Goal: Transaction & Acquisition: Download file/media

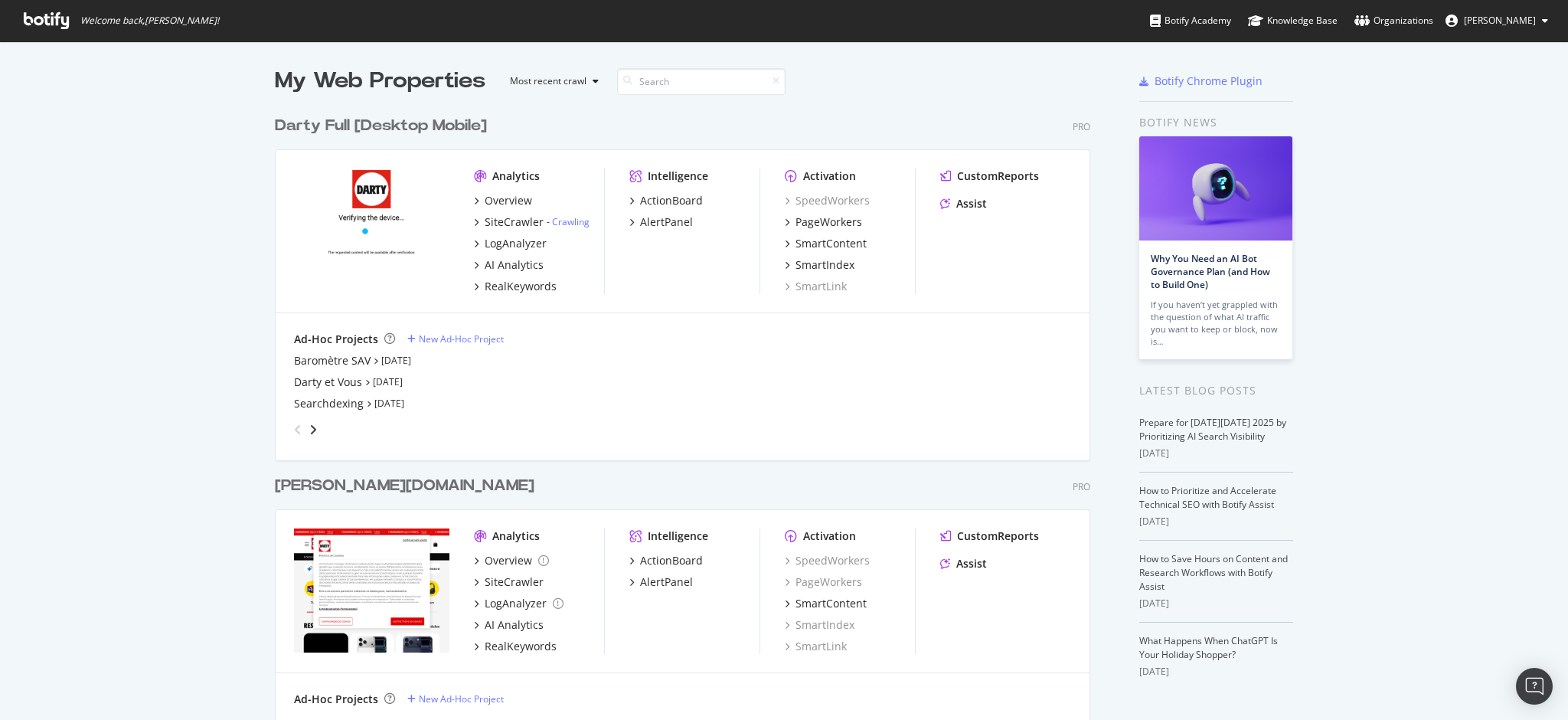
scroll to position [705, 1537]
click at [321, 385] on div "Darty et Vous" at bounding box center [328, 382] width 68 height 15
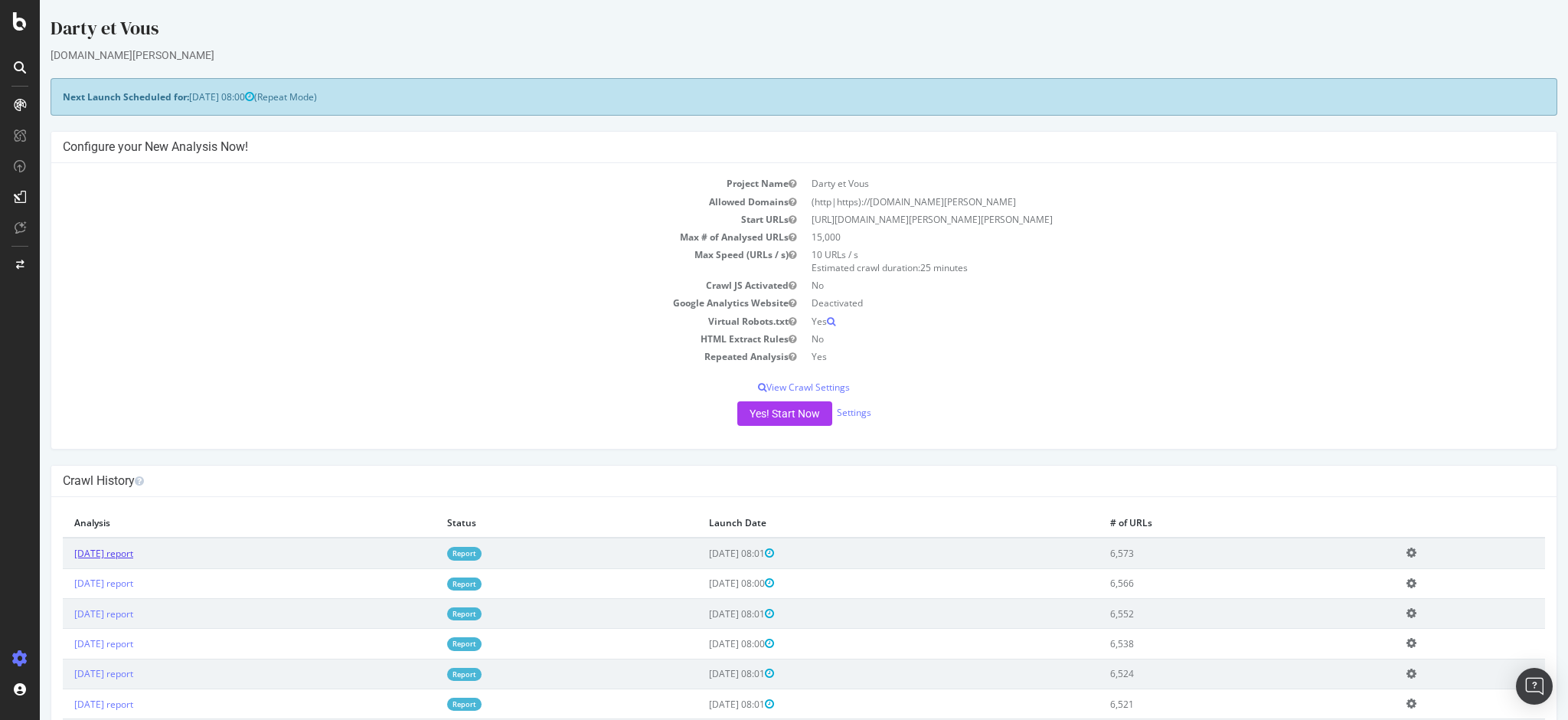
click at [133, 552] on link "2025 Oct. 13th report" at bounding box center [103, 553] width 59 height 13
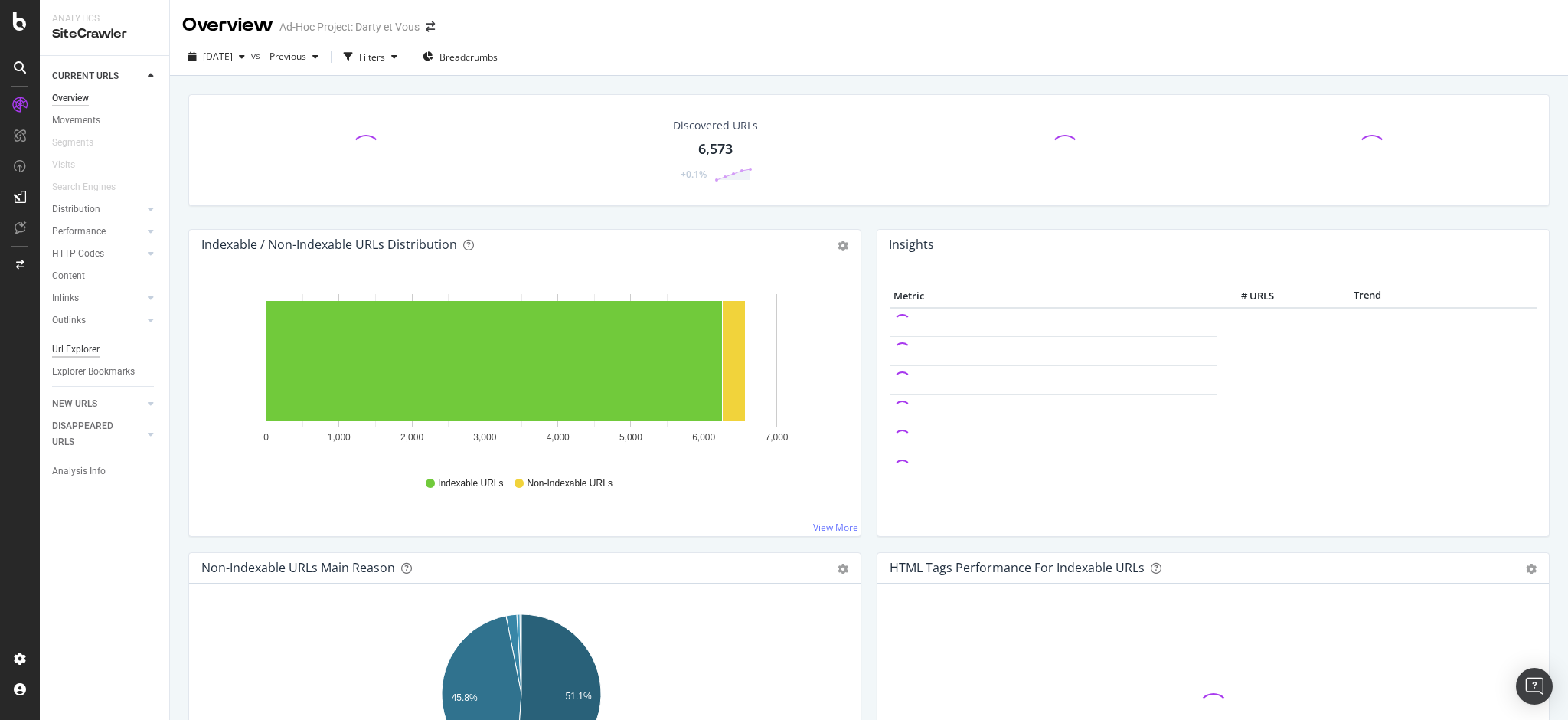
click at [74, 348] on div "Url Explorer" at bounding box center [76, 349] width 48 height 16
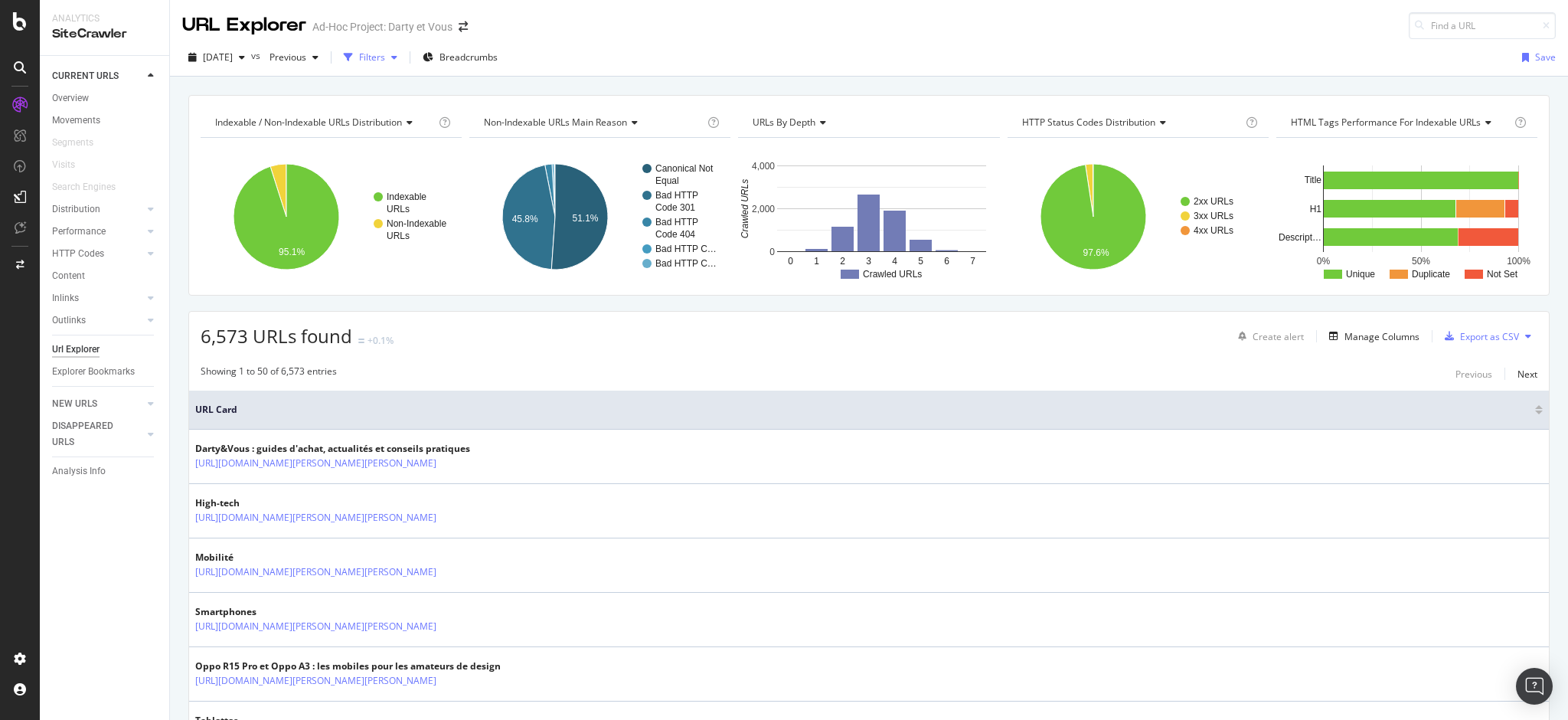
click at [385, 54] on div "Filters" at bounding box center [372, 57] width 26 height 13
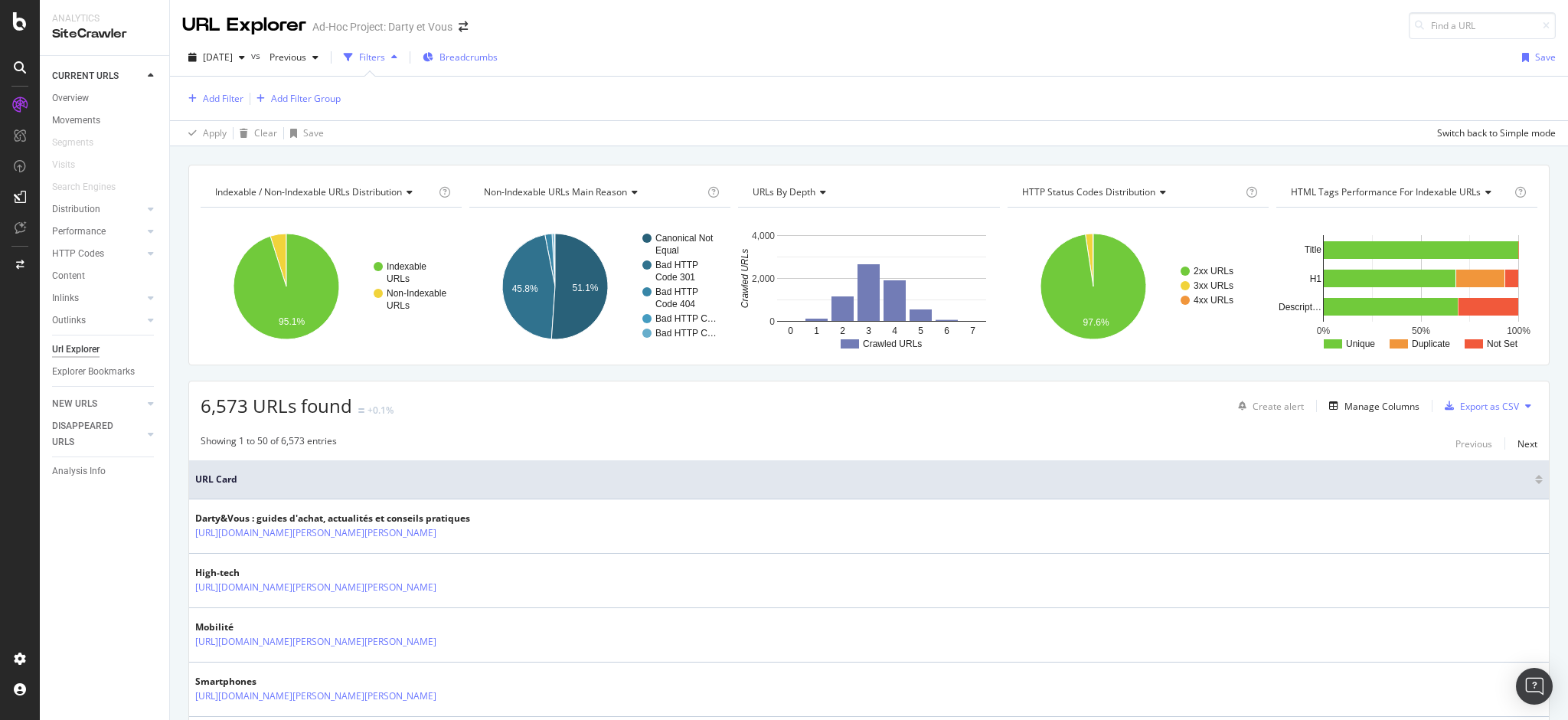
click at [495, 56] on span "Breadcrumbs" at bounding box center [469, 57] width 59 height 13
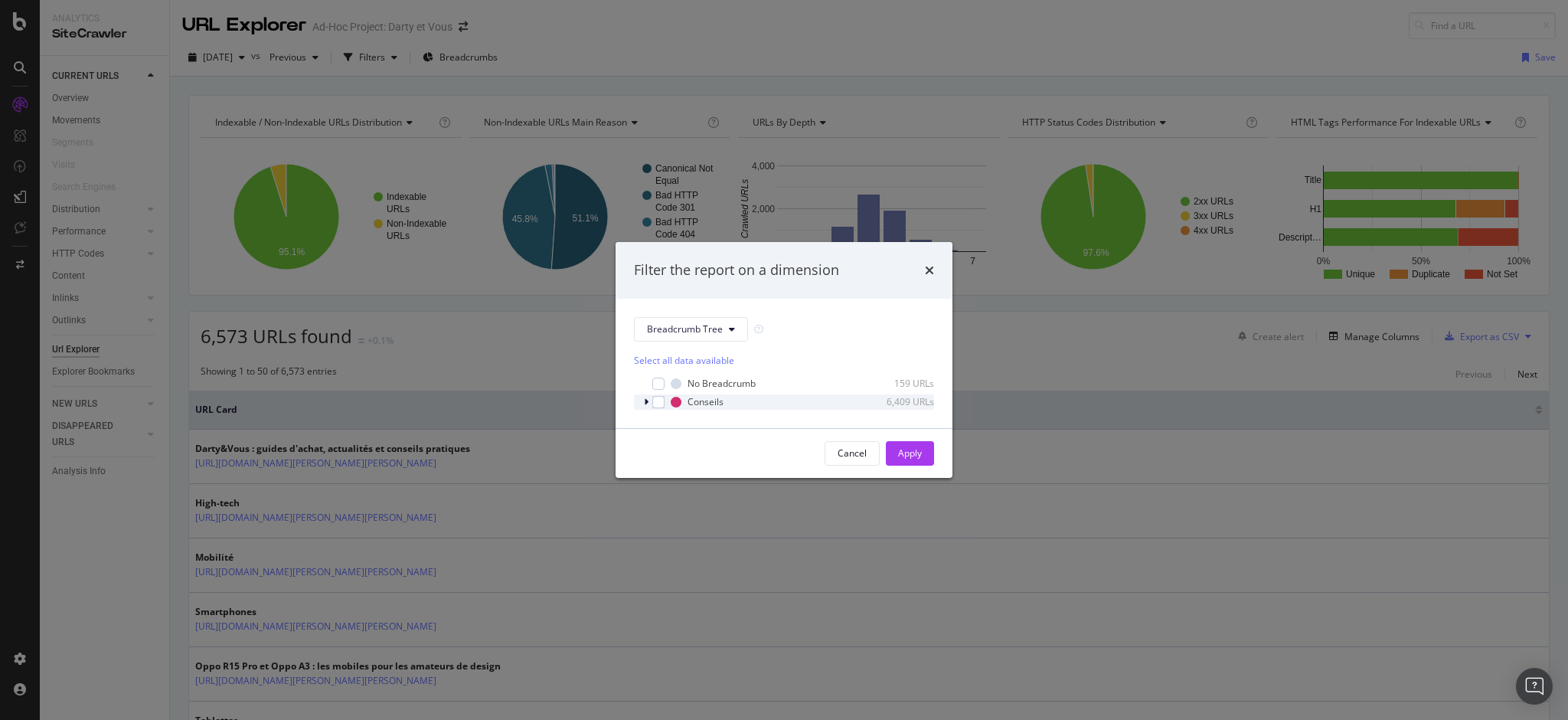
click at [643, 400] on icon "modal" at bounding box center [645, 402] width 4 height 9
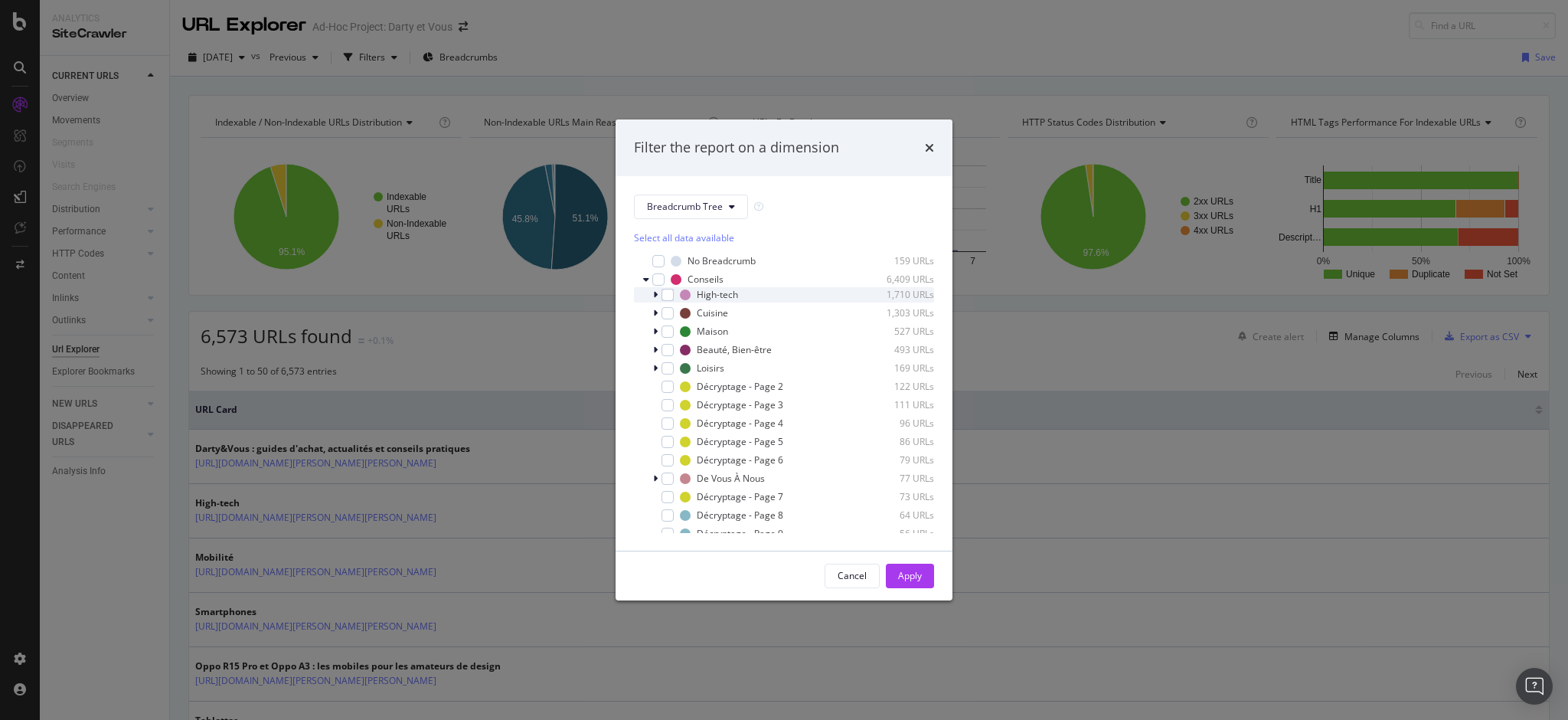
click at [655, 292] on icon "modal" at bounding box center [655, 295] width 4 height 9
click at [840, 583] on div "Cancel" at bounding box center [852, 576] width 29 height 21
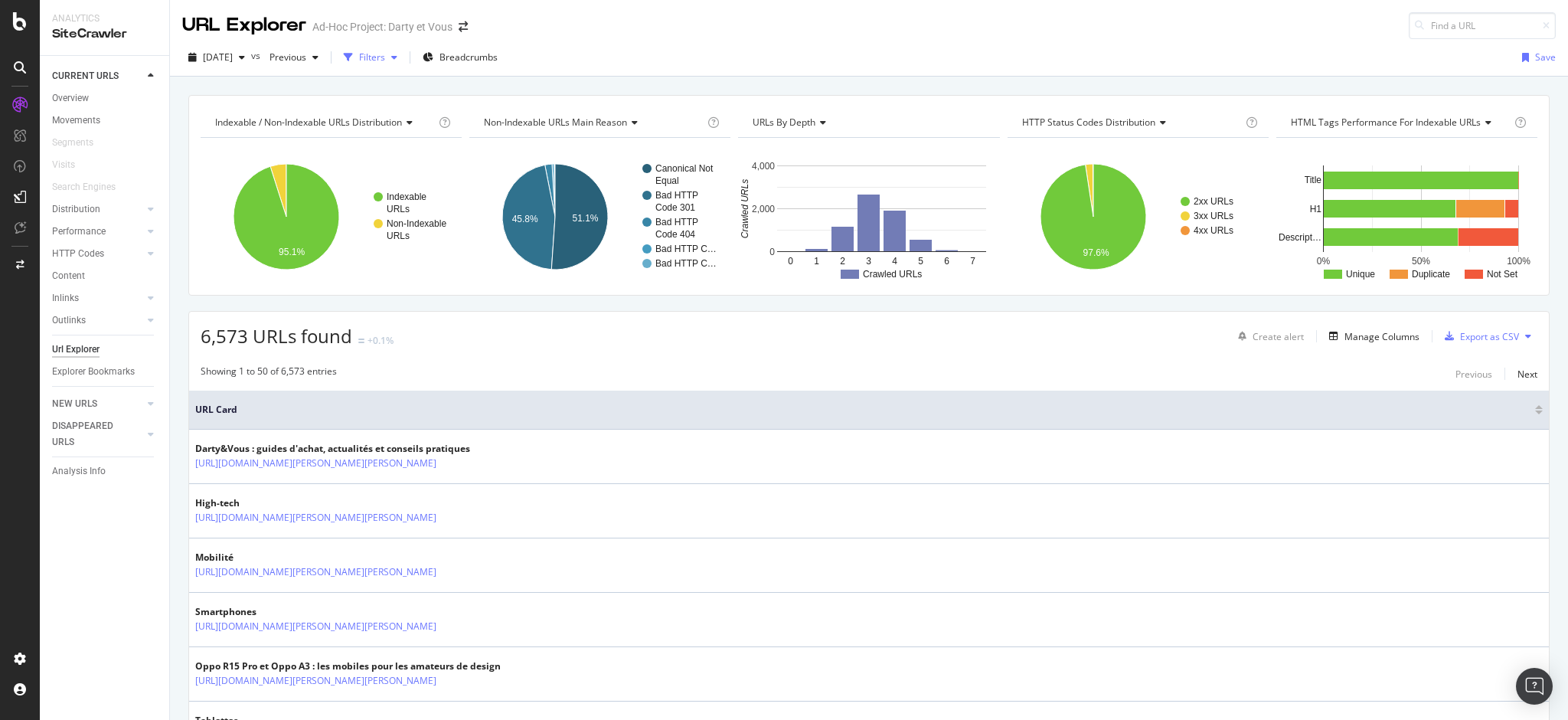
click at [385, 58] on div "Filters" at bounding box center [372, 57] width 26 height 13
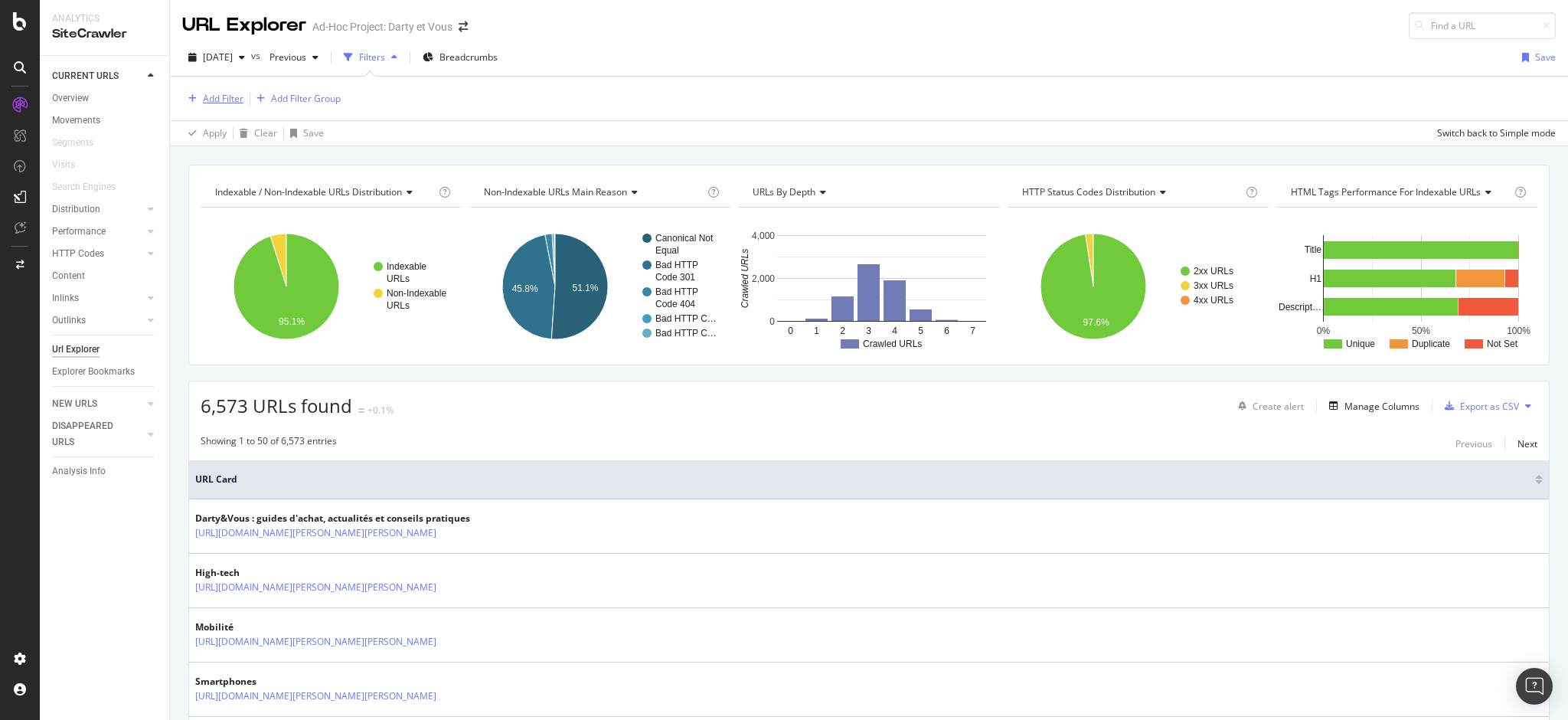
click at [224, 104] on div "Add Filter" at bounding box center [223, 98] width 41 height 13
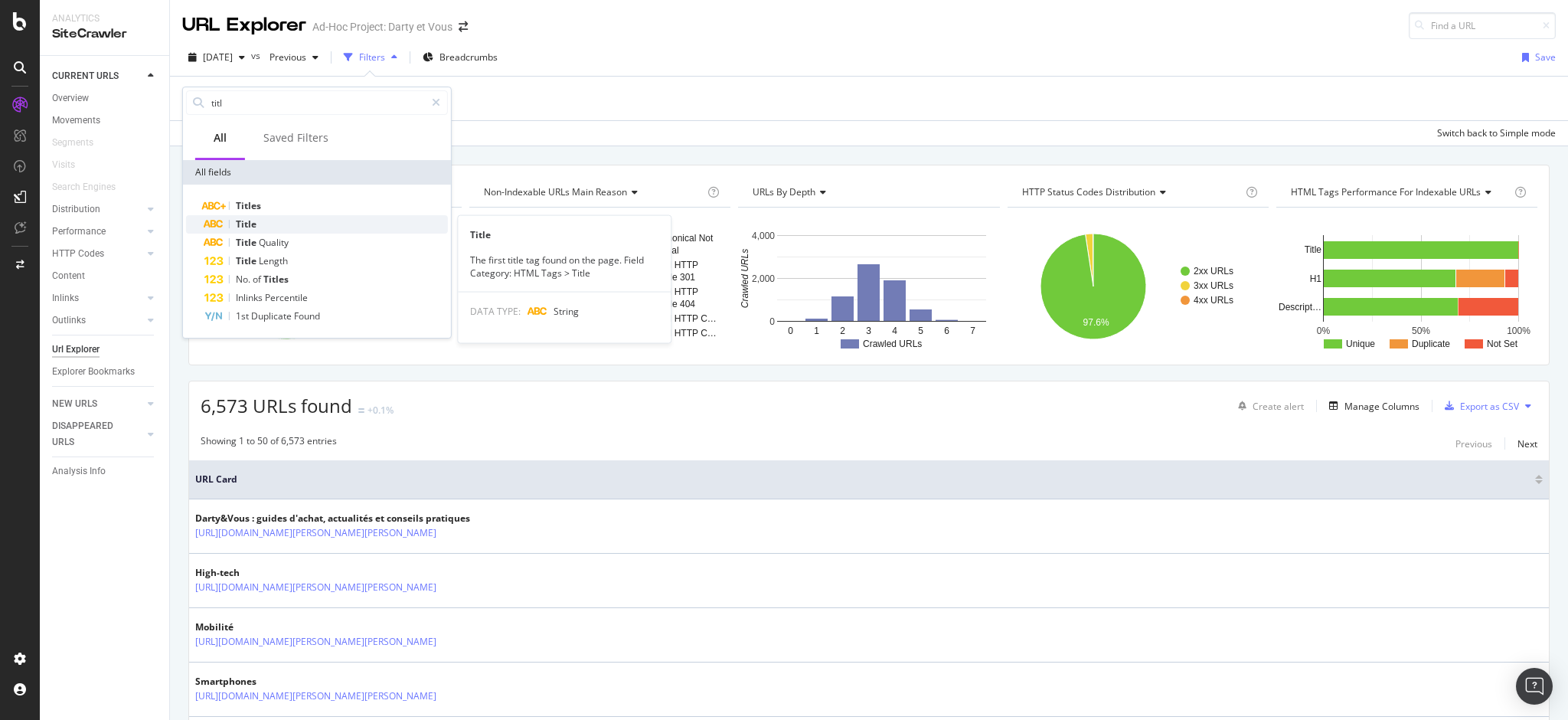
type input "titl"
click at [248, 218] on span "Title" at bounding box center [246, 223] width 20 height 13
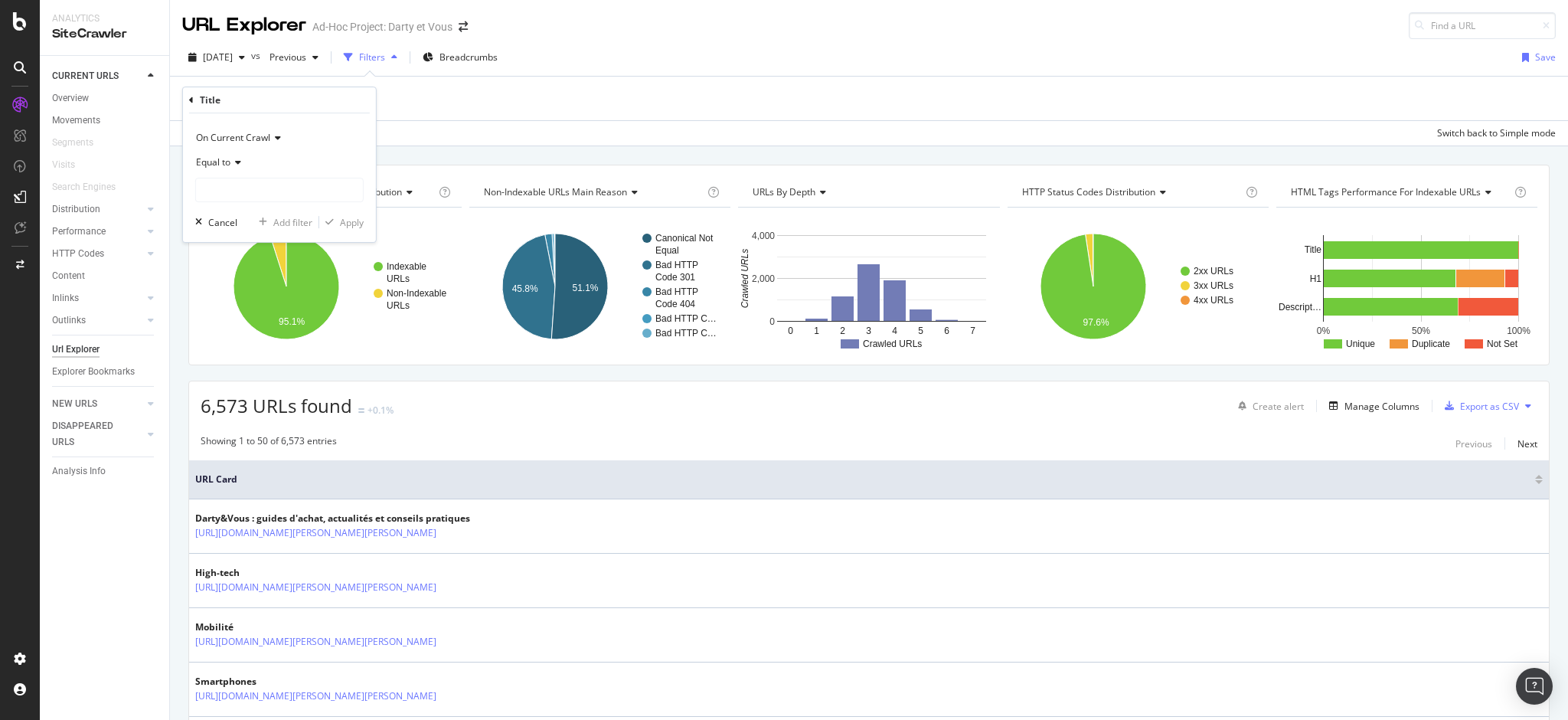
click at [208, 162] on span "Equal to" at bounding box center [213, 161] width 35 height 13
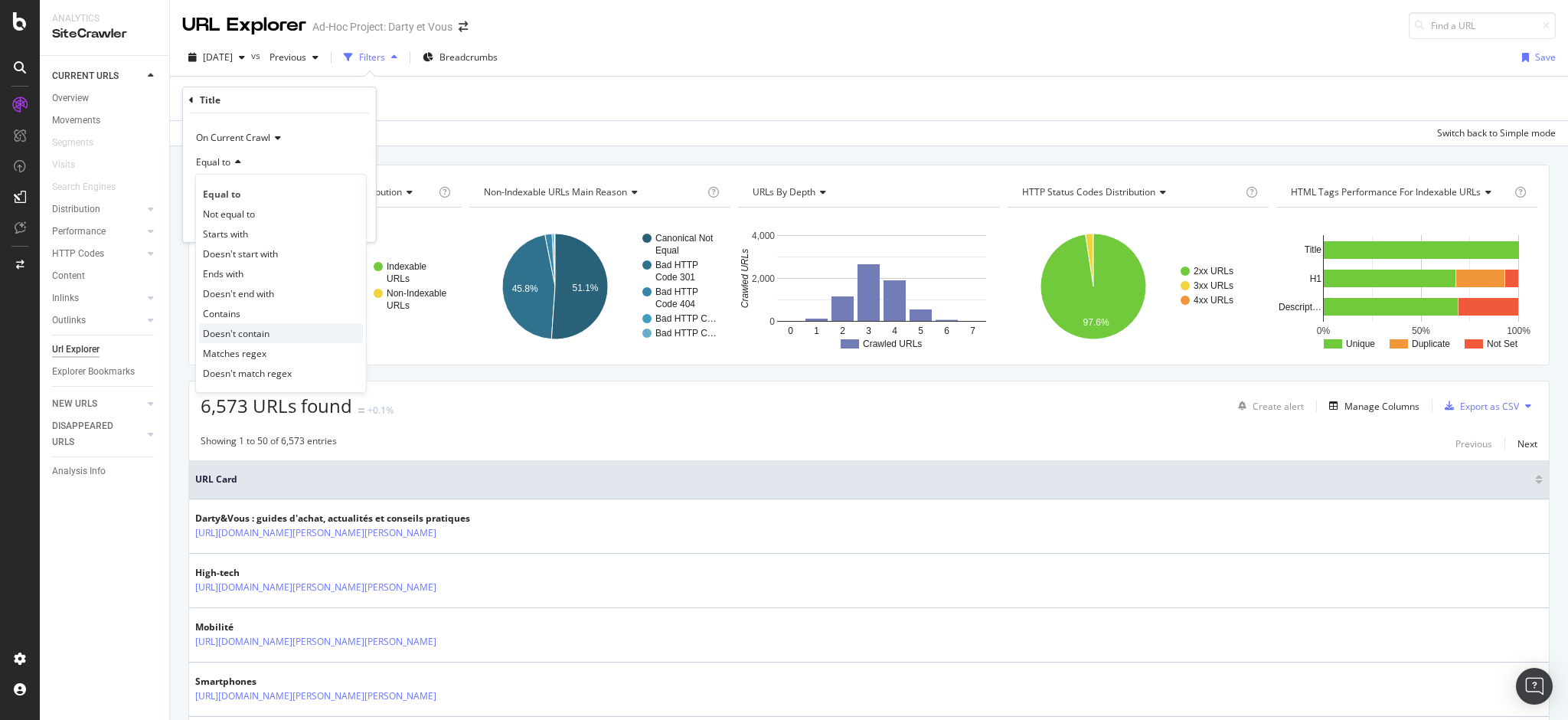
click at [242, 332] on span "Doesn't contain" at bounding box center [236, 333] width 66 height 13
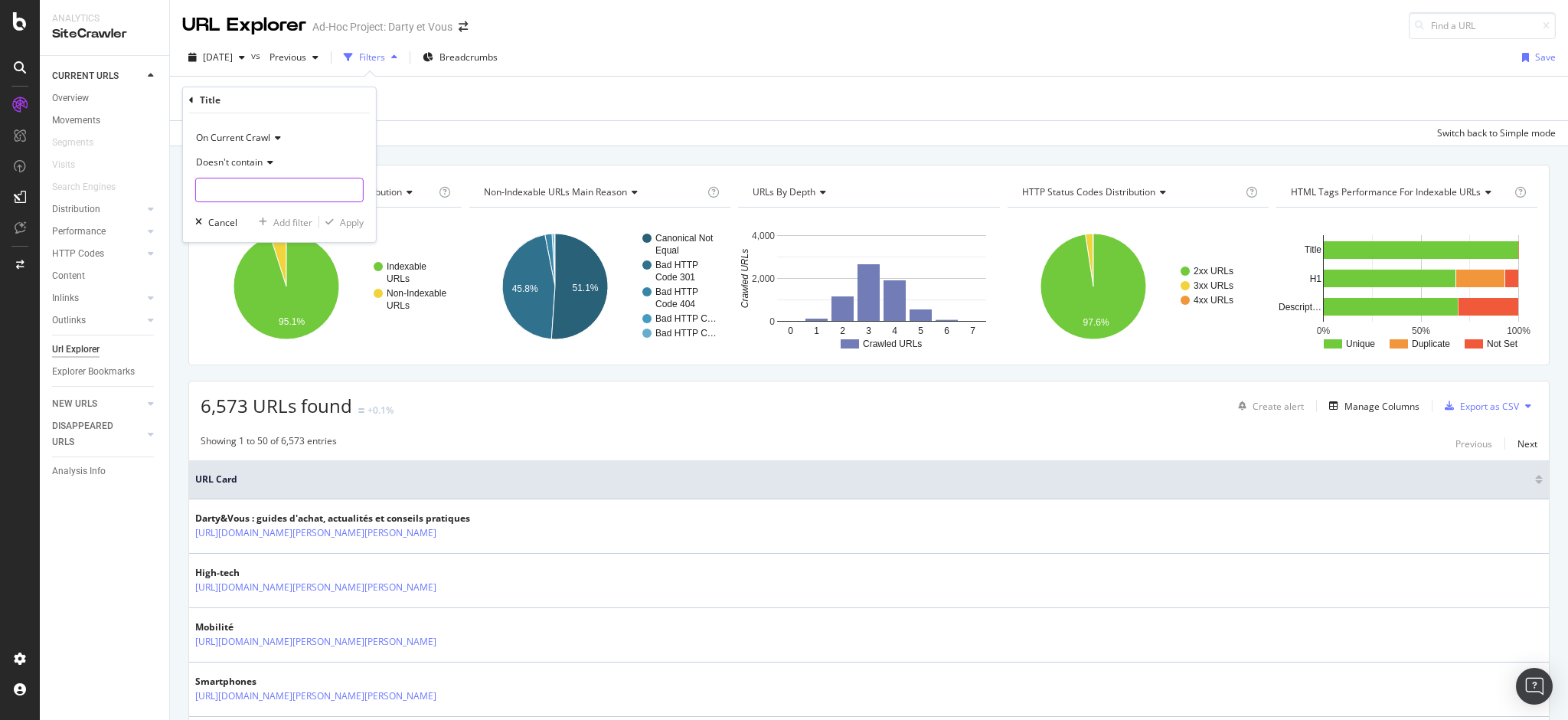
click at [265, 194] on input "text" at bounding box center [279, 189] width 167 height 25
type input "page"
click at [352, 221] on div "Apply" at bounding box center [351, 222] width 24 height 13
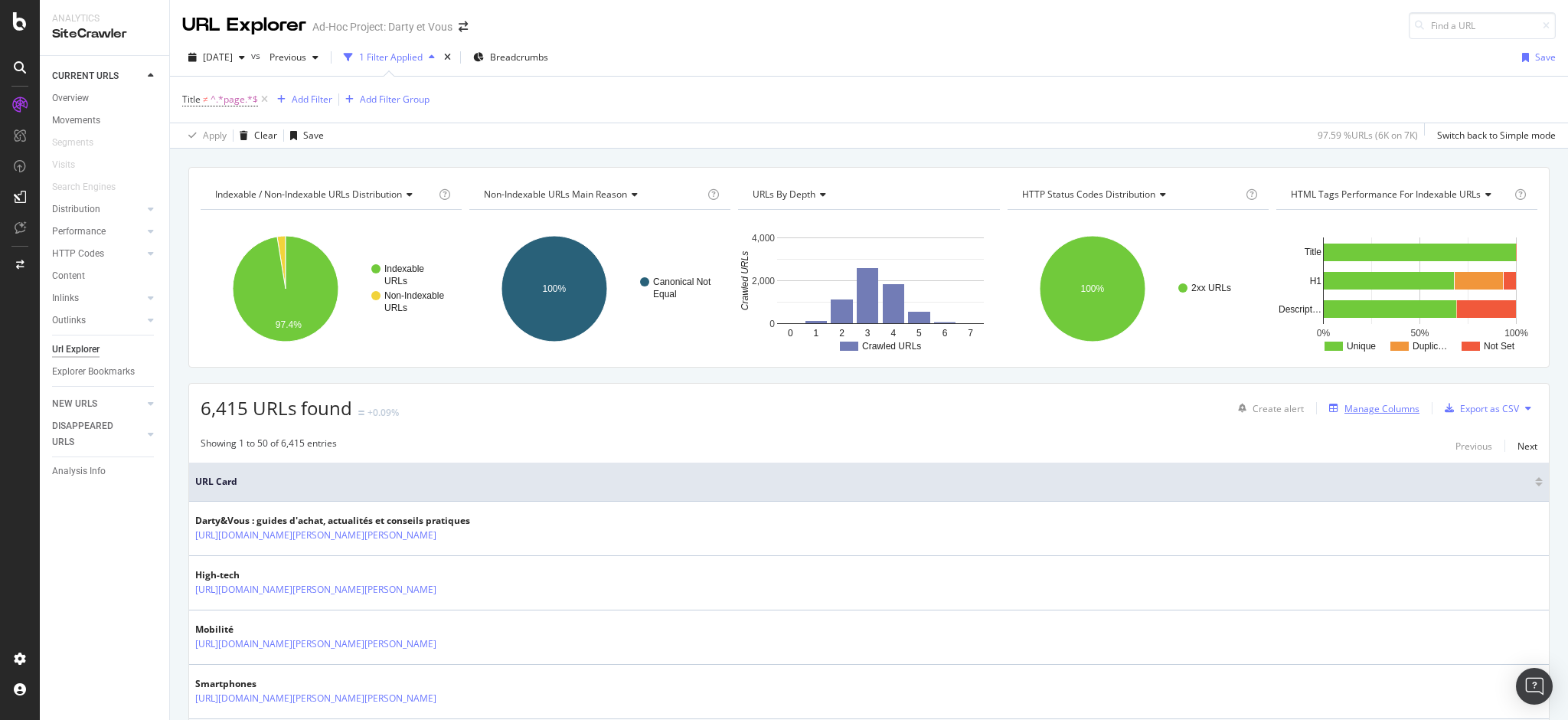
click at [1388, 413] on div "Manage Columns" at bounding box center [1382, 408] width 75 height 13
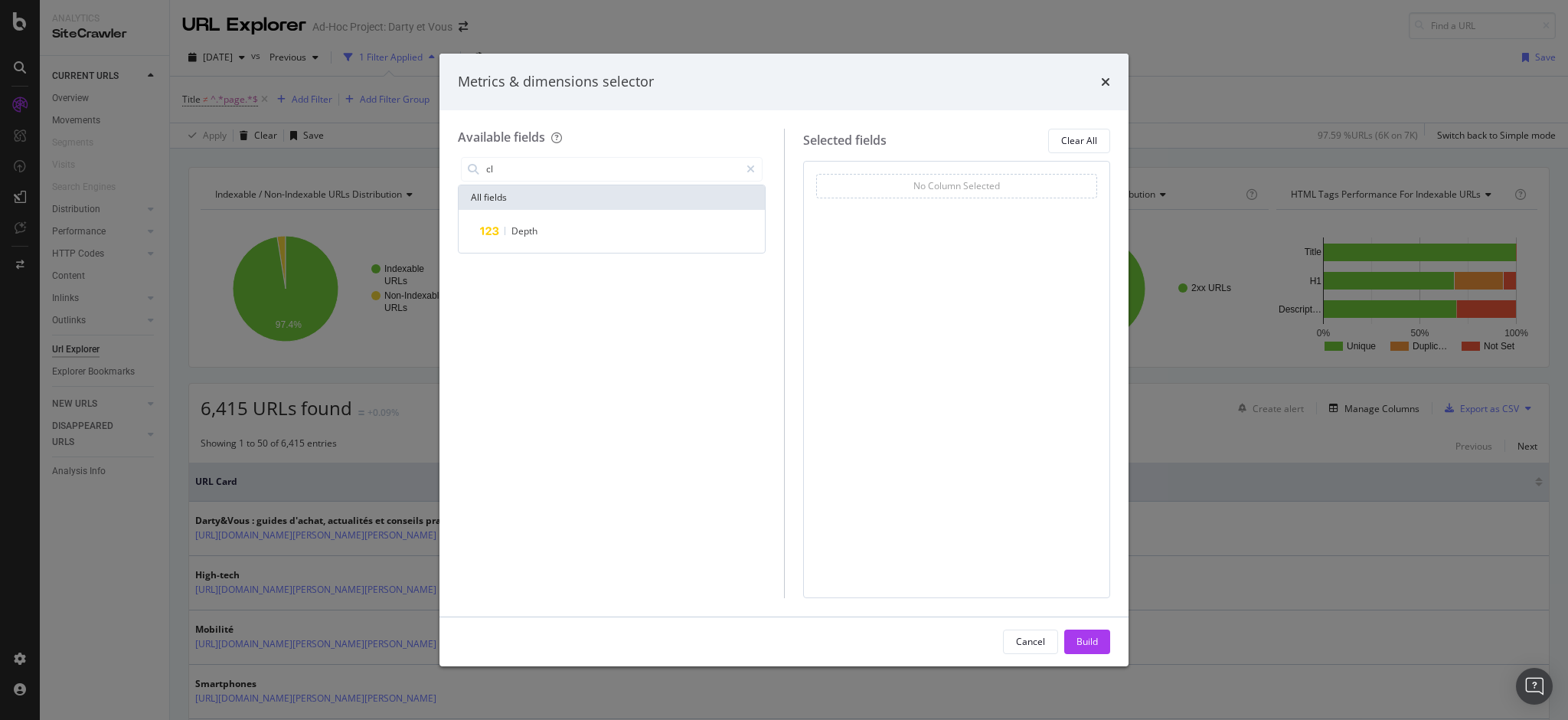
type input "c"
type input "s"
type input "i"
type input "visi"
click at [1110, 83] on icon "times" at bounding box center [1105, 82] width 9 height 12
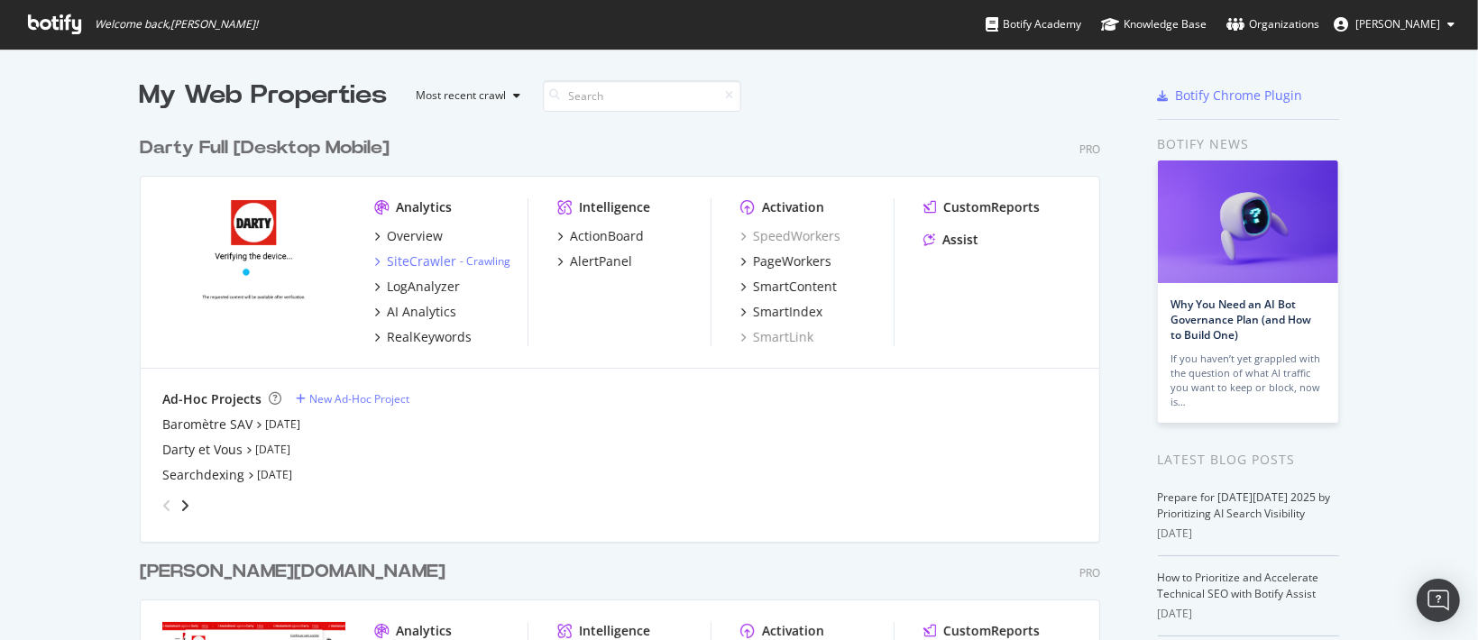
scroll to position [622, 1443]
click at [195, 449] on div "Darty et Vous" at bounding box center [202, 450] width 80 height 18
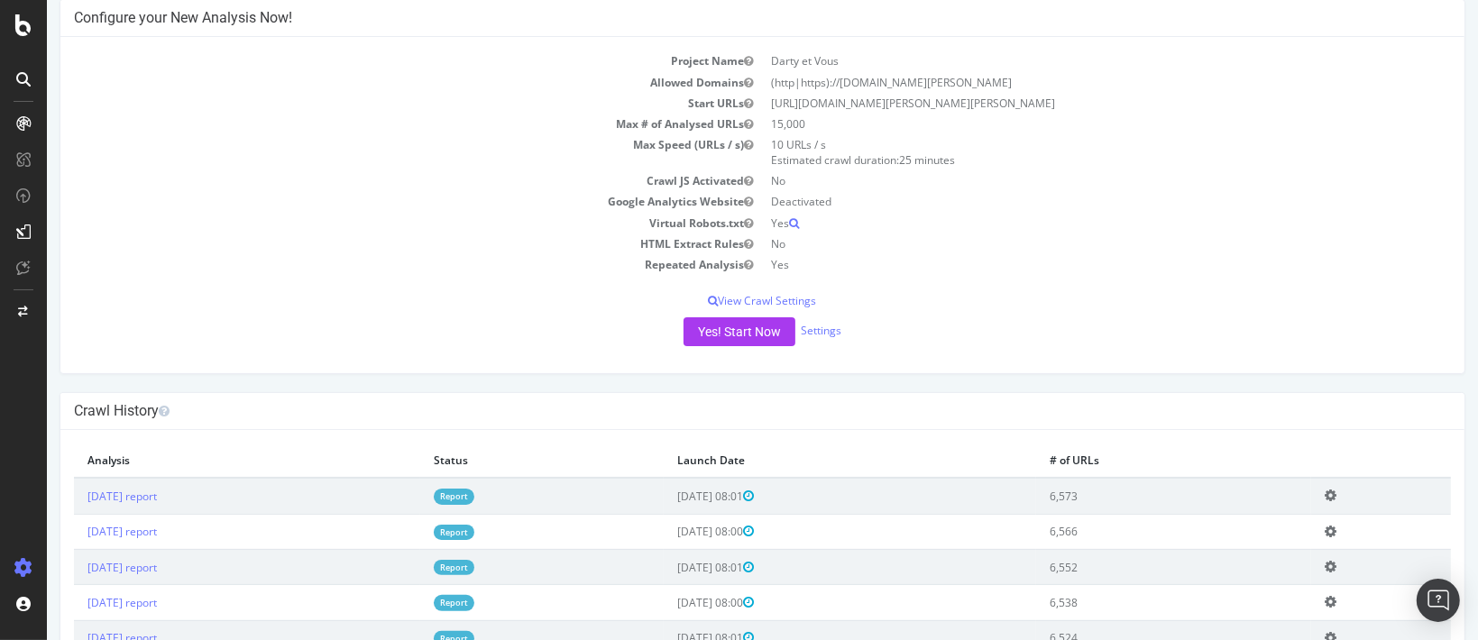
scroll to position [200, 0]
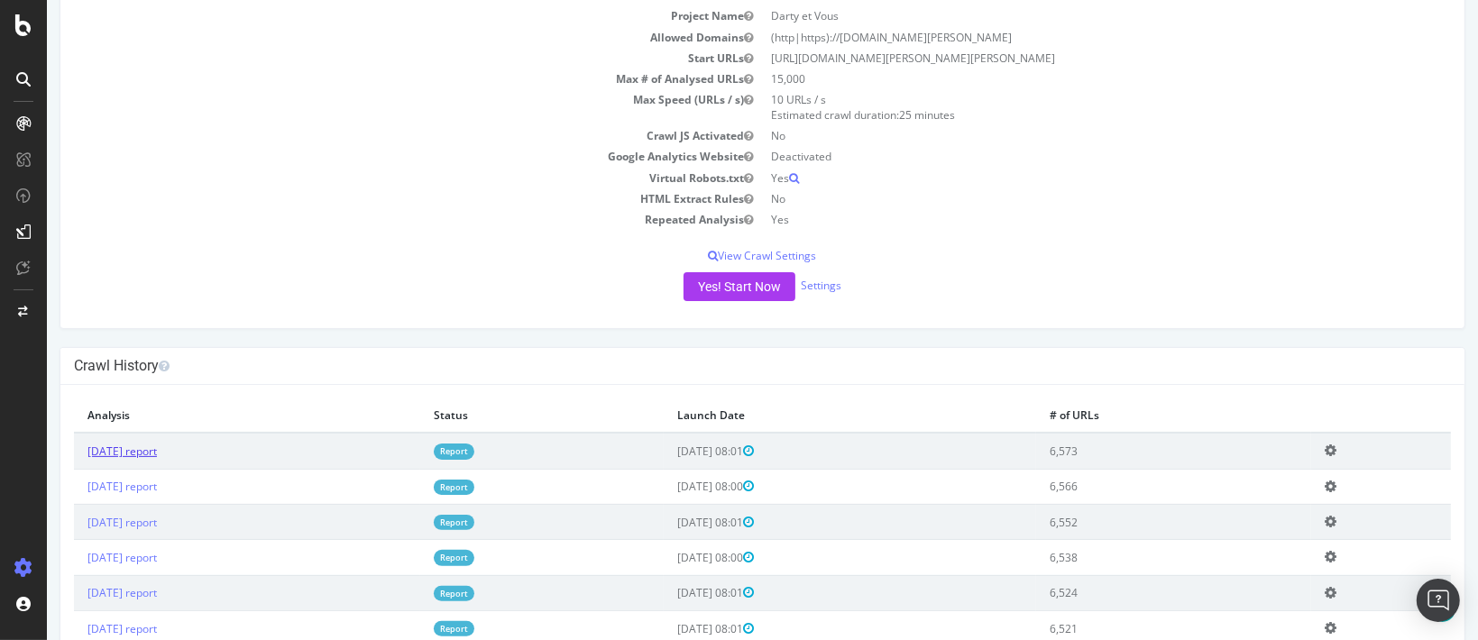
click at [154, 452] on link "2025 Oct. 13th report" at bounding box center [121, 451] width 69 height 15
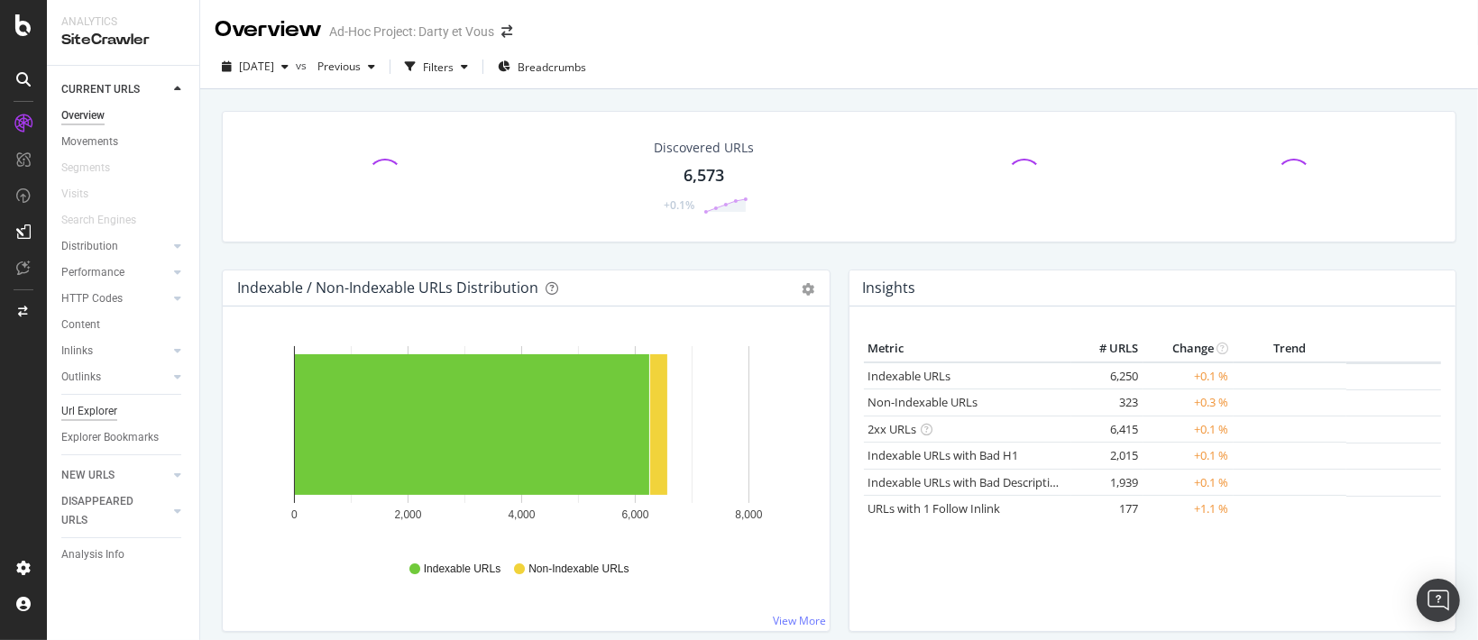
click at [70, 406] on div "Url Explorer" at bounding box center [89, 411] width 56 height 19
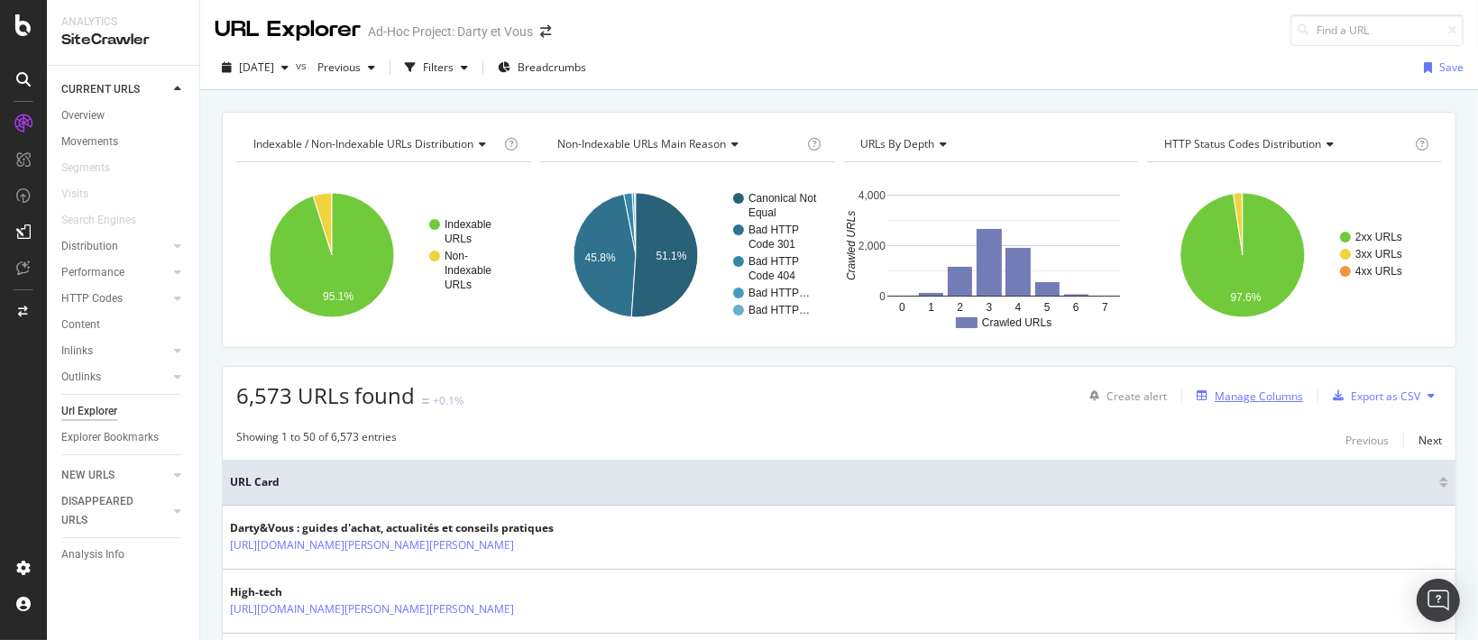
click at [1265, 396] on div "Manage Columns" at bounding box center [1259, 396] width 88 height 15
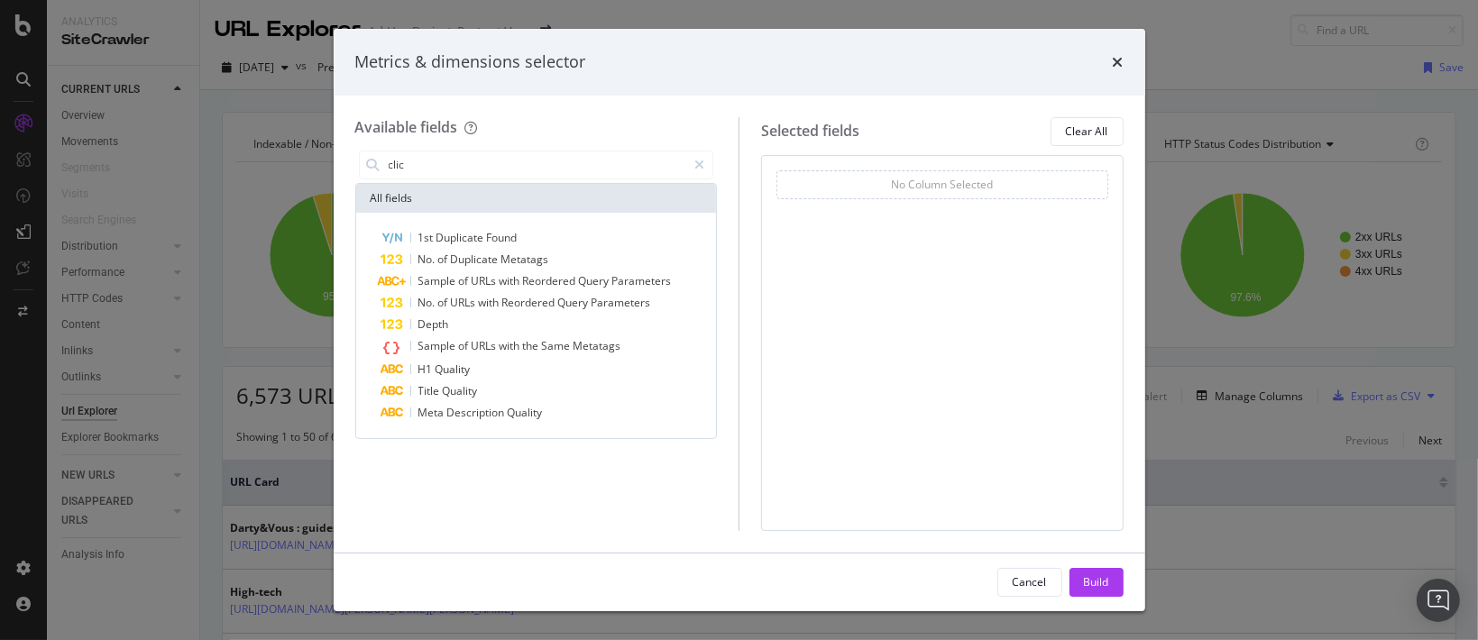
type input "clic"
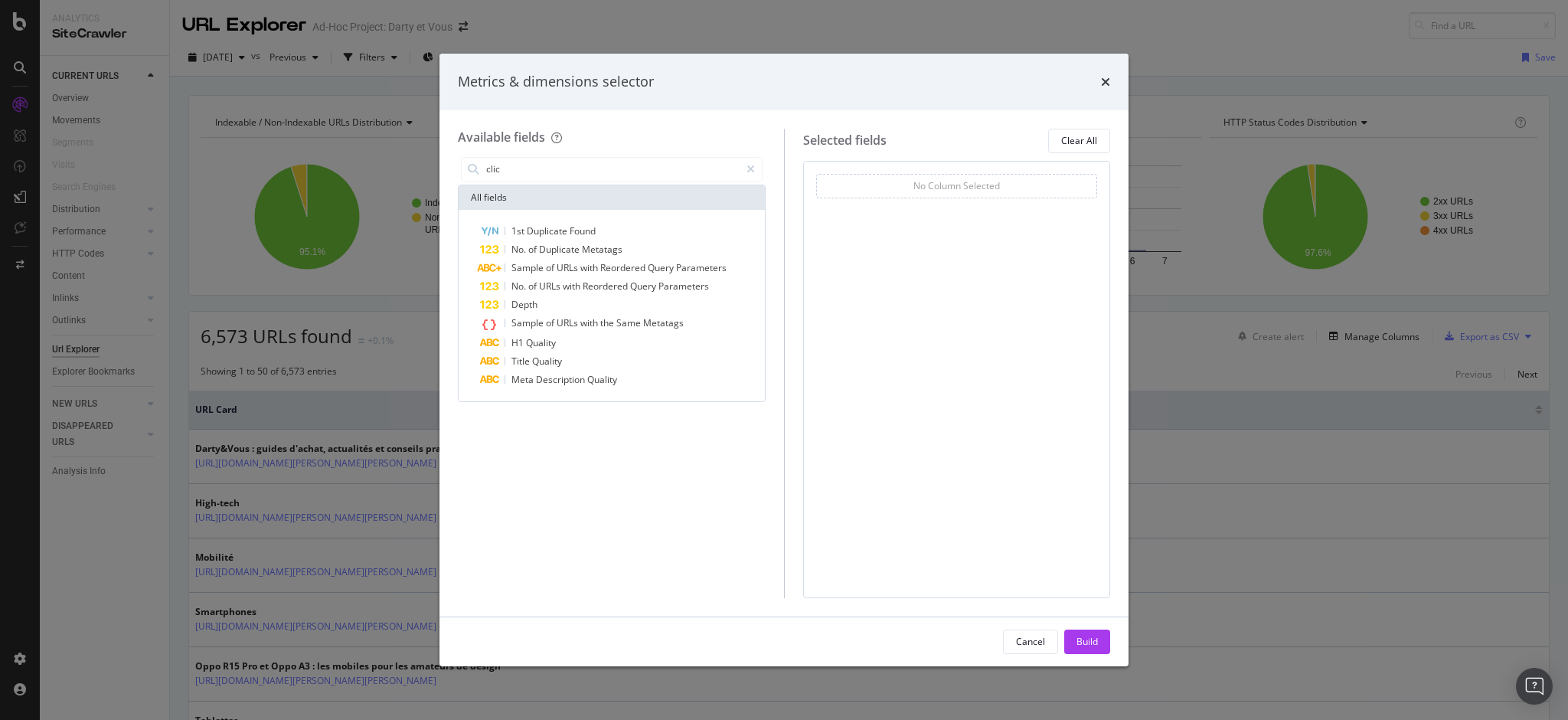
click at [1099, 82] on div "Metrics & dimensions selector" at bounding box center [784, 82] width 652 height 20
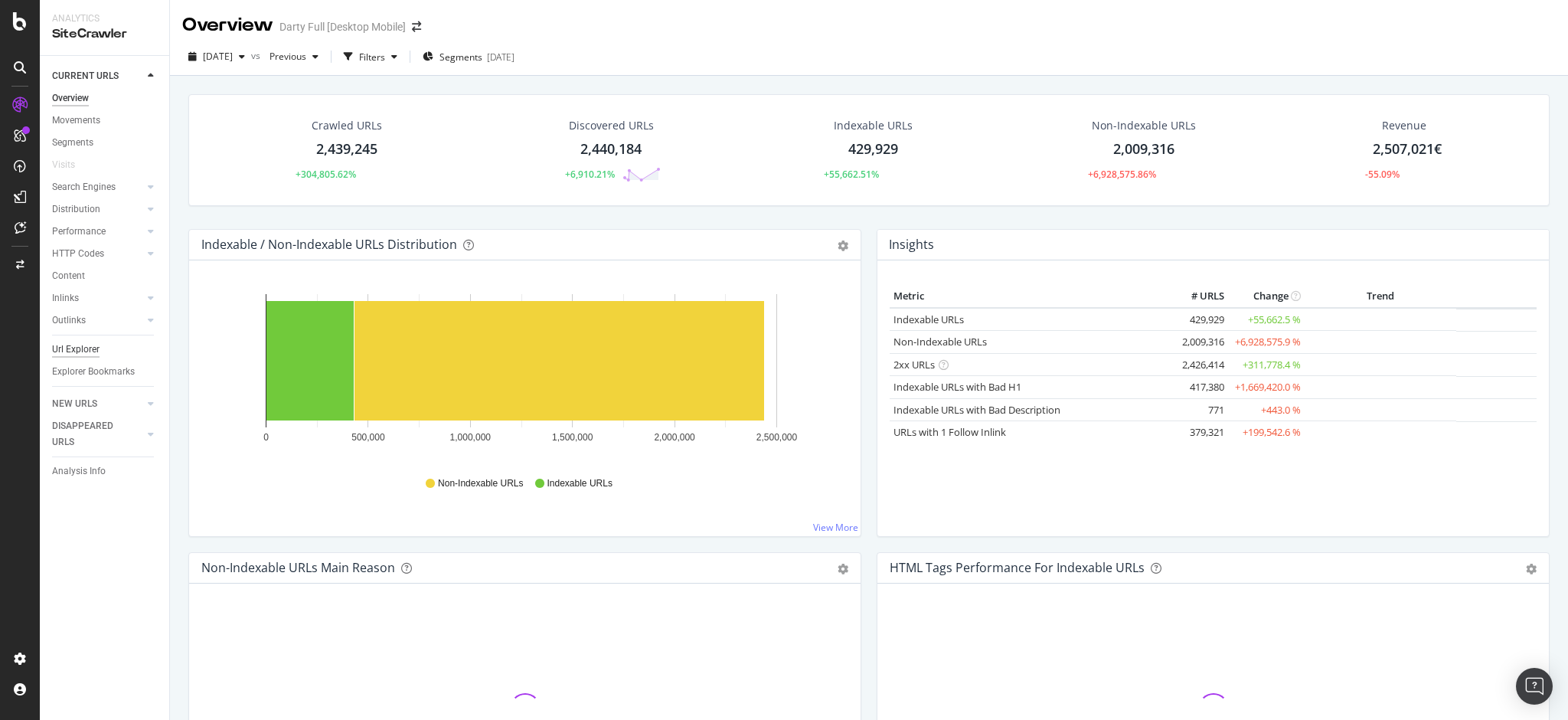
click at [83, 352] on div "Url Explorer" at bounding box center [76, 349] width 48 height 16
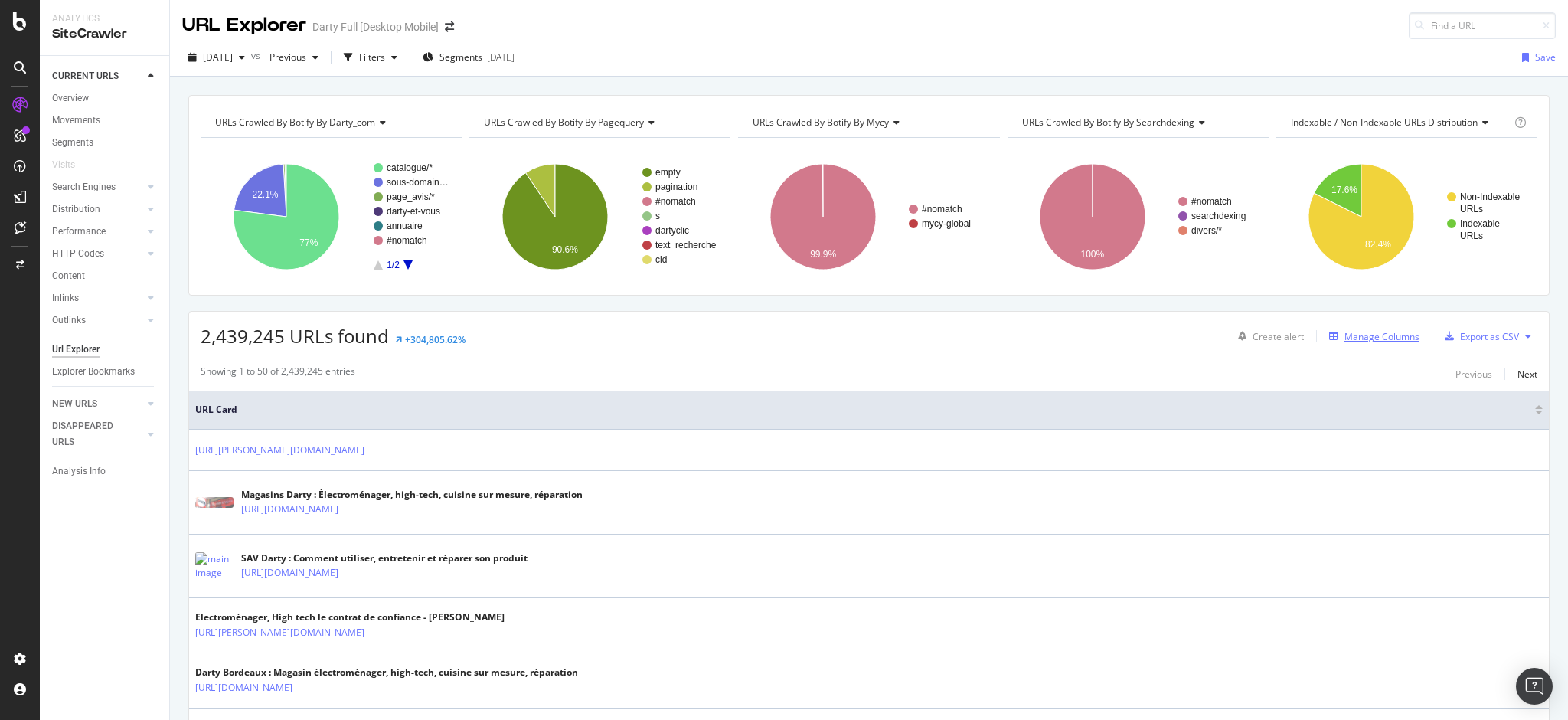
click at [1370, 335] on div "Manage Columns" at bounding box center [1382, 336] width 75 height 13
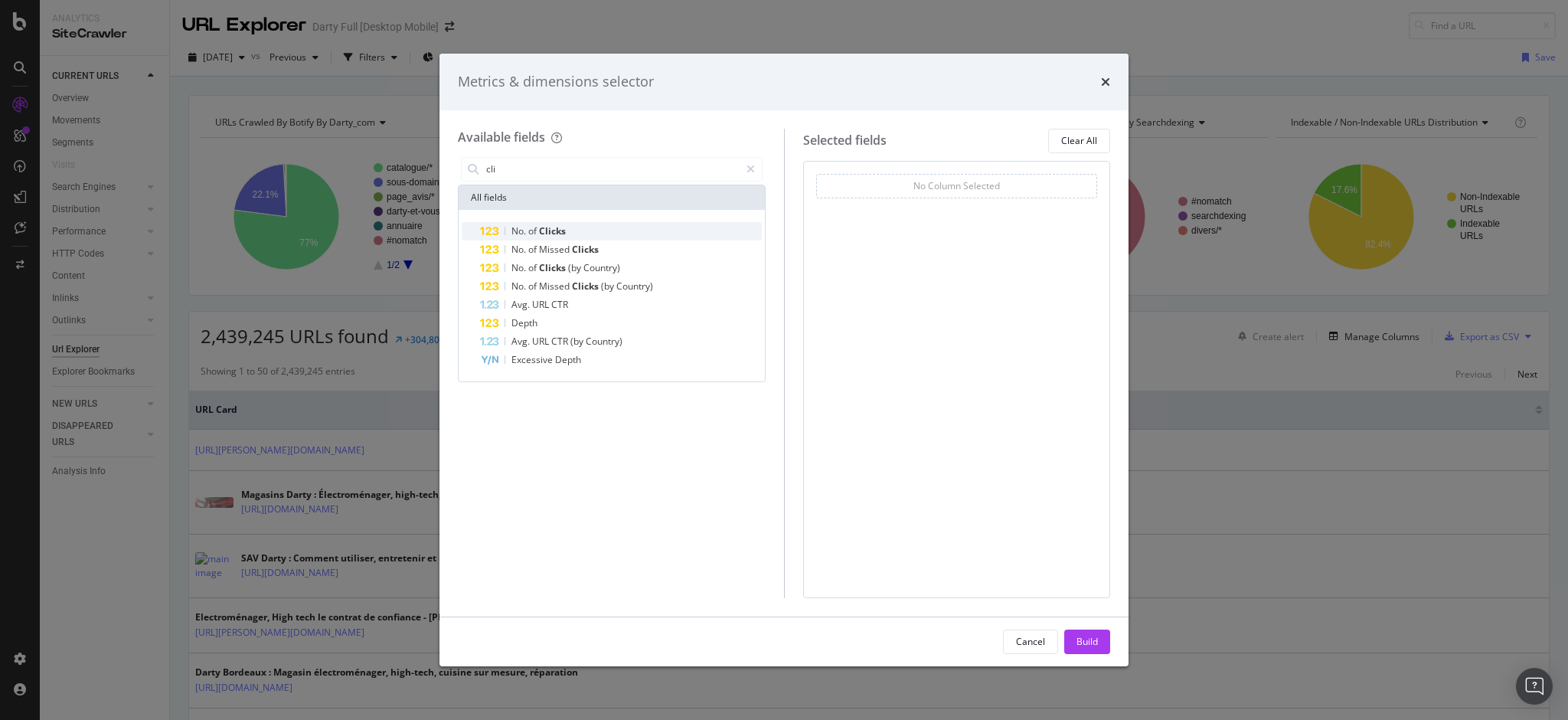
click at [532, 229] on span "of" at bounding box center [533, 230] width 11 height 13
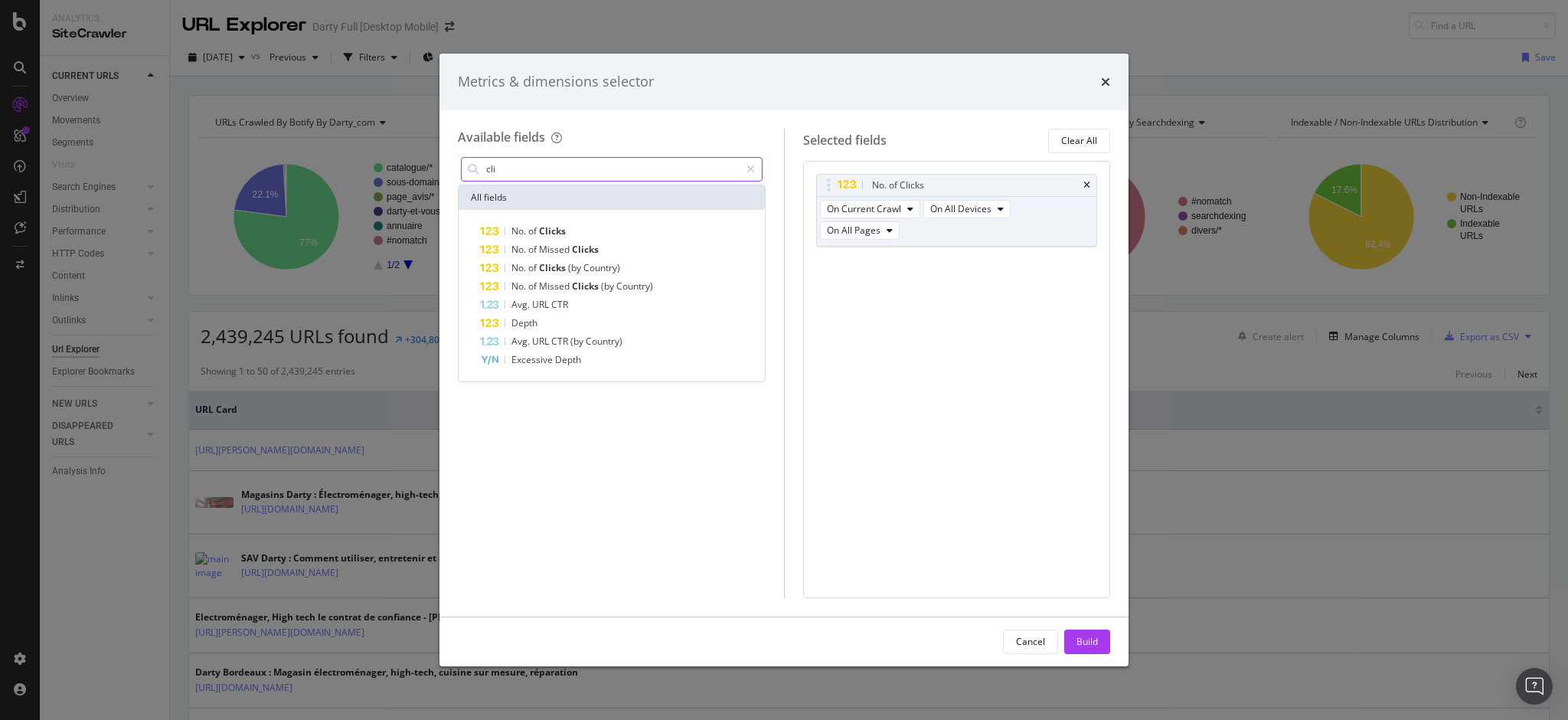
click at [506, 166] on input "cli" at bounding box center [612, 169] width 255 height 23
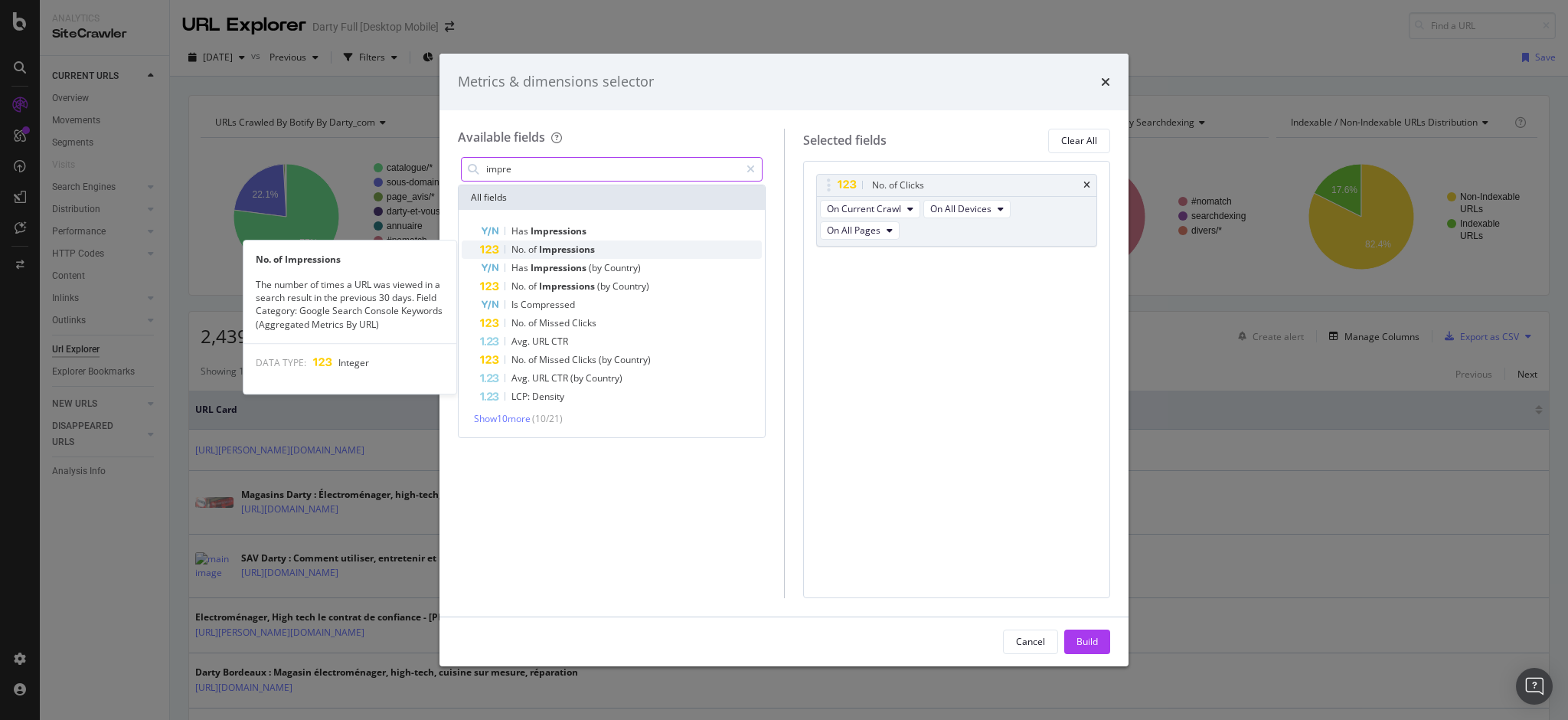
type input "impre"
click at [574, 250] on span "Impressions" at bounding box center [567, 249] width 56 height 13
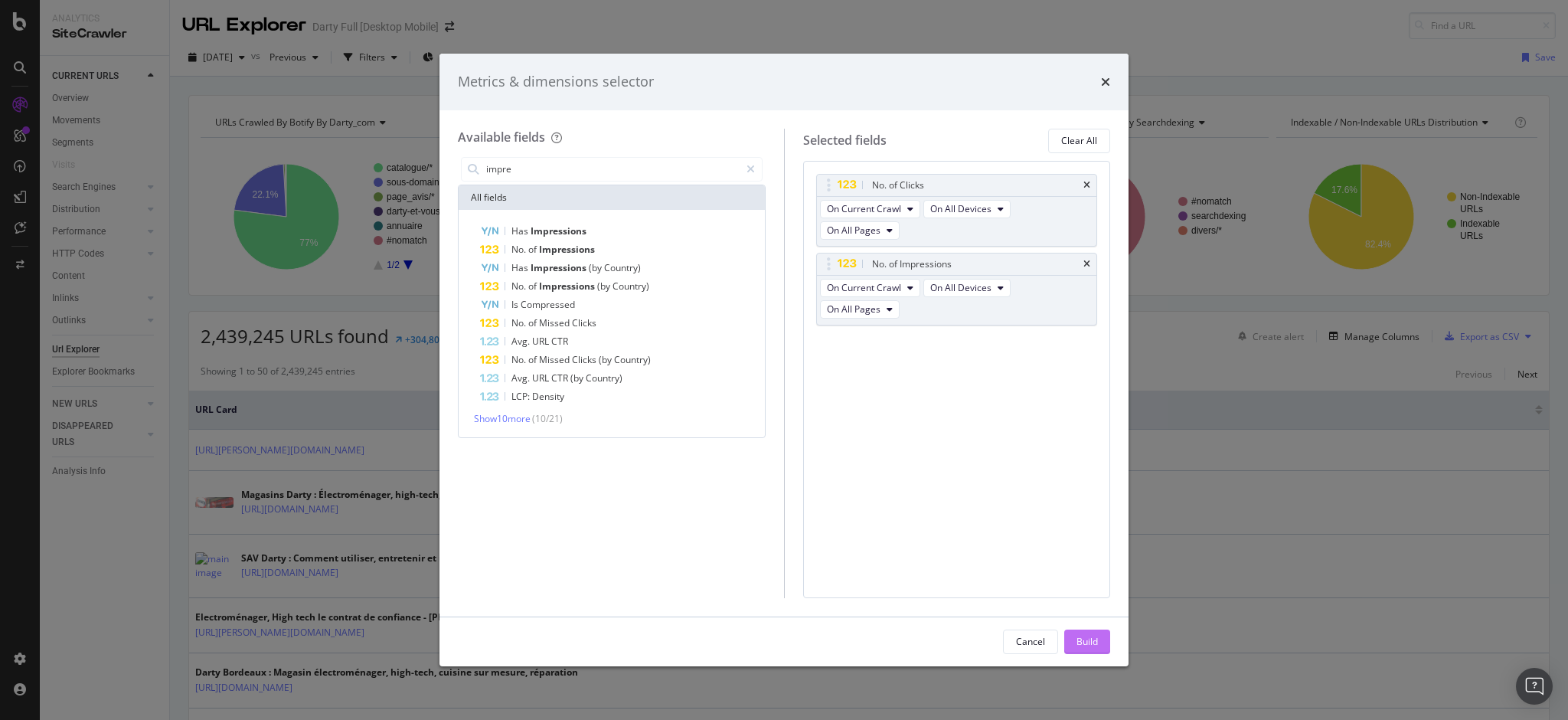
click at [1097, 636] on div "Build" at bounding box center [1087, 641] width 21 height 13
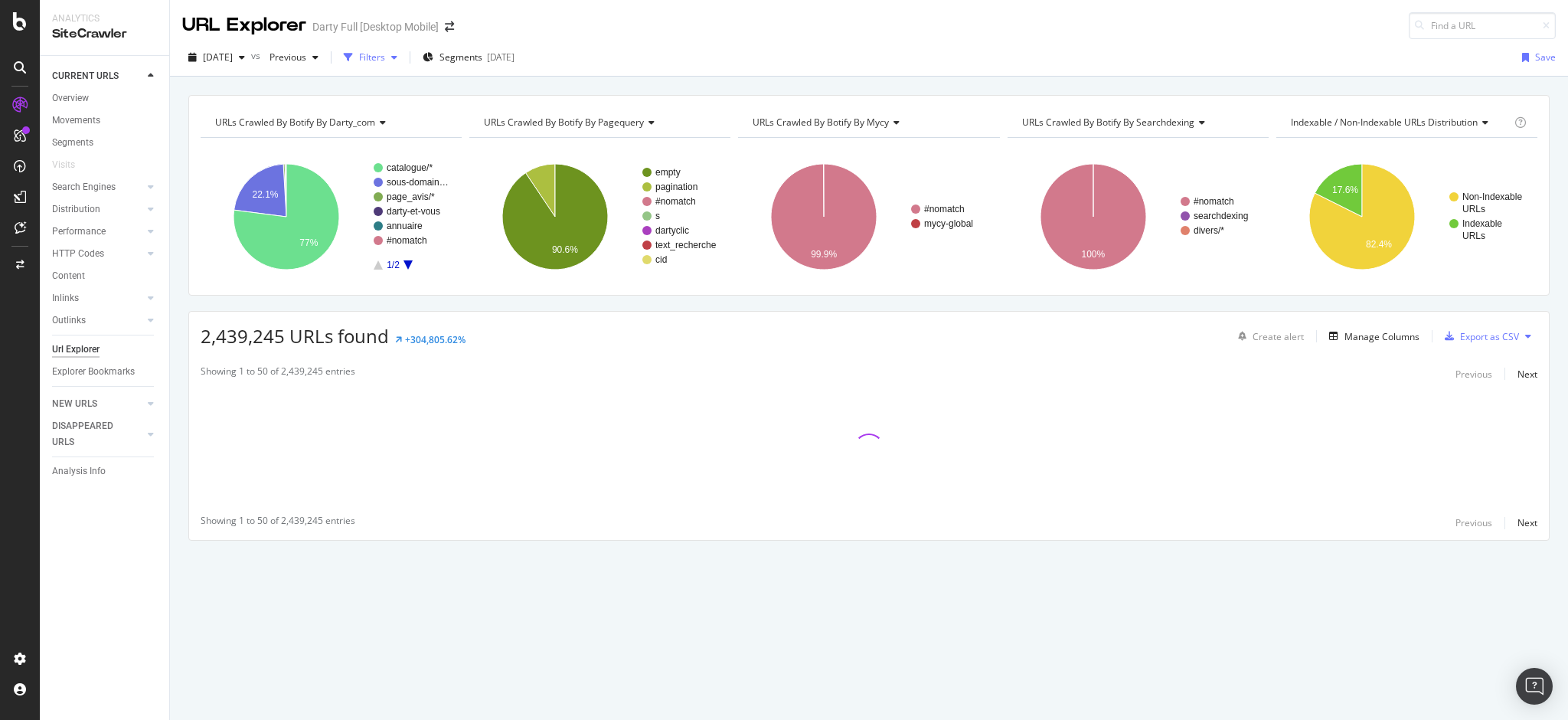
click at [385, 59] on div "Filters" at bounding box center [372, 57] width 26 height 13
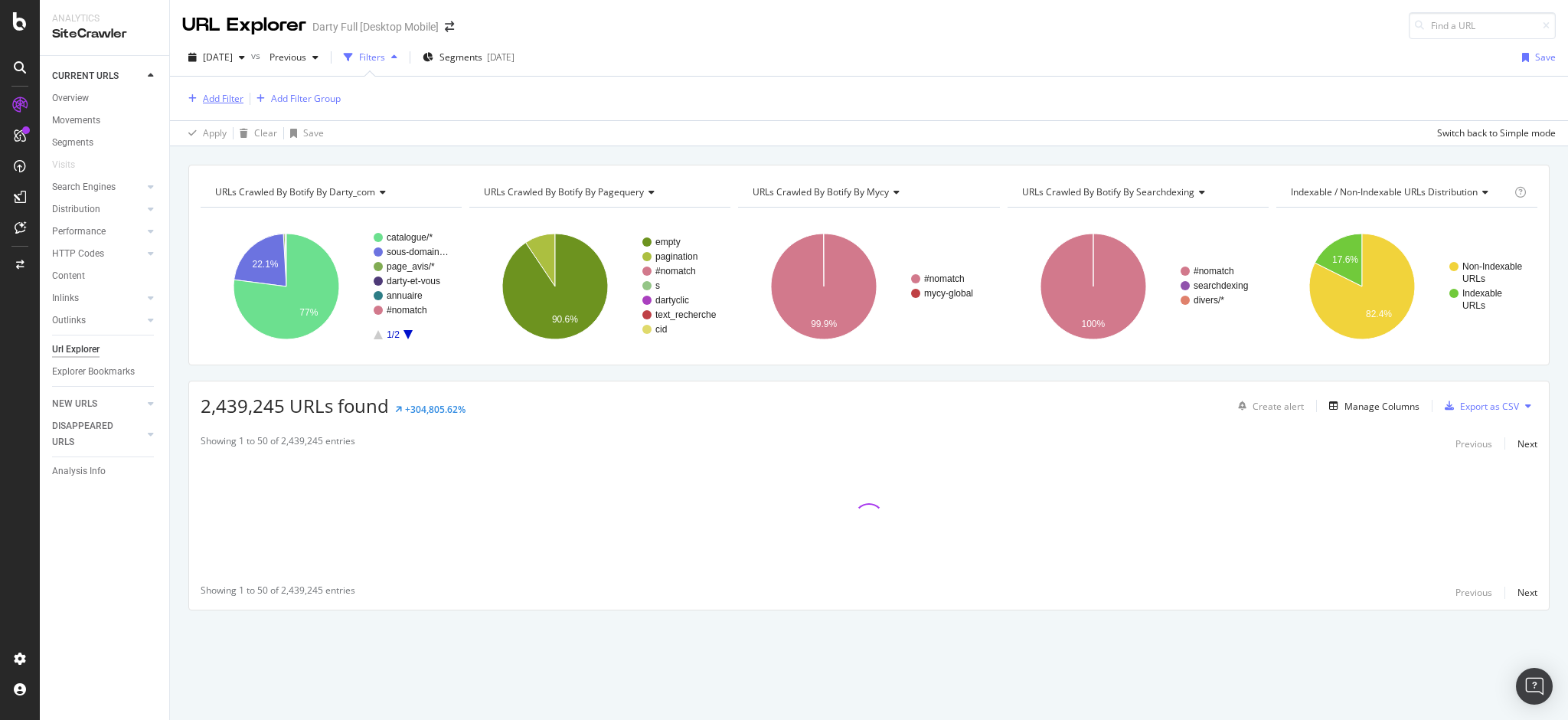
click at [199, 97] on div "button" at bounding box center [193, 98] width 20 height 9
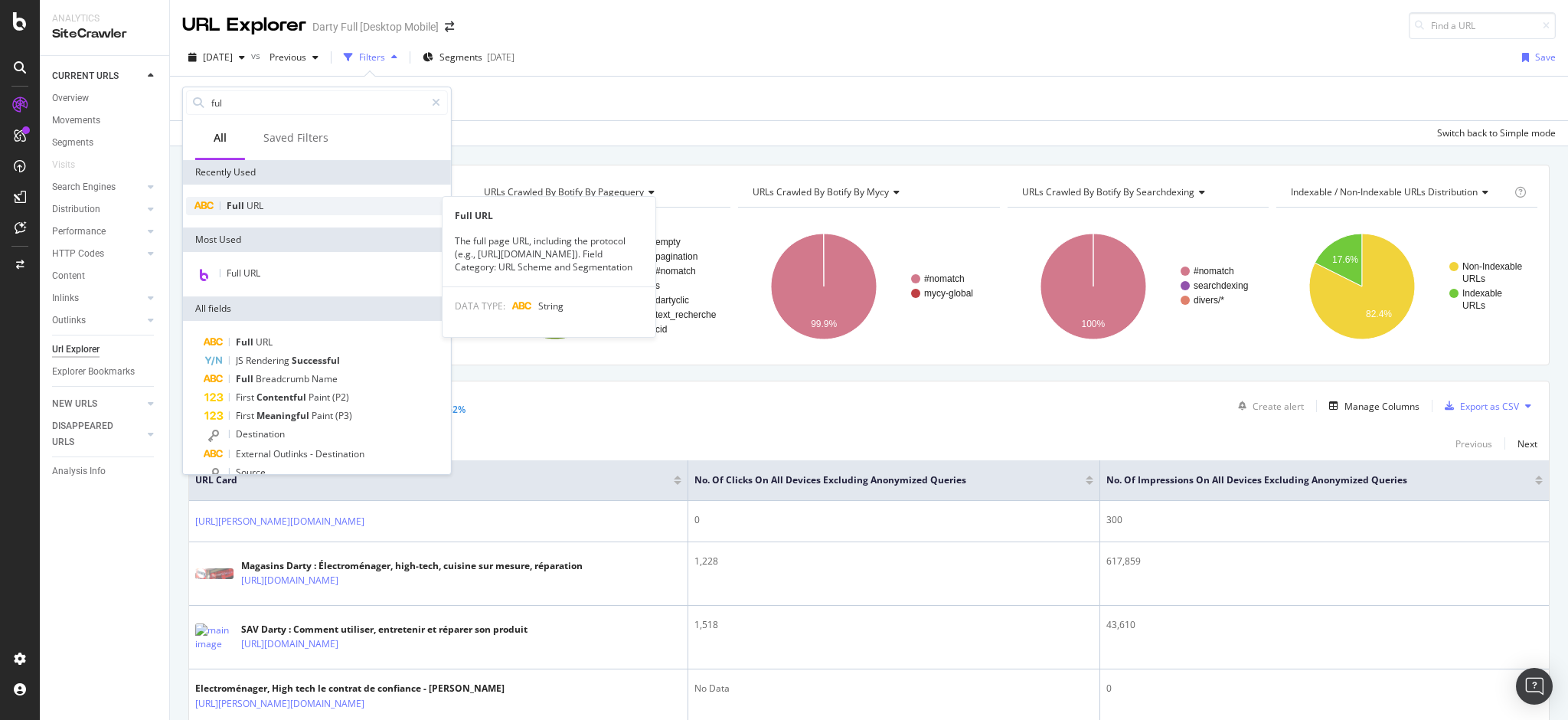
type input "ful"
click at [248, 206] on span "URL" at bounding box center [255, 205] width 17 height 13
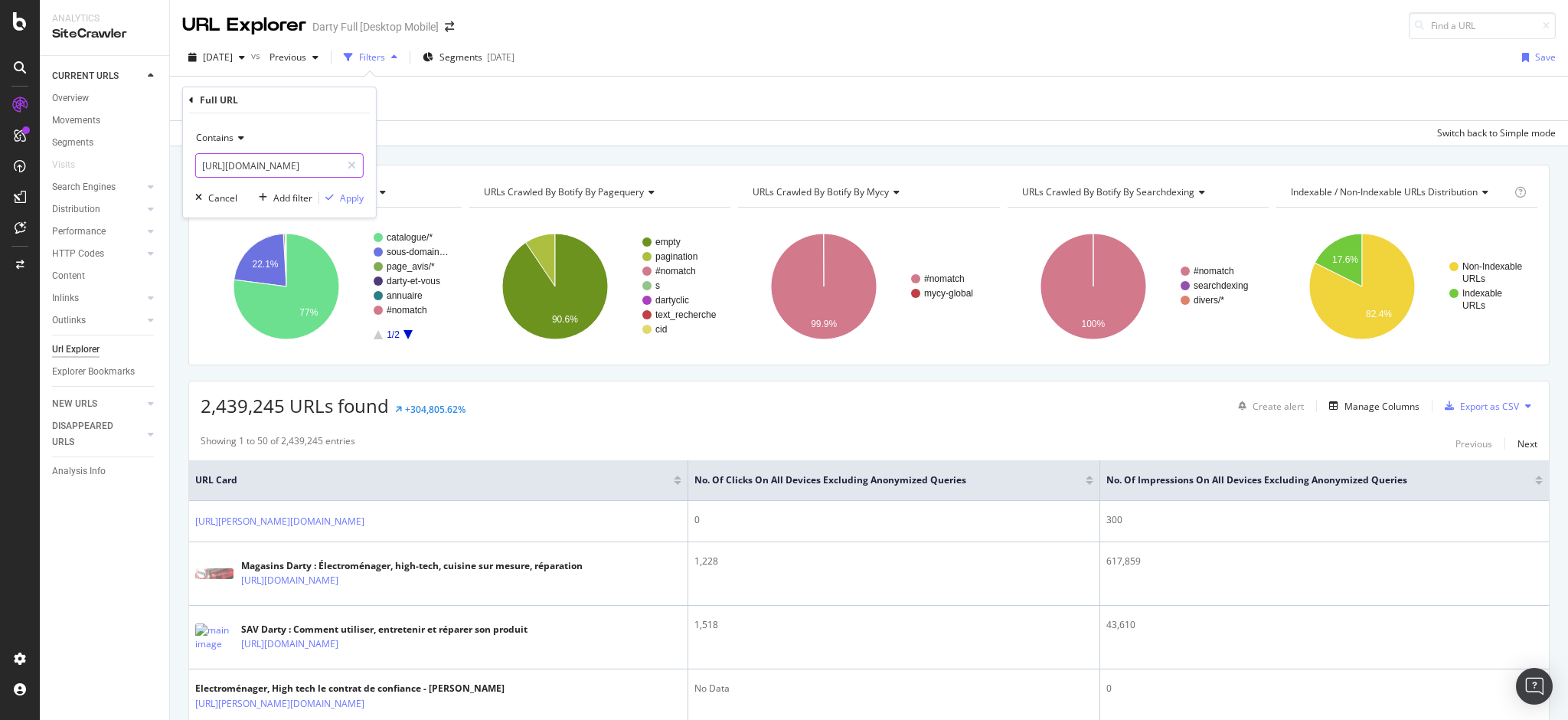
click at [306, 166] on input "[URL][DOMAIN_NAME]" at bounding box center [268, 165] width 144 height 25
click at [302, 163] on input "[URL][DOMAIN_NAME]" at bounding box center [268, 165] width 144 height 25
drag, startPoint x: 302, startPoint y: 163, endPoint x: 432, endPoint y: 160, distance: 130.0
click at [432, 160] on body "Analytics SiteCrawler CURRENT URLS Overview Movements Segments Visits Search En…" at bounding box center [784, 360] width 1568 height 720
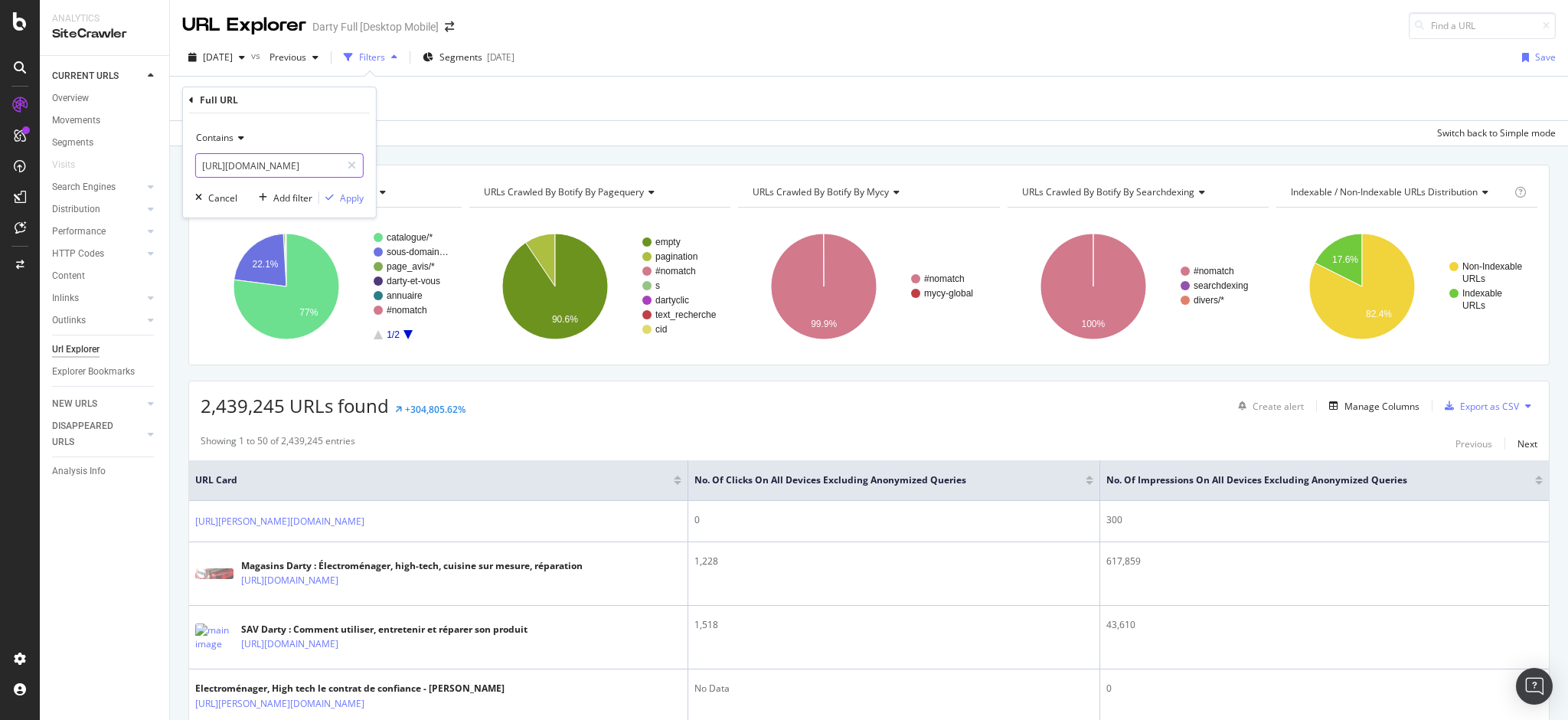
scroll to position [0, 25]
type input "[URL][DOMAIN_NAME]"
click at [357, 196] on div "Apply" at bounding box center [351, 197] width 24 height 13
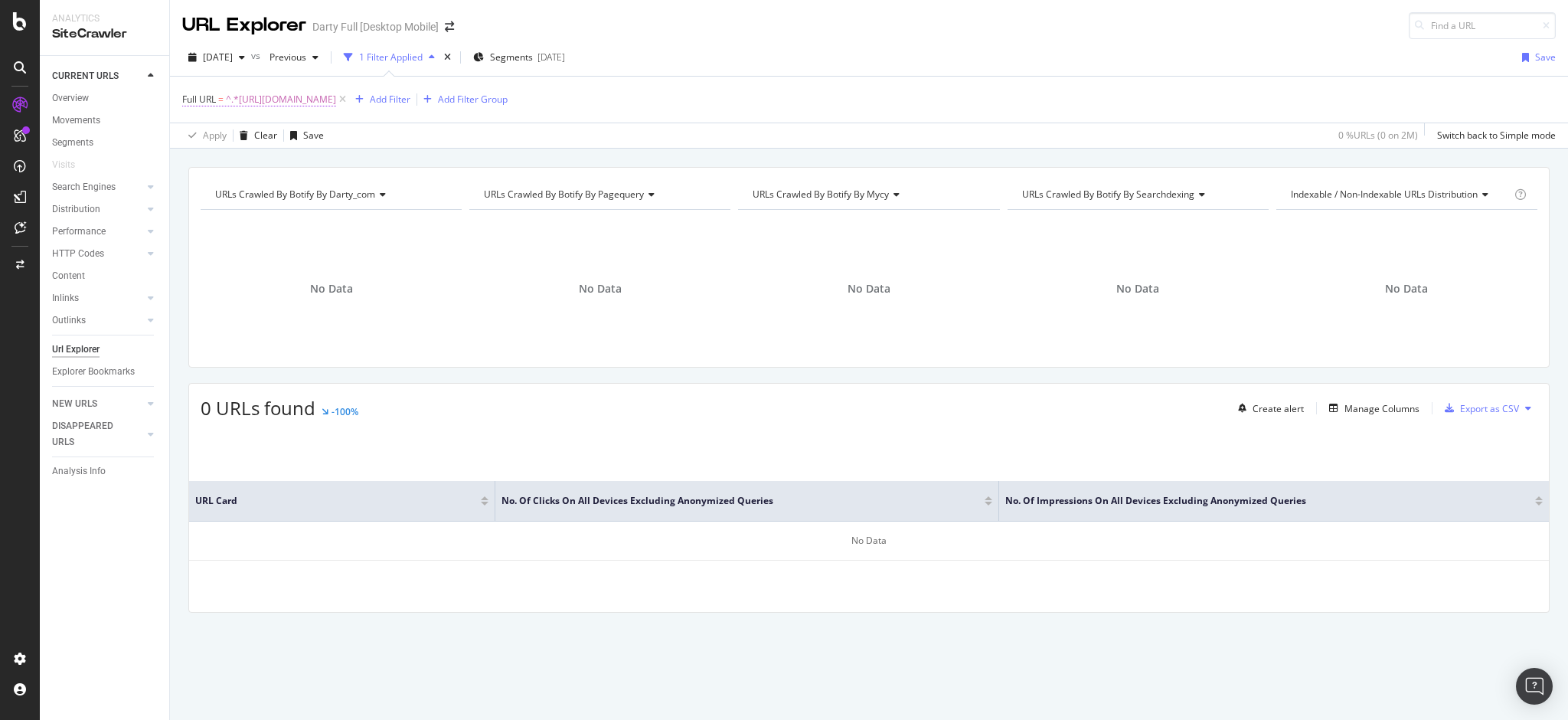
click at [197, 102] on span "Full URL" at bounding box center [200, 98] width 34 height 13
click at [300, 166] on input "[URL][DOMAIN_NAME]" at bounding box center [268, 163] width 144 height 25
click at [298, 166] on input "[URL][DOMAIN_NAME]" at bounding box center [268, 163] width 144 height 25
click at [298, 158] on input "[URL][DOMAIN_NAME]" at bounding box center [268, 163] width 144 height 25
drag, startPoint x: 299, startPoint y: 159, endPoint x: 42, endPoint y: 127, distance: 259.0
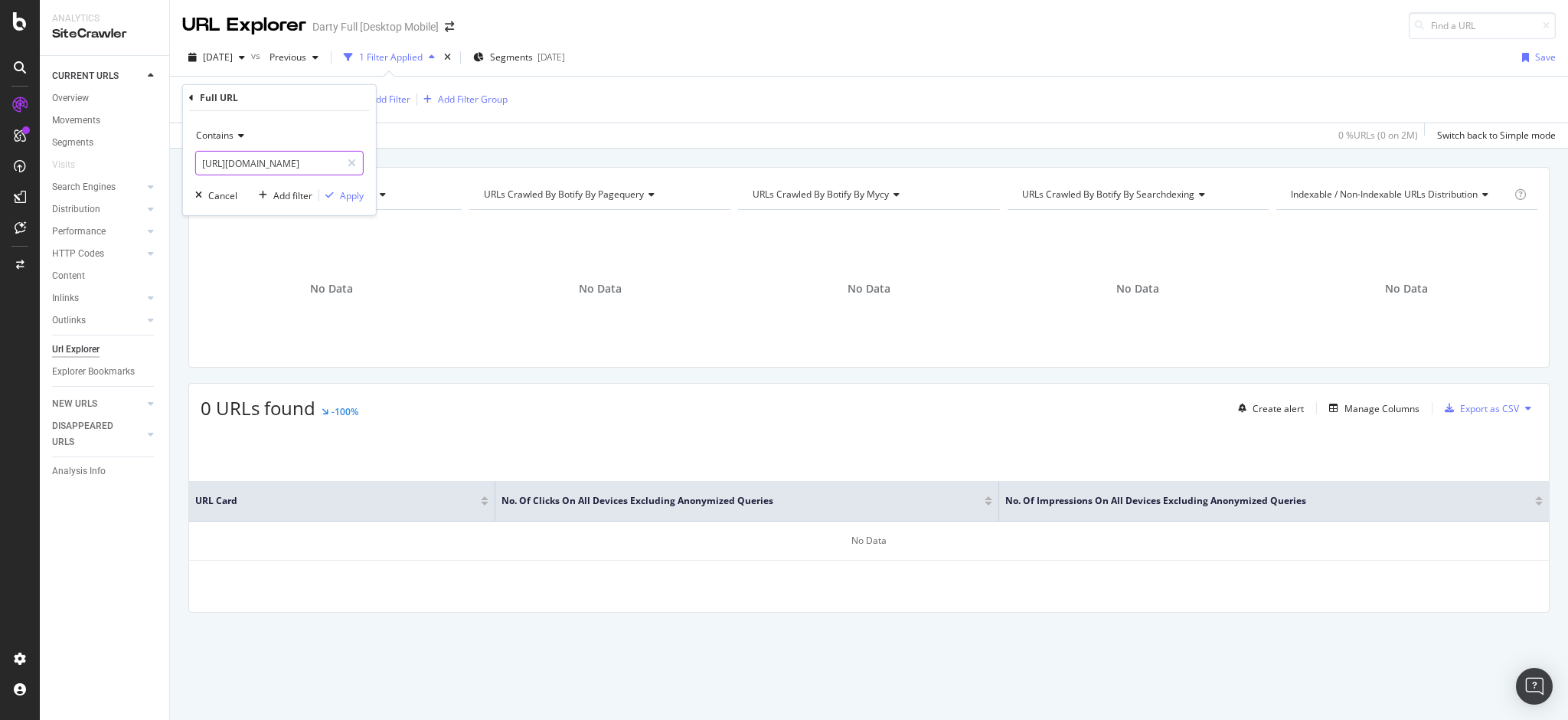
click at [42, 127] on body "Analytics SiteCrawler CURRENT URLS Overview Movements Segments Visits Search En…" at bounding box center [784, 360] width 1568 height 720
type input "/darty-et-vous"
click at [355, 194] on div "Apply" at bounding box center [351, 194] width 24 height 13
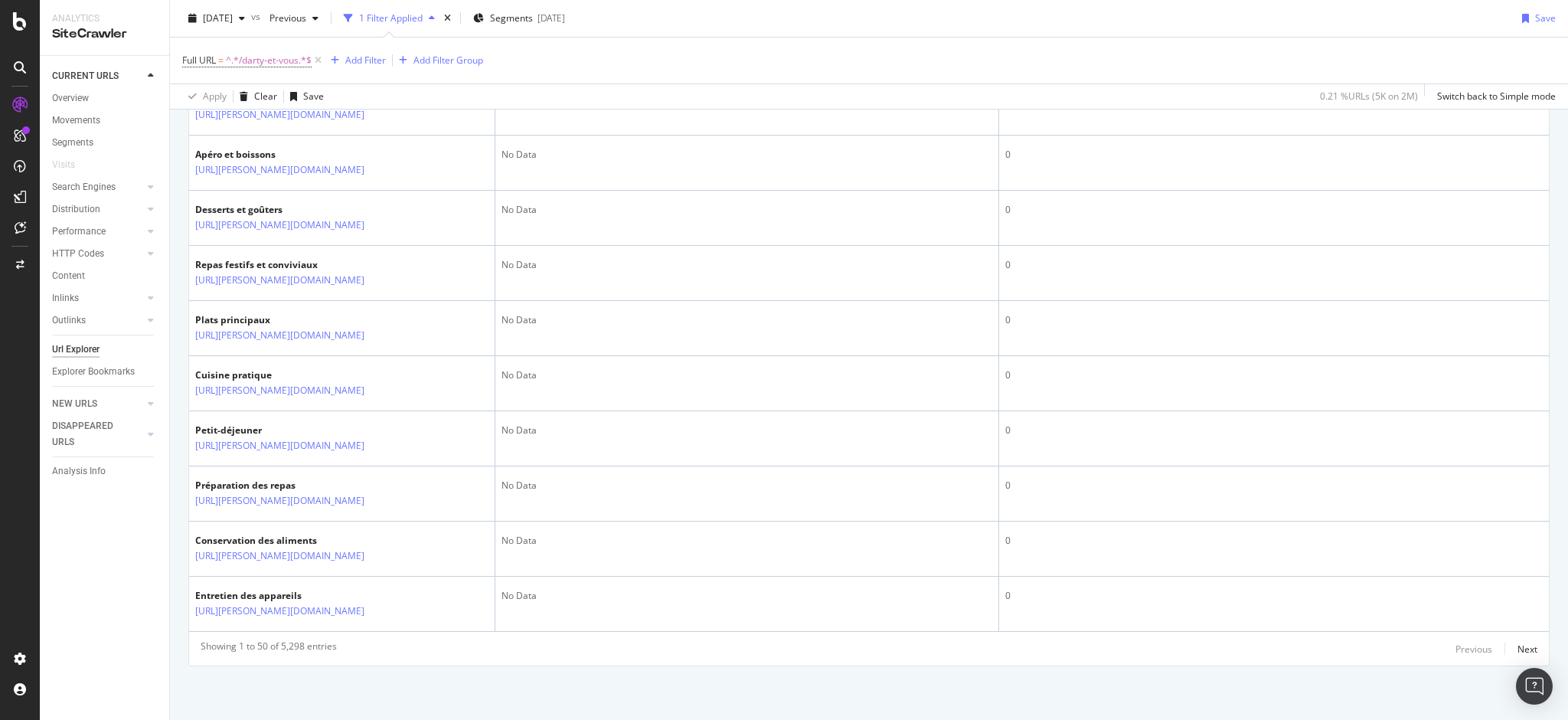
scroll to position [3329, 0]
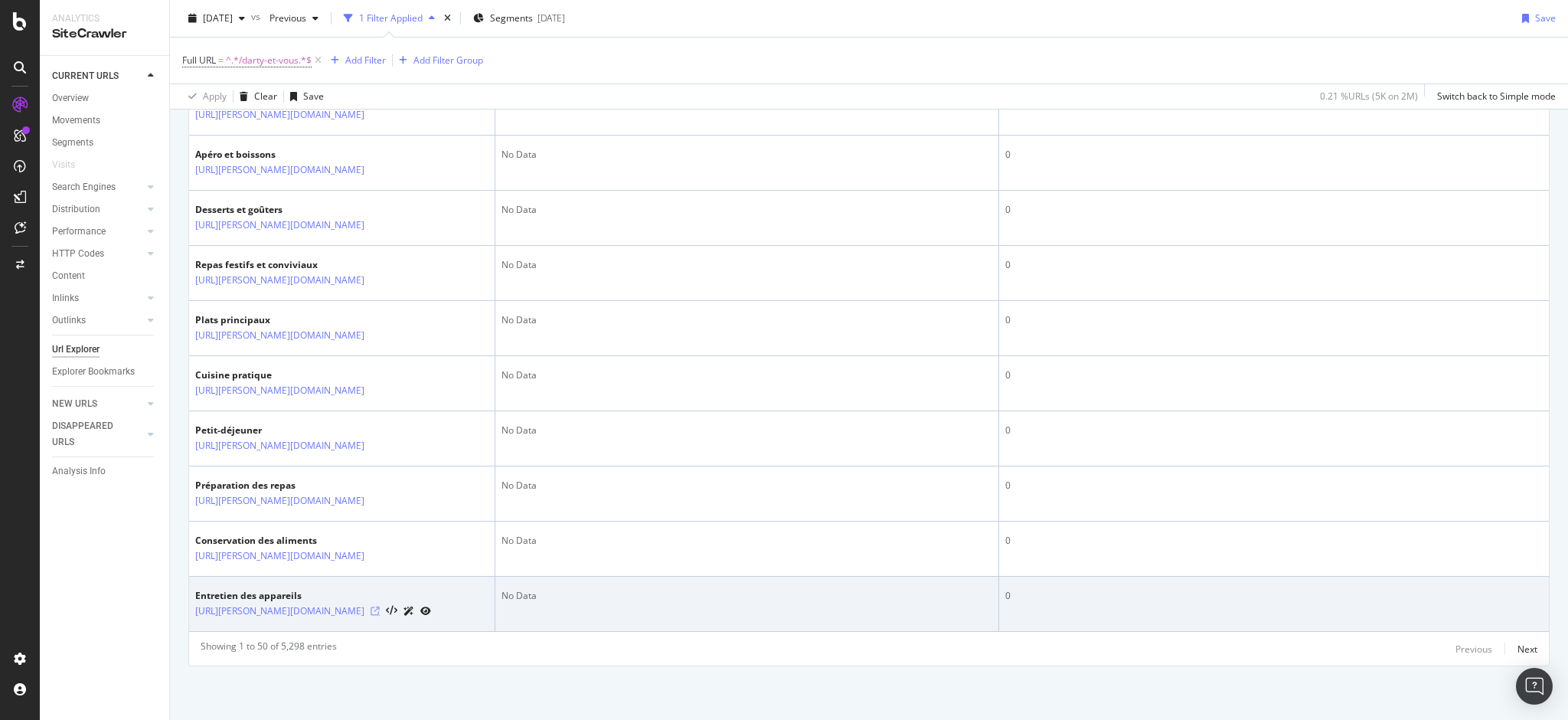
click at [379, 606] on icon at bounding box center [374, 610] width 9 height 9
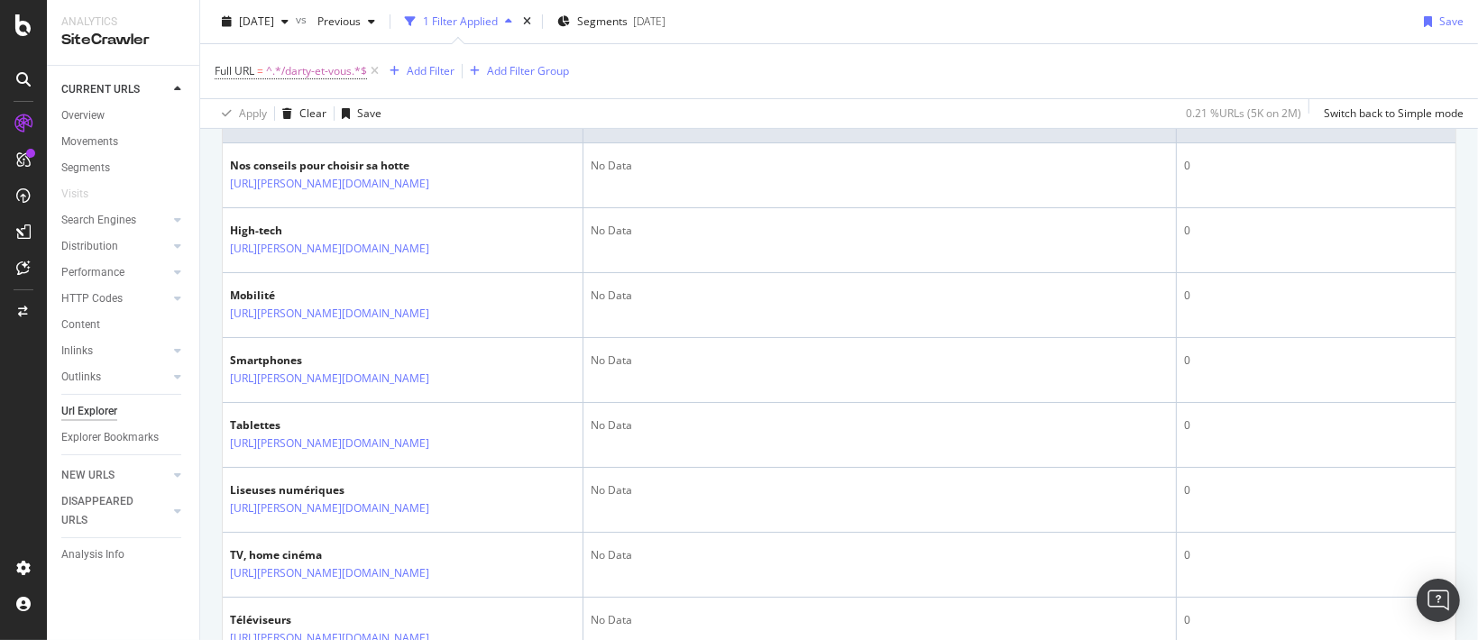
scroll to position [177, 0]
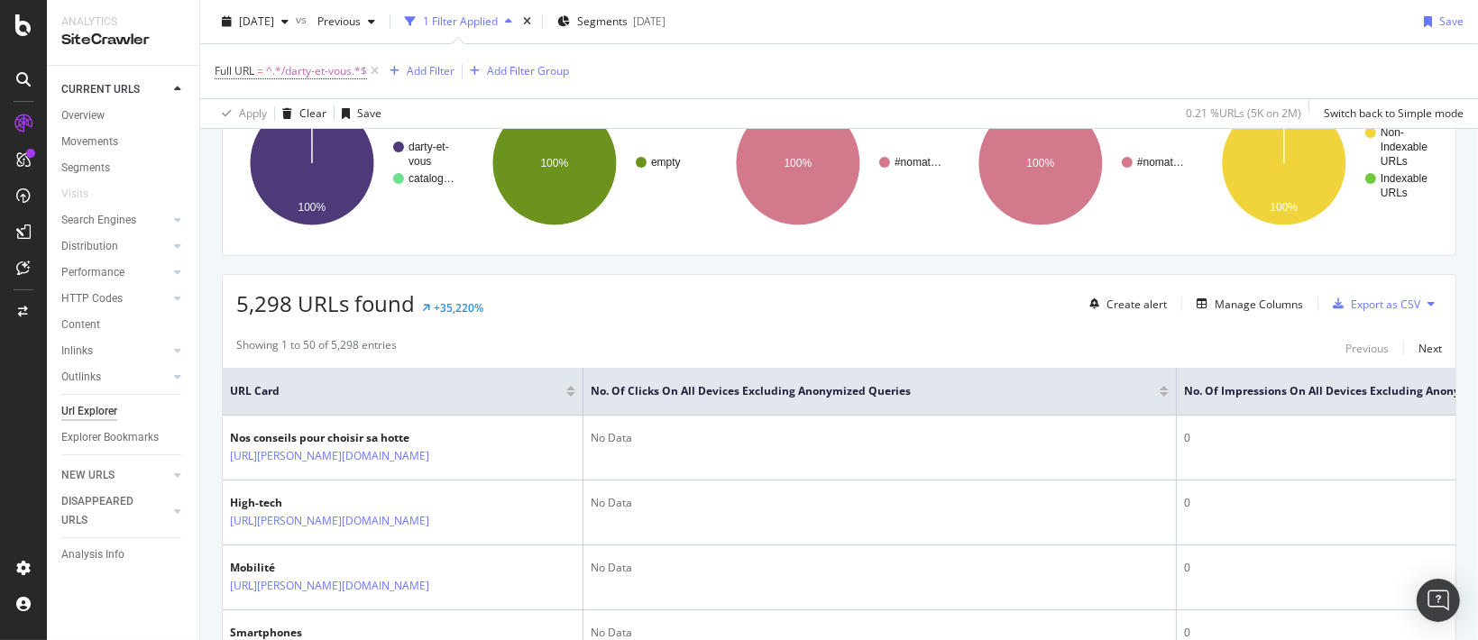
click at [1162, 393] on div at bounding box center [1164, 394] width 9 height 5
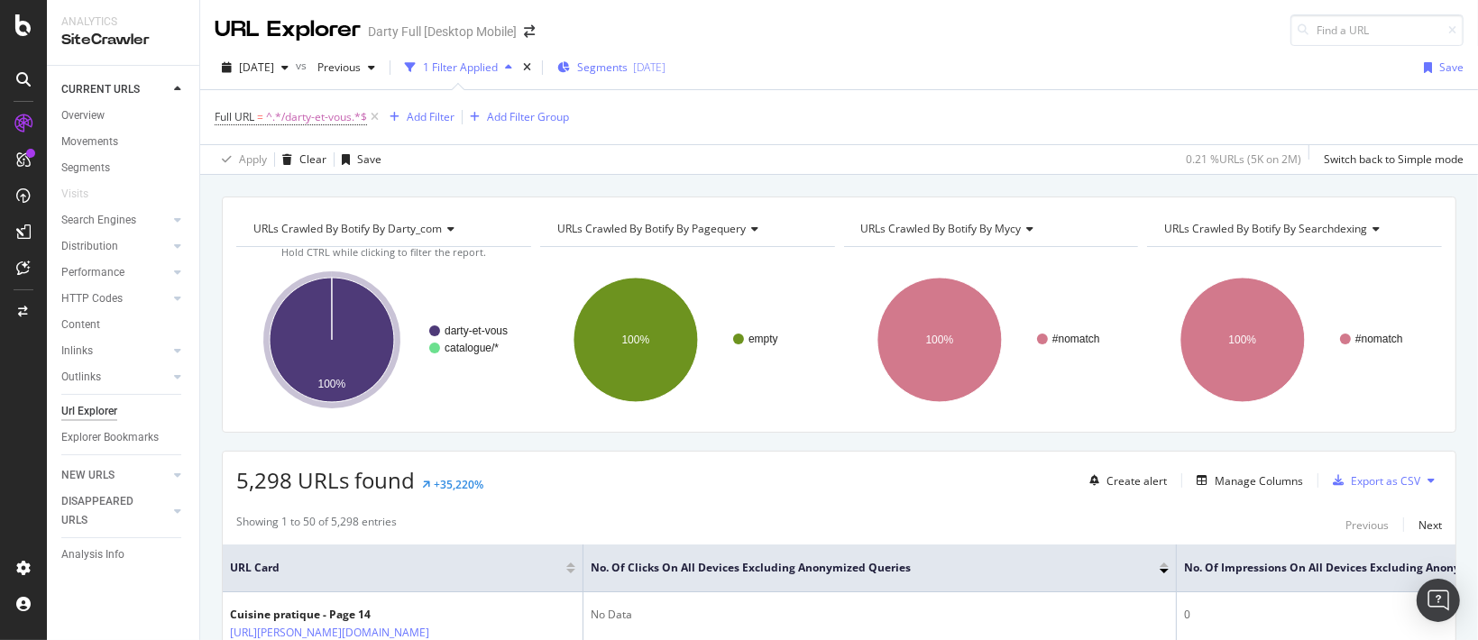
click at [628, 64] on span "Segments" at bounding box center [602, 67] width 51 height 15
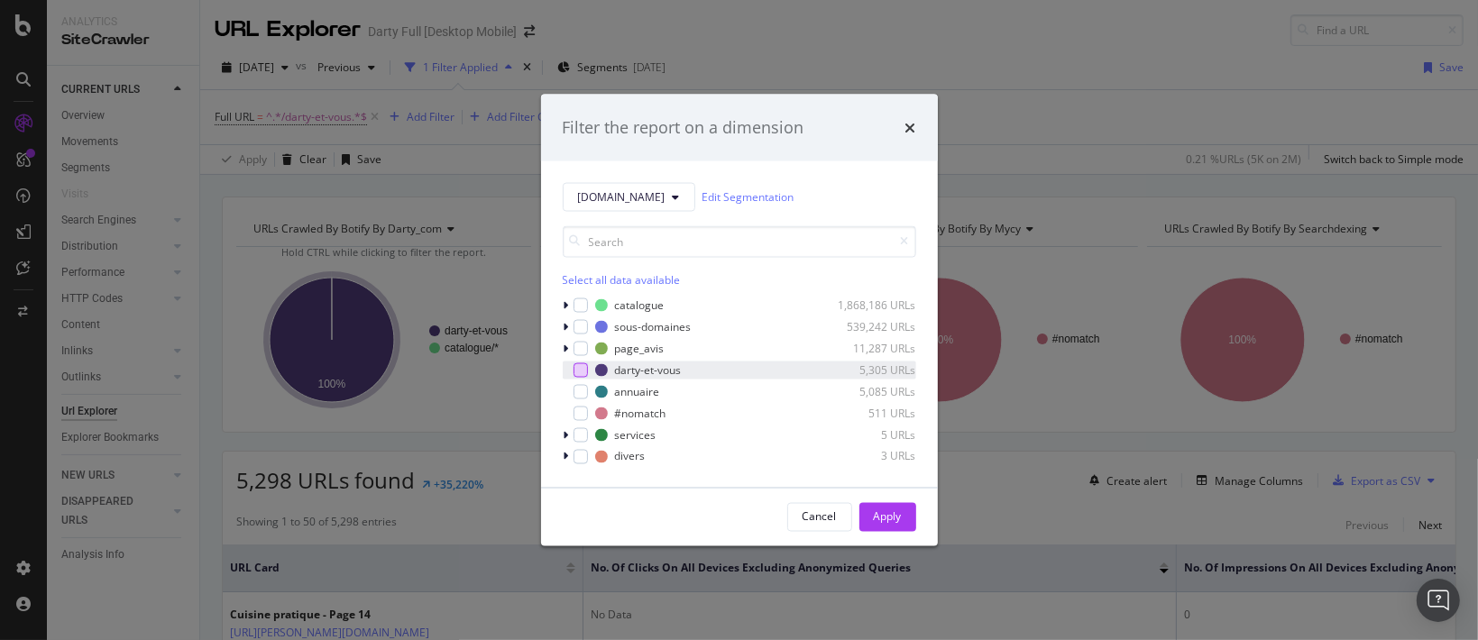
click at [583, 374] on div "modal" at bounding box center [581, 370] width 14 height 14
click at [902, 523] on button "Apply" at bounding box center [887, 516] width 57 height 29
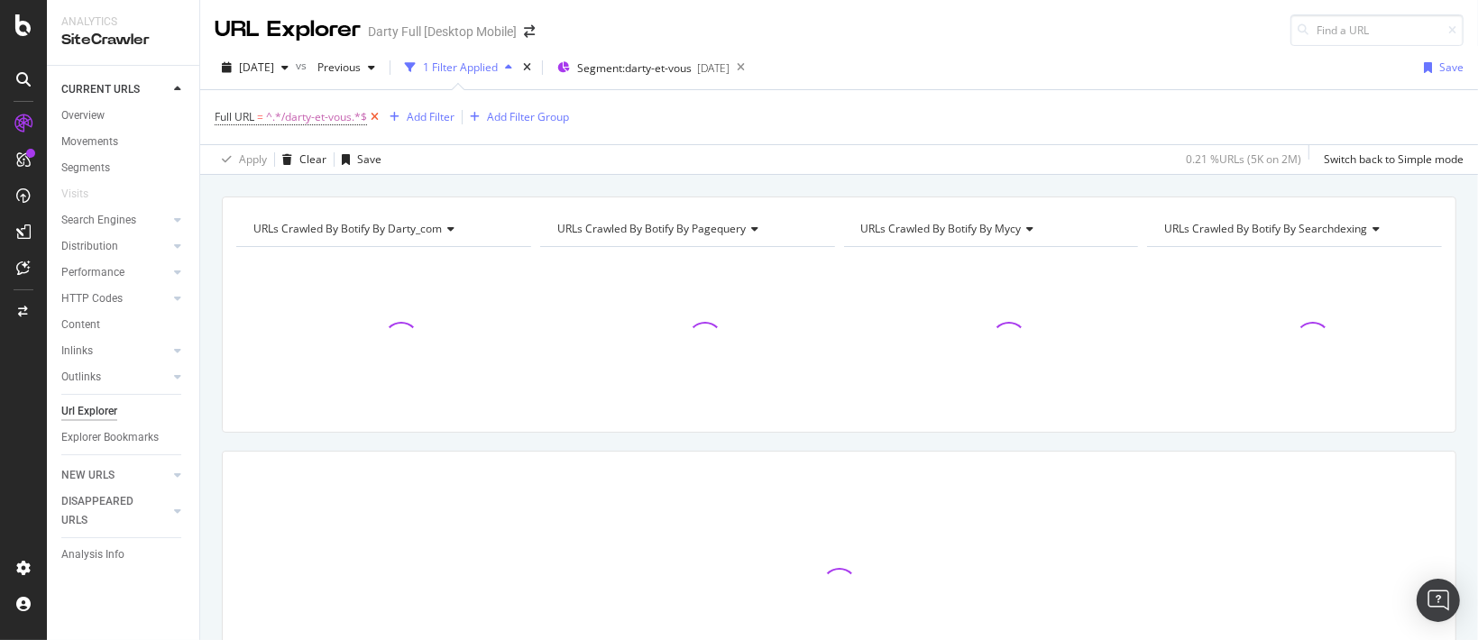
click at [377, 116] on icon at bounding box center [374, 117] width 15 height 18
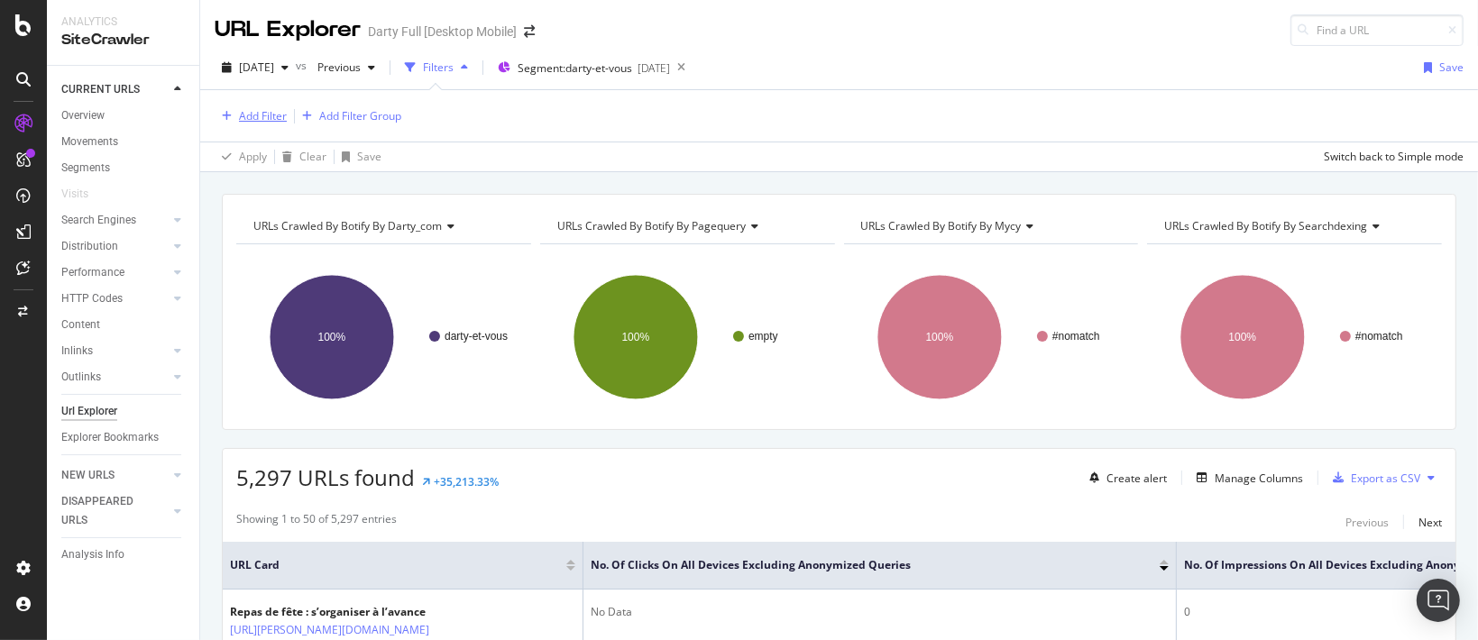
click at [269, 106] on div "Add Filter" at bounding box center [251, 116] width 72 height 20
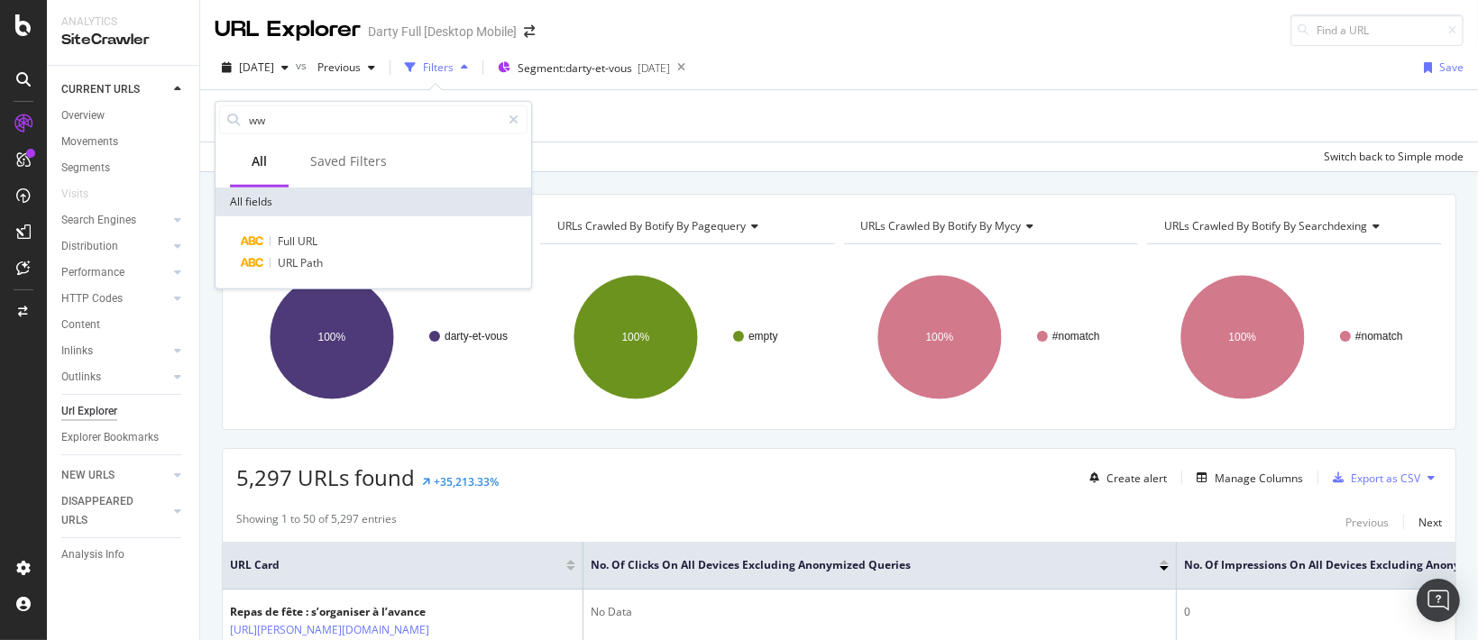
type input "w"
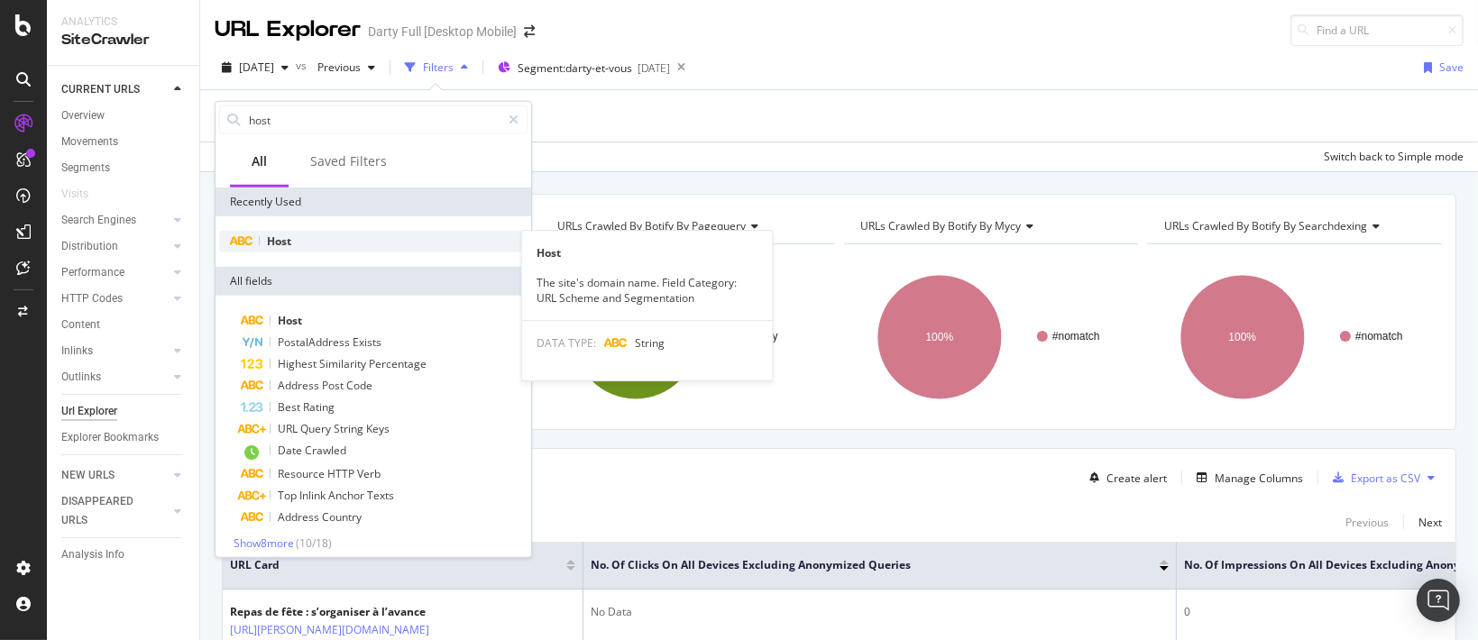
type input "host"
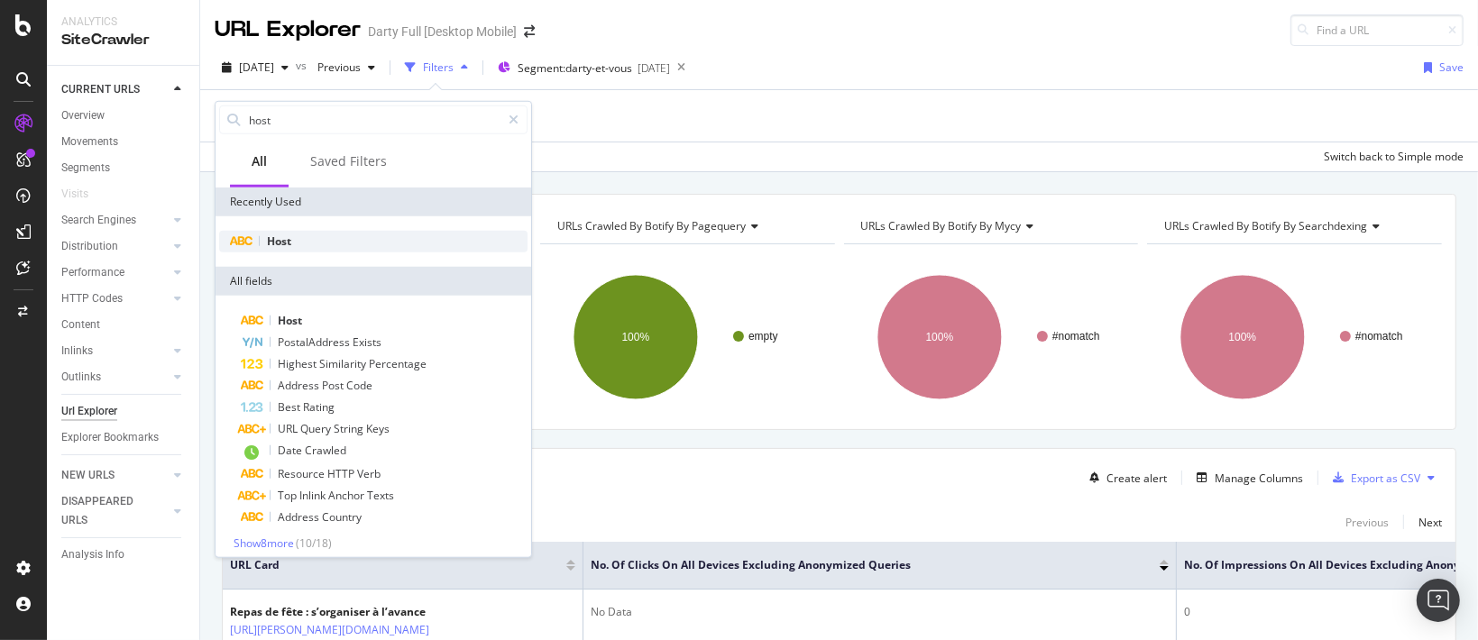
click at [278, 246] on span "Host" at bounding box center [279, 241] width 24 height 15
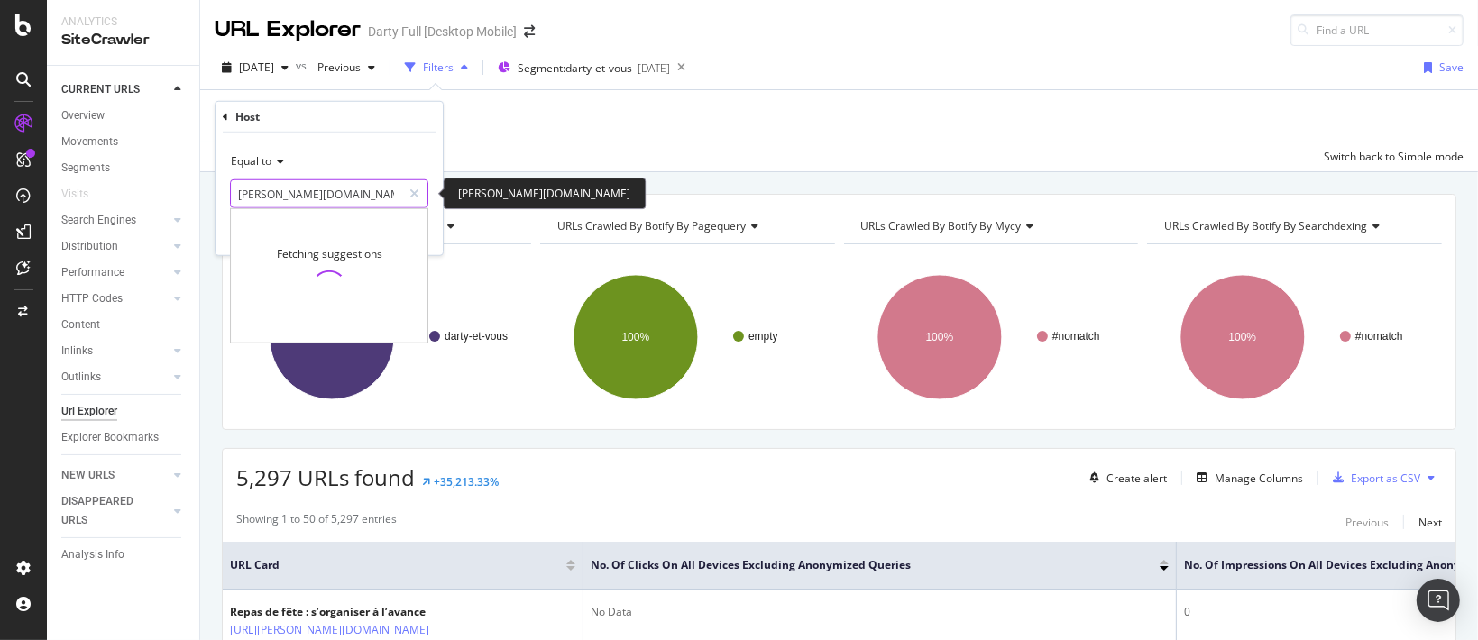
click at [266, 197] on input "[PERSON_NAME][DOMAIN_NAME]" at bounding box center [316, 193] width 170 height 29
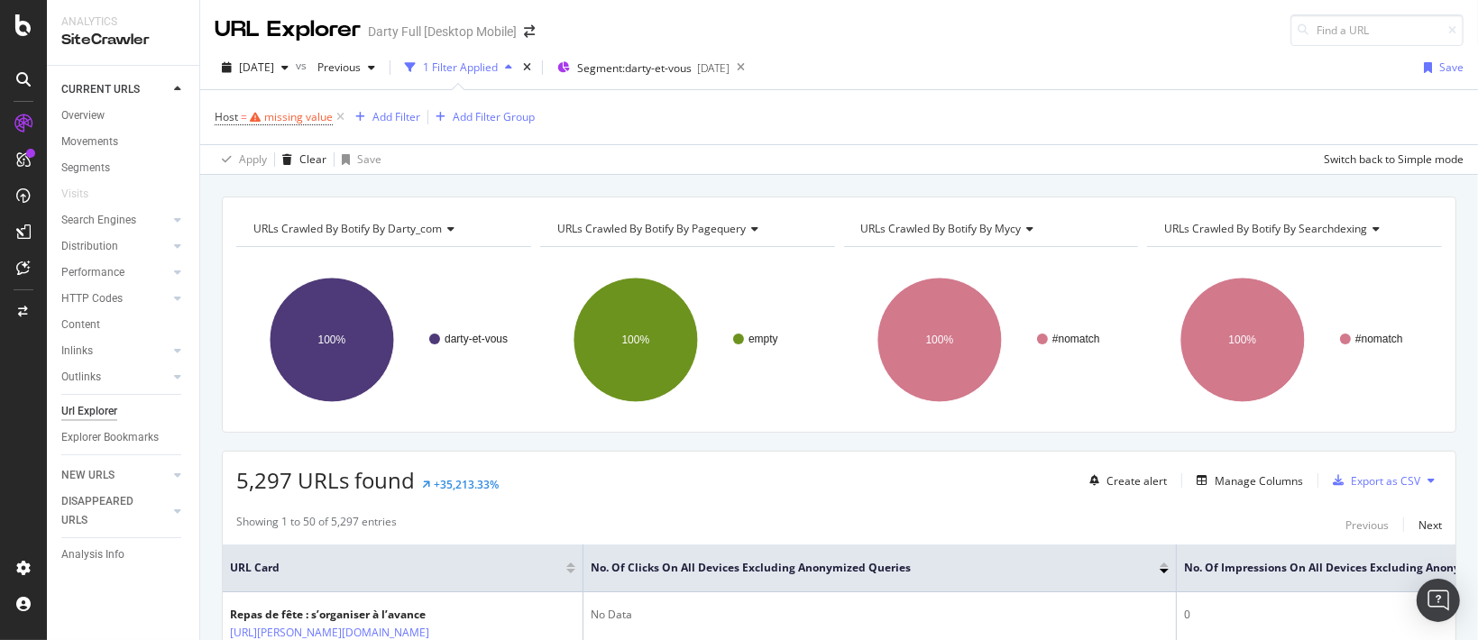
click at [635, 115] on div "Host = missing value Add Filter Add Filter Group" at bounding box center [839, 117] width 1249 height 54
click at [340, 114] on icon at bounding box center [340, 117] width 15 height 18
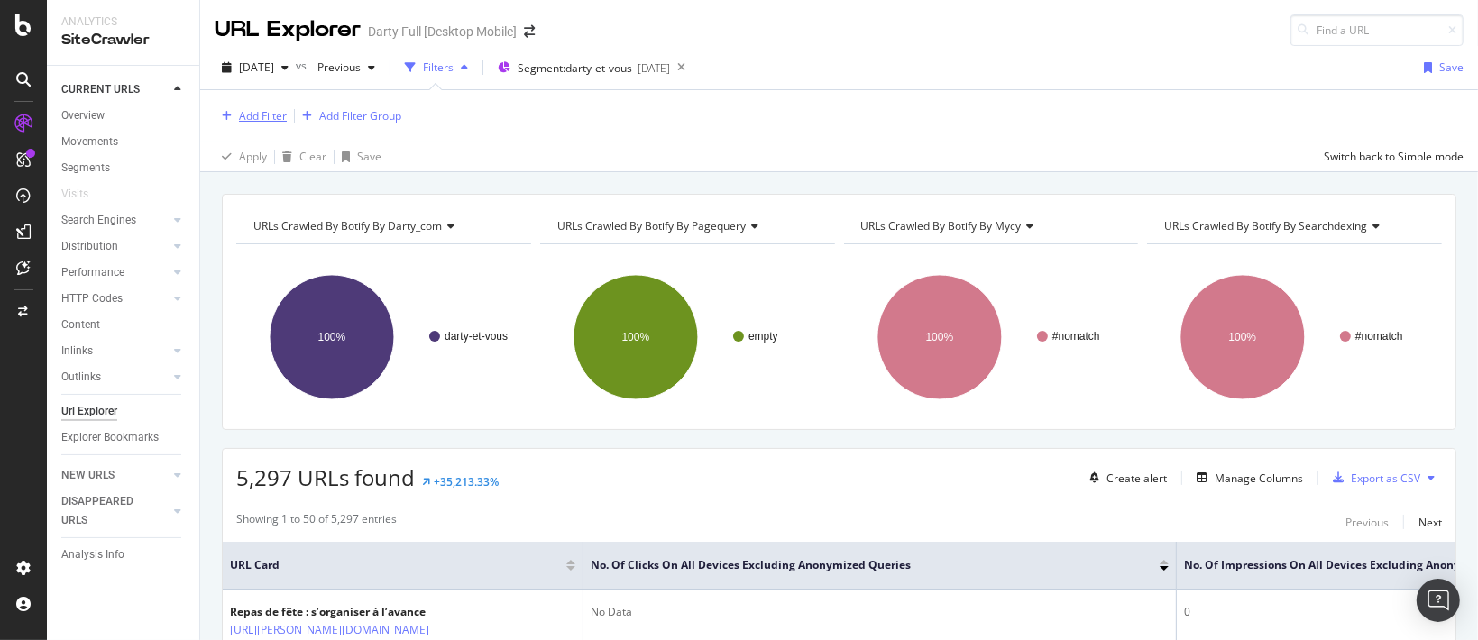
click at [239, 114] on div "Add Filter" at bounding box center [263, 115] width 48 height 15
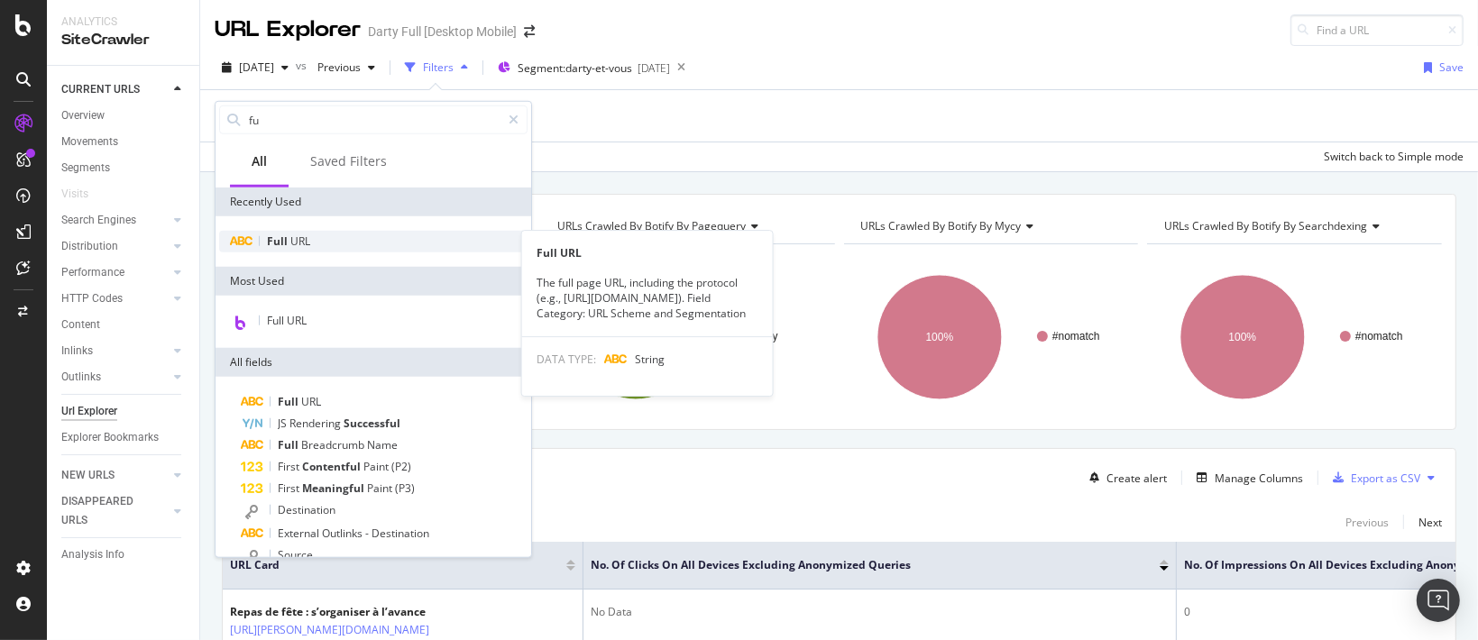
type input "fu"
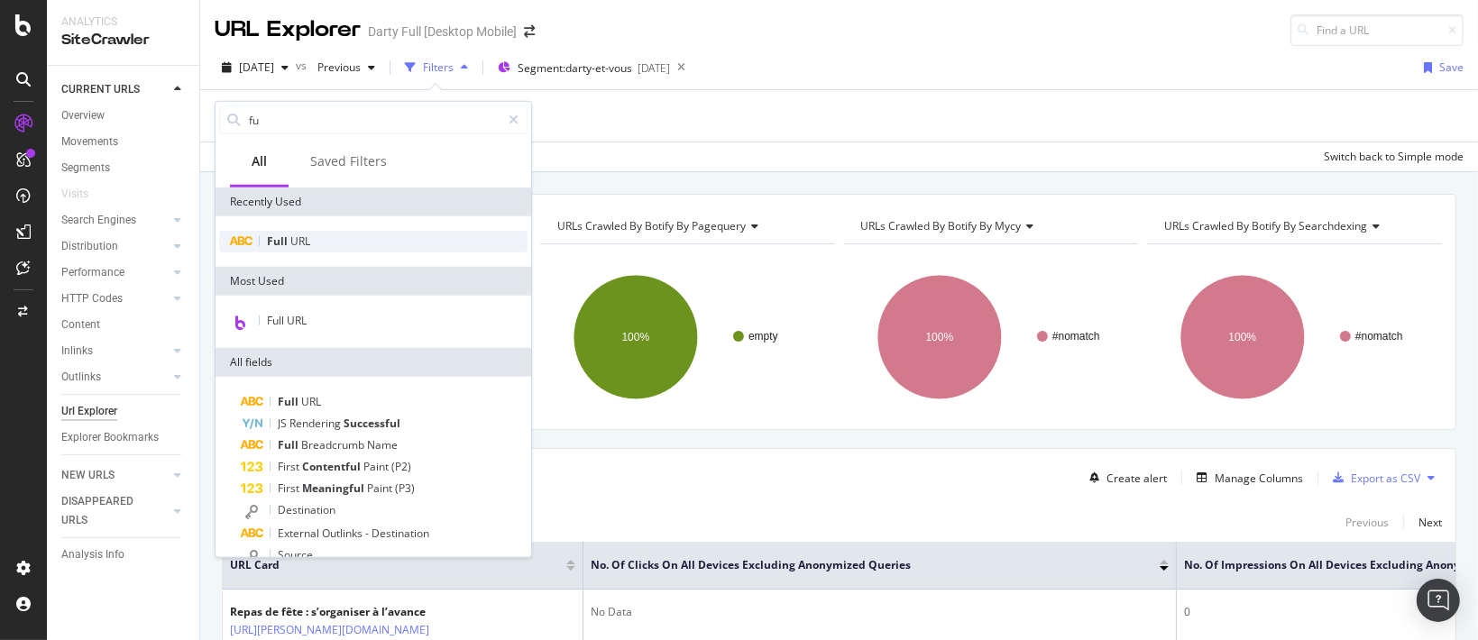
click at [298, 235] on span "URL" at bounding box center [300, 241] width 20 height 15
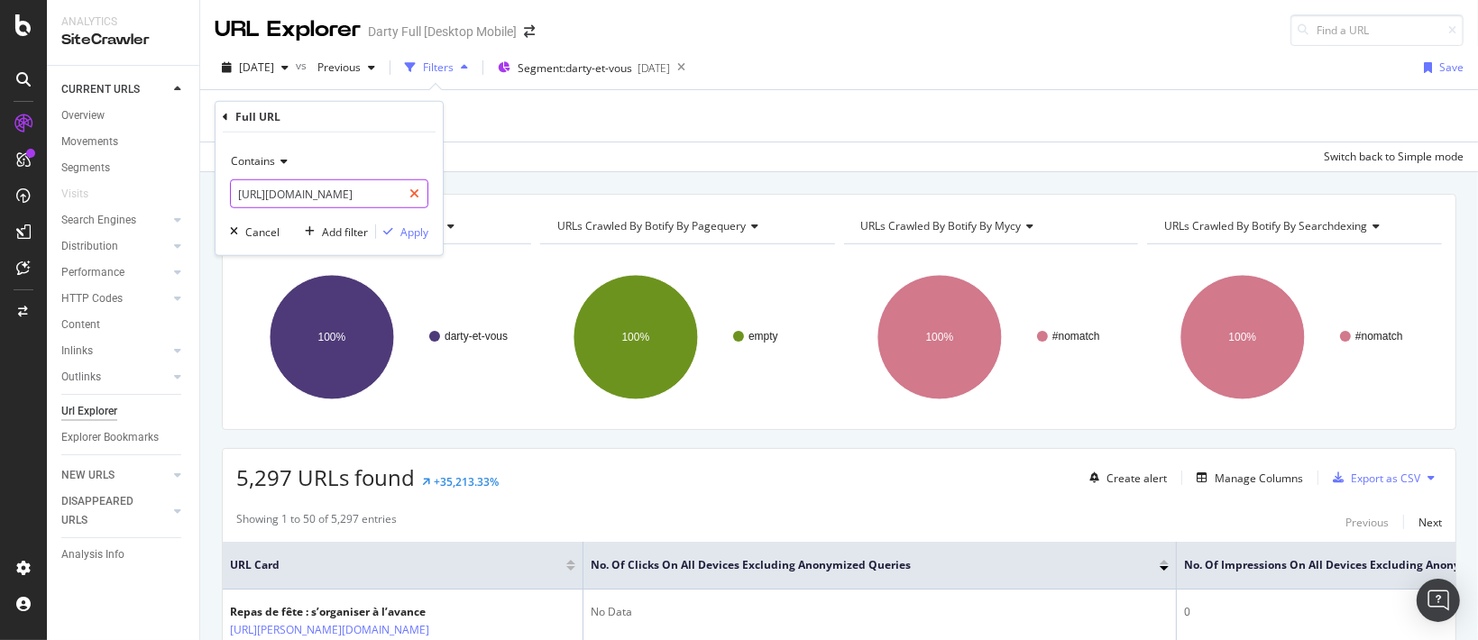
click at [414, 191] on icon at bounding box center [414, 194] width 10 height 13
click at [368, 195] on input "text" at bounding box center [329, 193] width 197 height 29
type input "www.darty"
click at [414, 234] on div "Apply" at bounding box center [414, 231] width 28 height 15
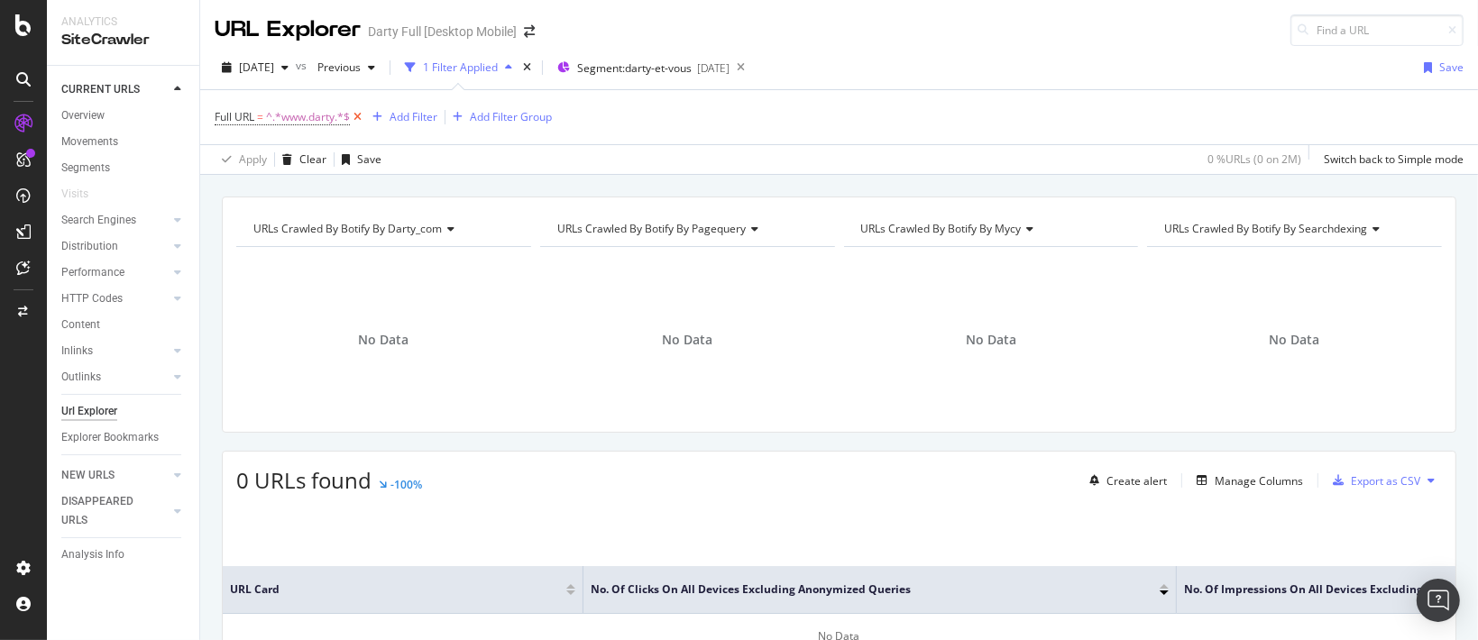
click at [362, 114] on icon at bounding box center [357, 117] width 15 height 18
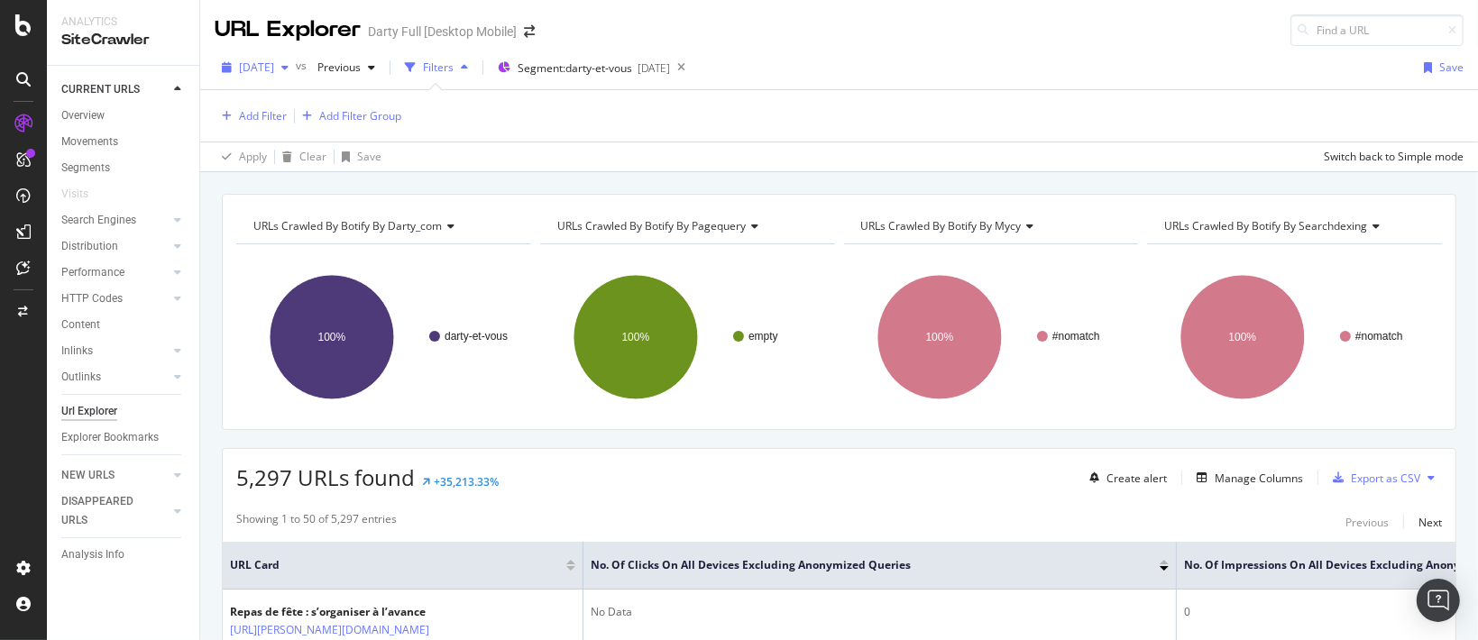
click at [274, 70] on span "[DATE]" at bounding box center [256, 67] width 35 height 15
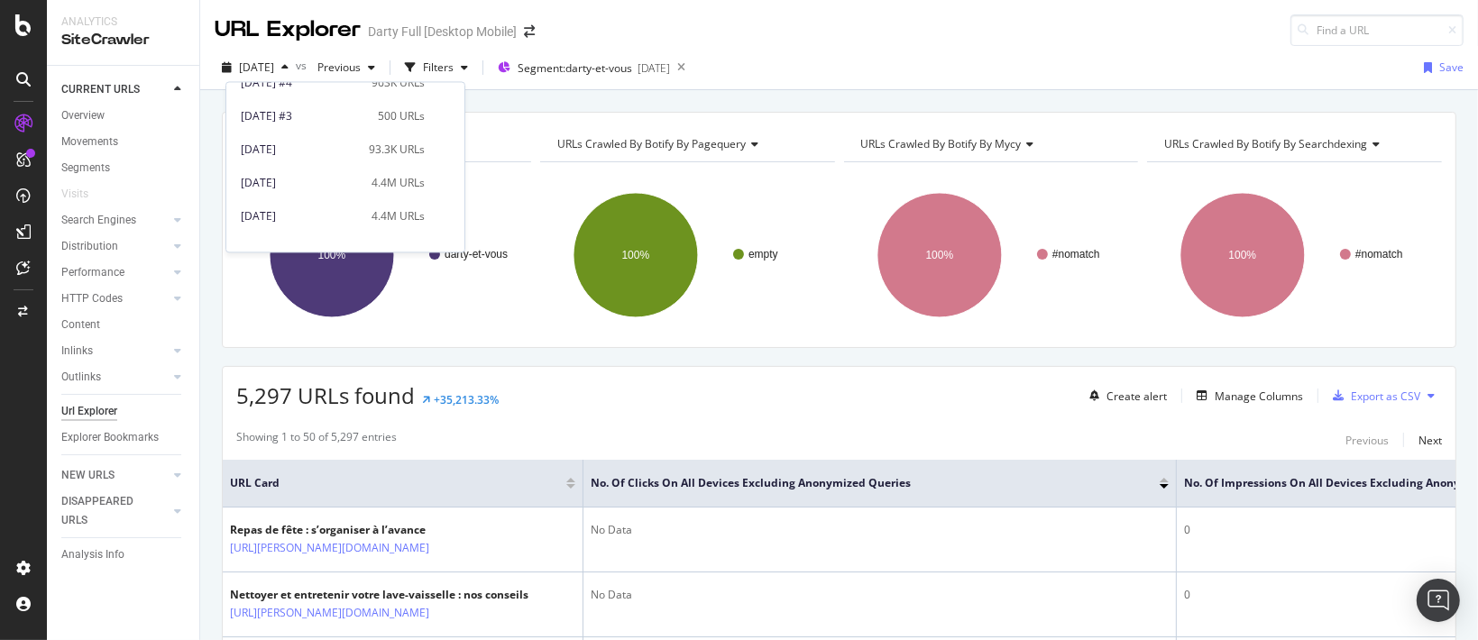
scroll to position [140, 0]
click at [284, 166] on div "[DATE]" at bounding box center [301, 159] width 120 height 16
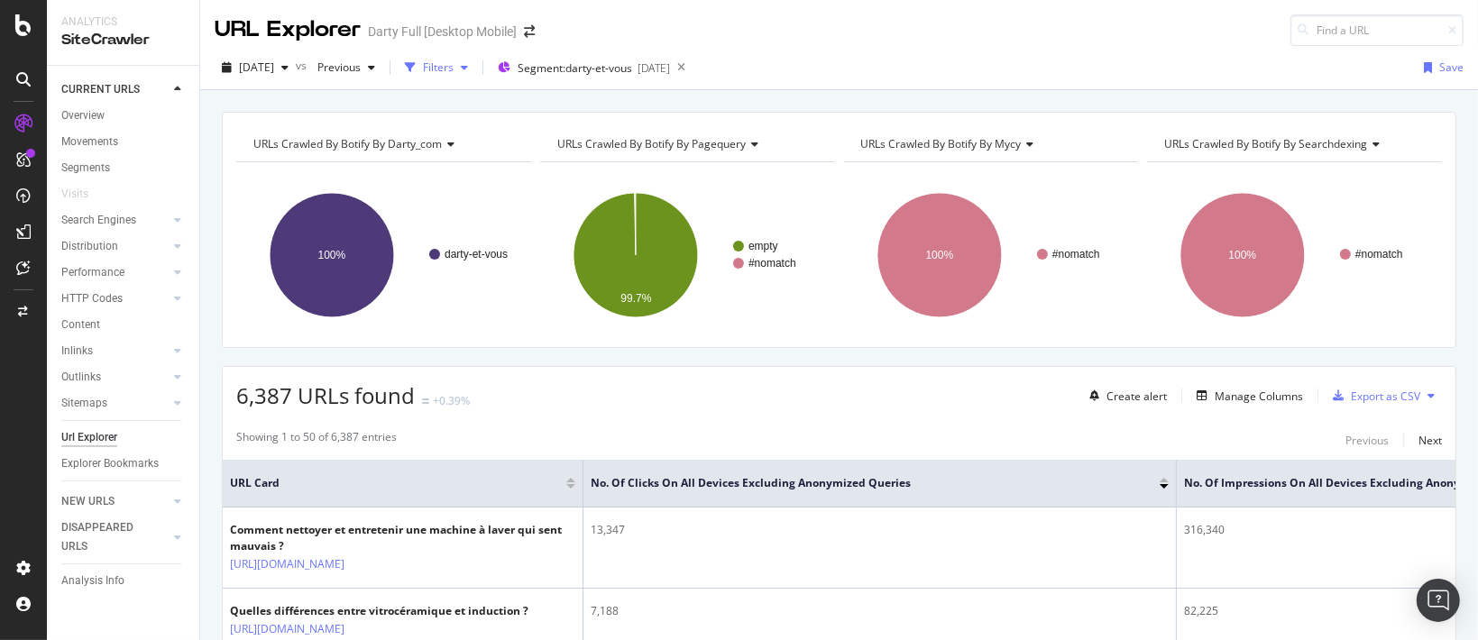
click at [454, 68] on div "Filters" at bounding box center [438, 67] width 31 height 15
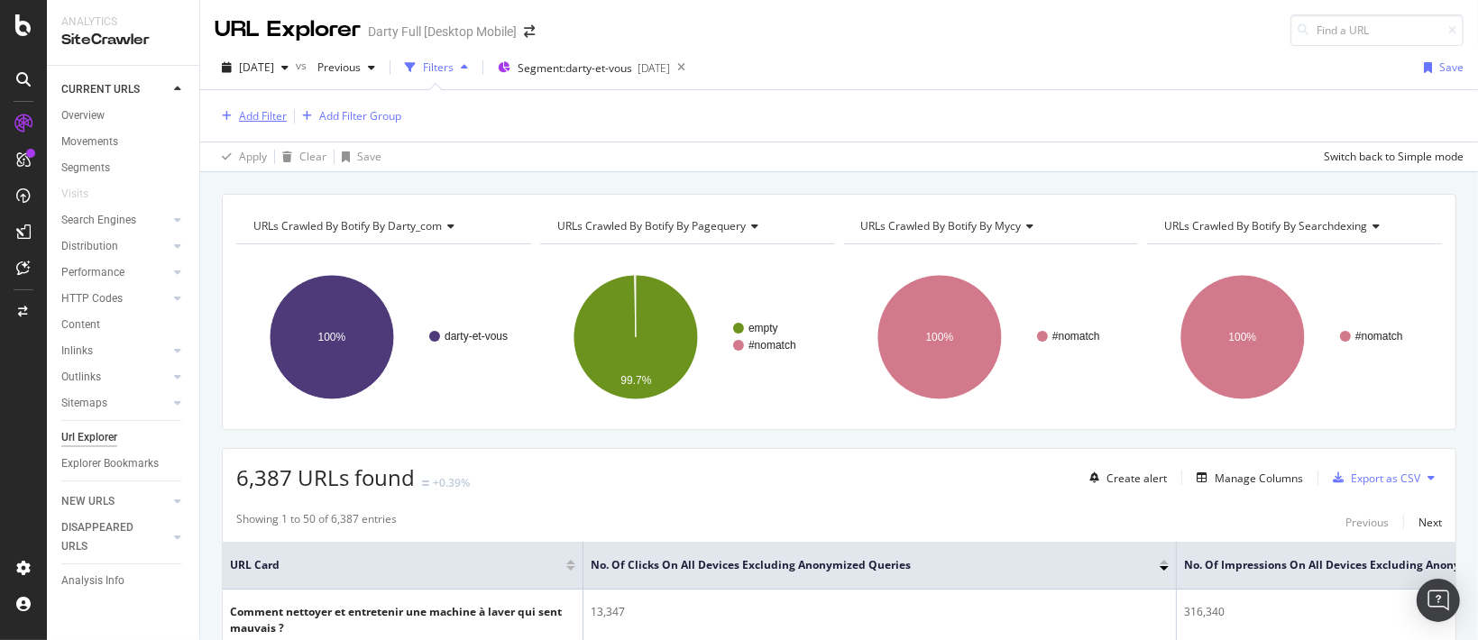
click at [272, 114] on div "Add Filter" at bounding box center [263, 115] width 48 height 15
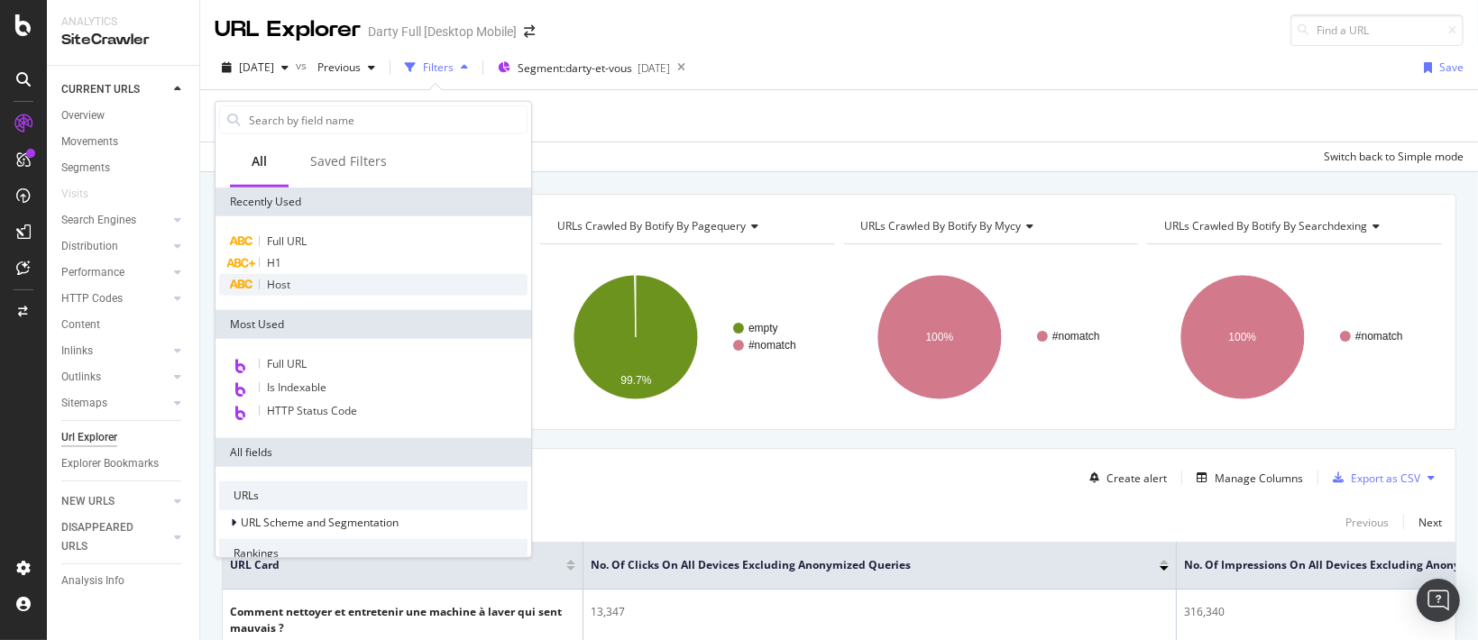
click at [278, 288] on span "Host" at bounding box center [278, 284] width 23 height 15
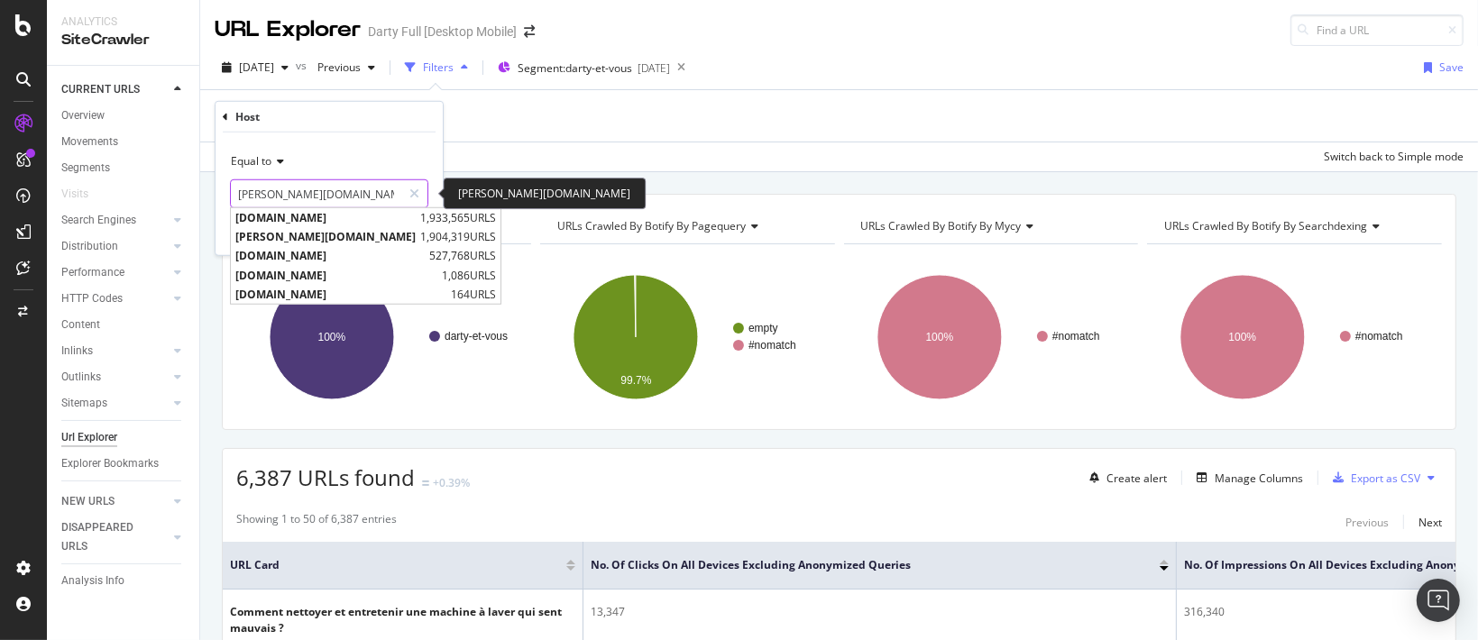
click at [367, 197] on input "[PERSON_NAME][DOMAIN_NAME]" at bounding box center [316, 193] width 170 height 29
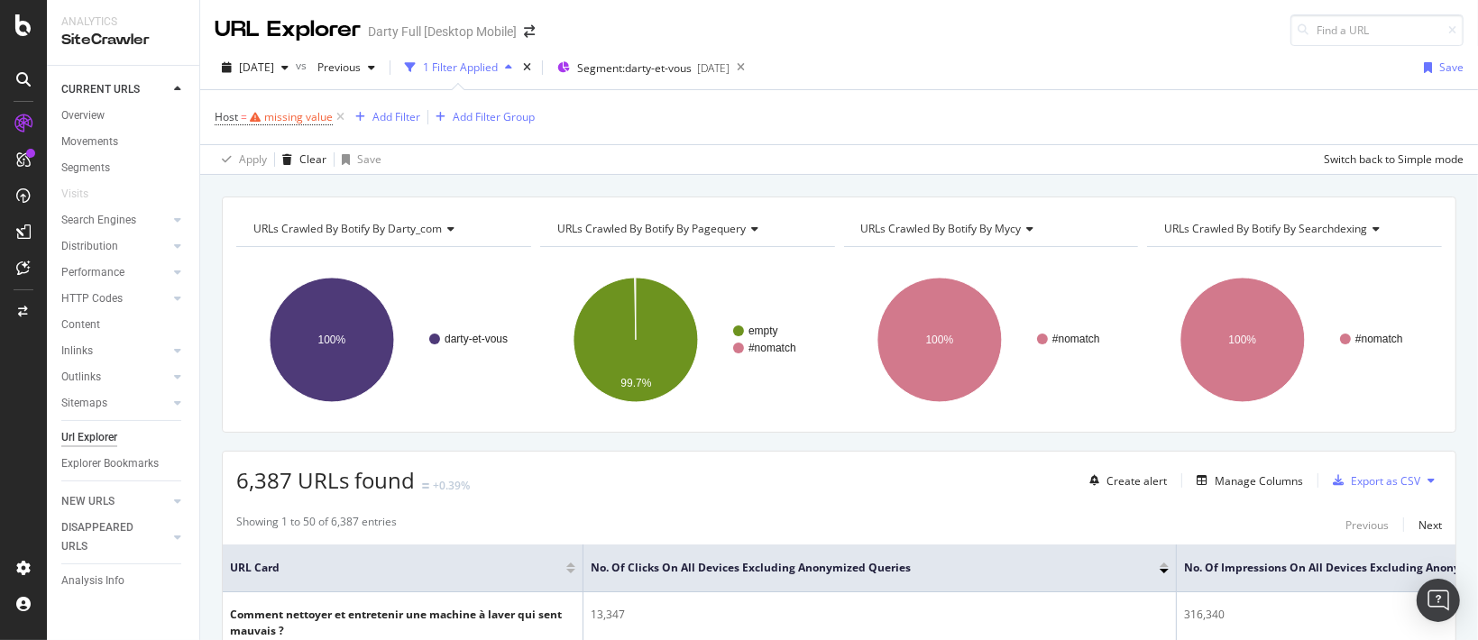
click at [604, 142] on div "Host = missing value Add Filter Add Filter Group Apply Clear Save Switch back t…" at bounding box center [839, 132] width 1249 height 84
click at [301, 120] on div "missing value" at bounding box center [298, 116] width 69 height 15
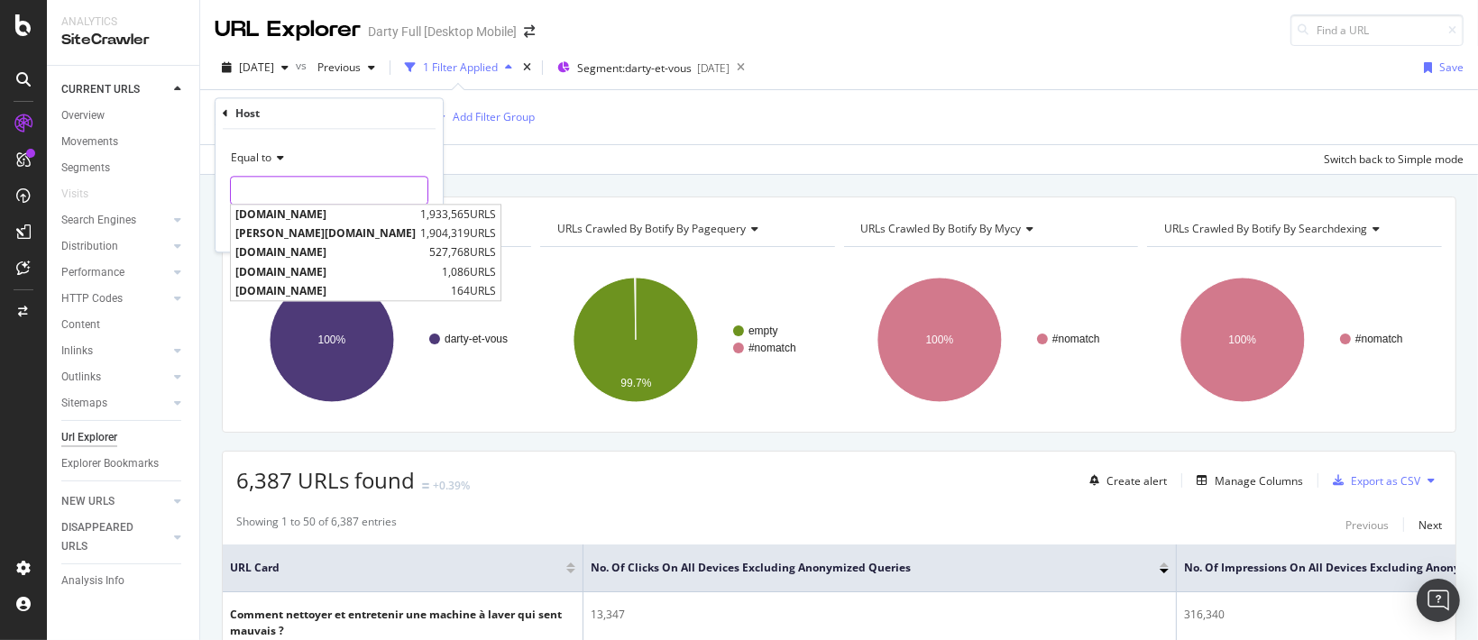
click at [298, 196] on input "text" at bounding box center [329, 191] width 197 height 29
click at [294, 235] on span "[PERSON_NAME][DOMAIN_NAME]" at bounding box center [325, 233] width 180 height 15
type input "[PERSON_NAME][DOMAIN_NAME]"
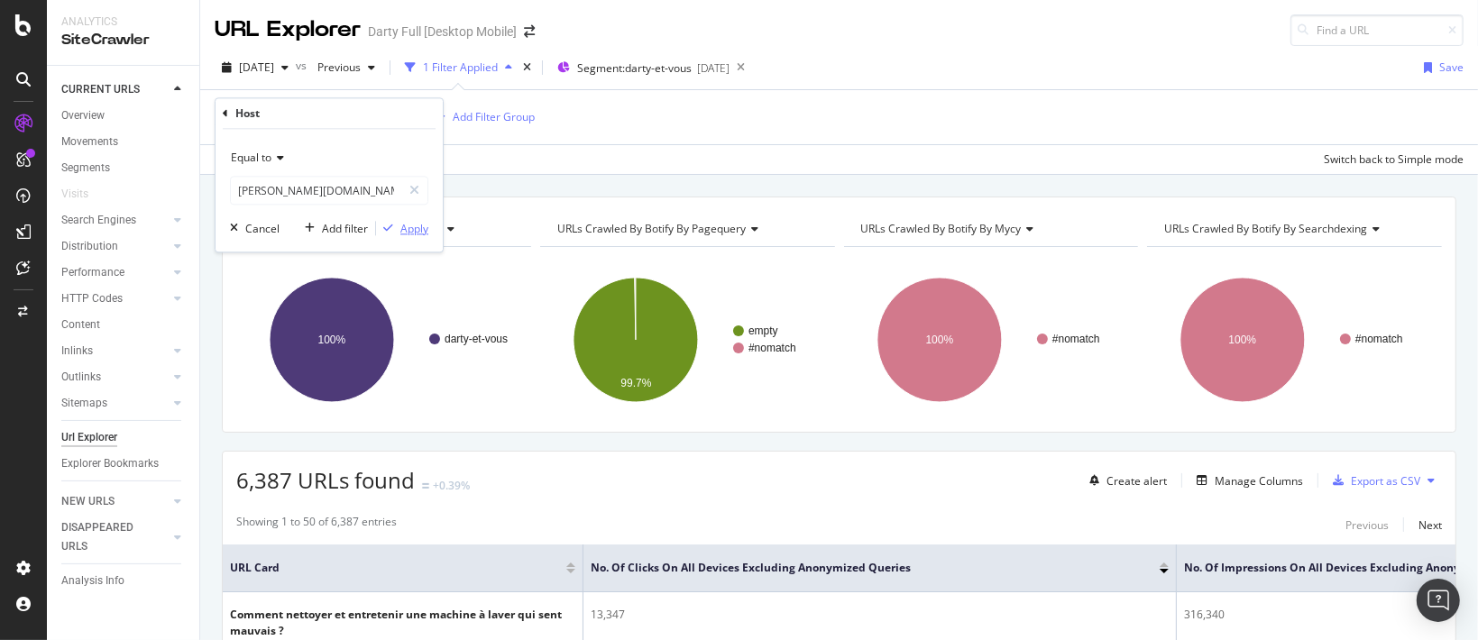
click at [417, 229] on div "Apply" at bounding box center [414, 228] width 28 height 15
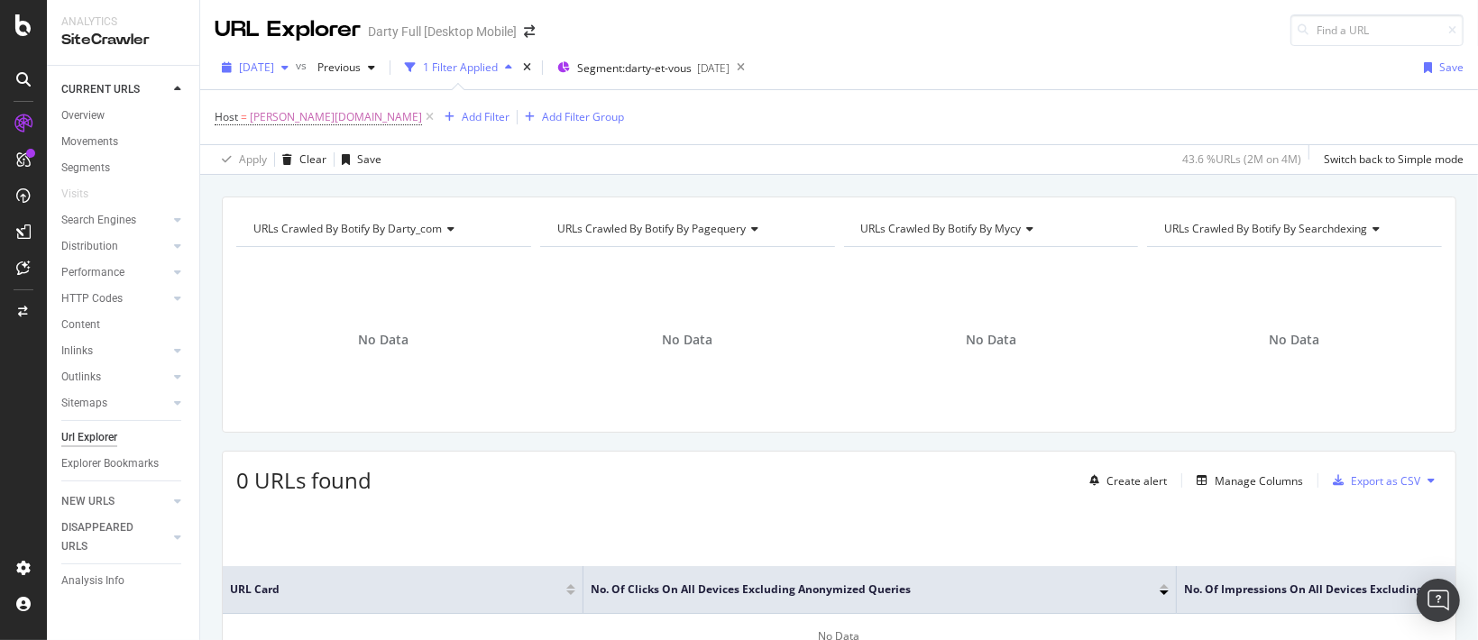
click at [274, 71] on span "[DATE]" at bounding box center [256, 67] width 35 height 15
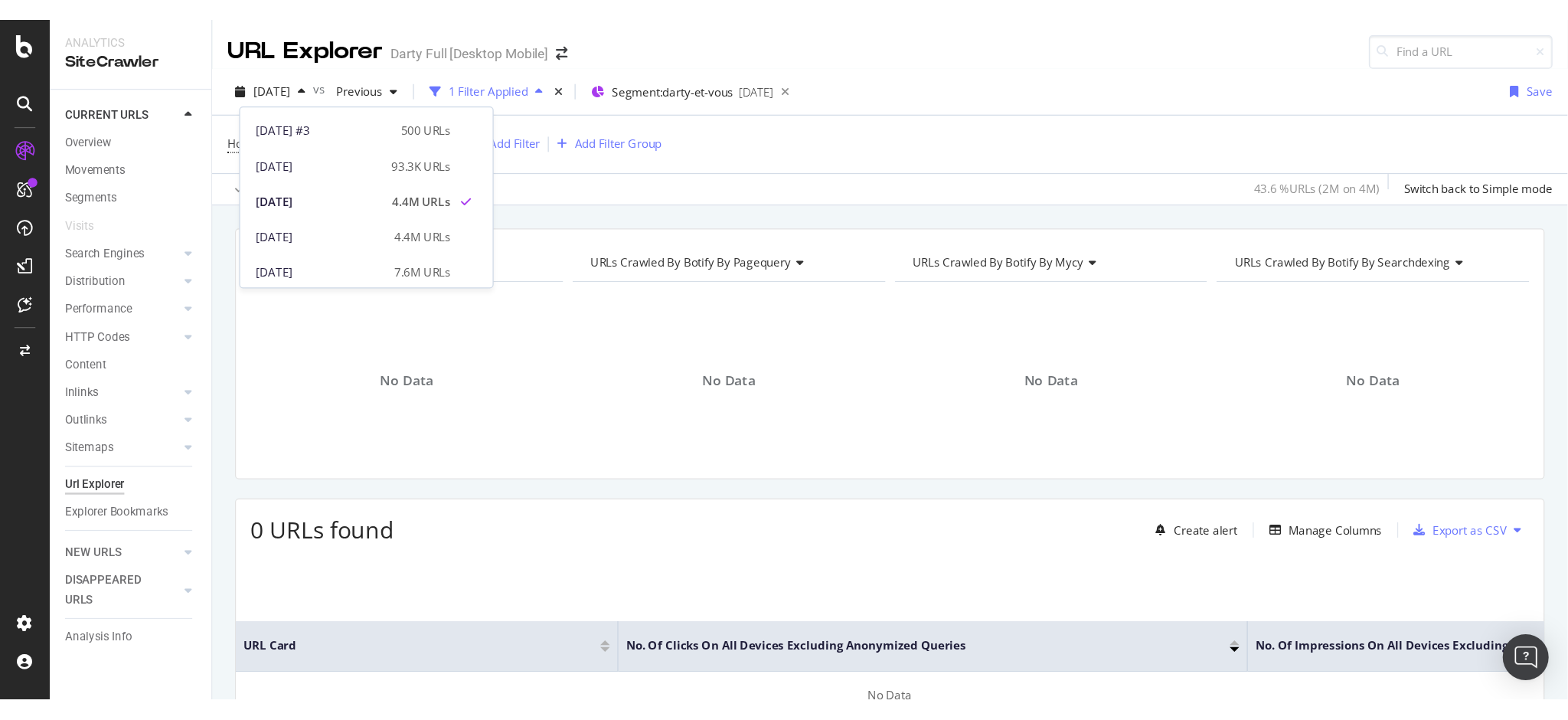
scroll to position [118, 0]
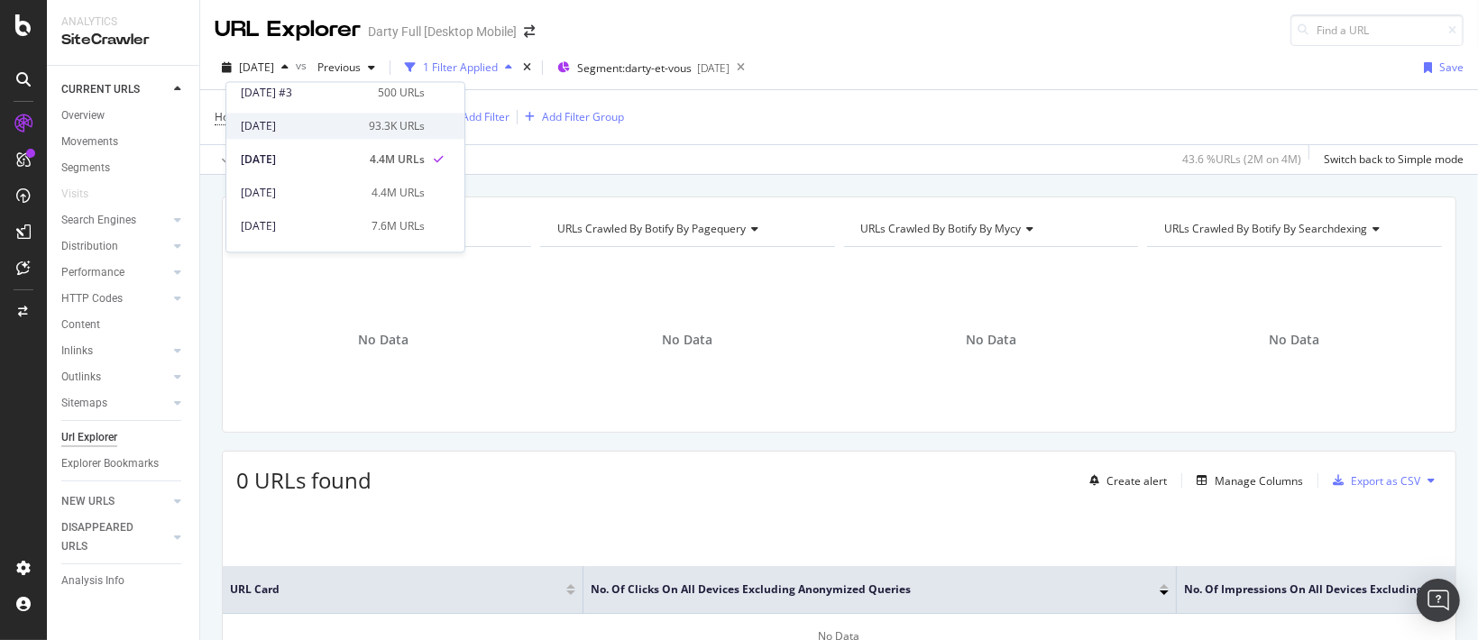
click at [280, 133] on div "[DATE]" at bounding box center [299, 126] width 117 height 16
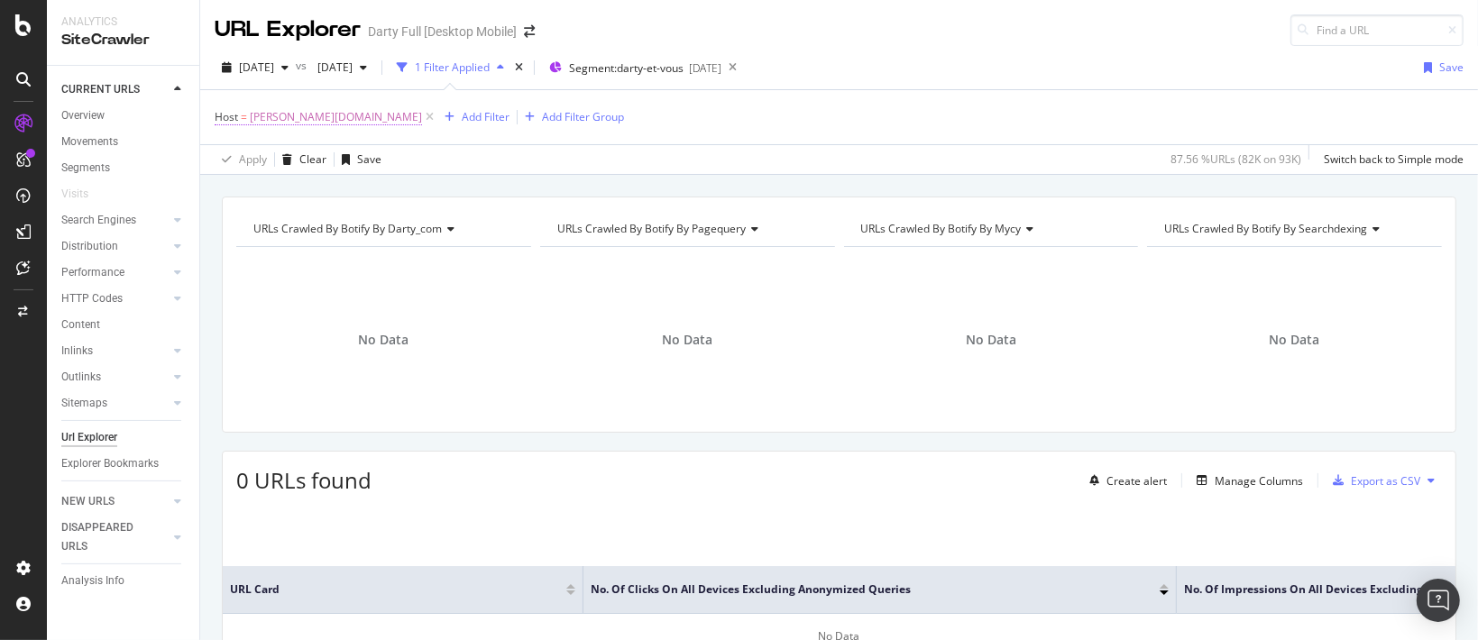
click at [278, 119] on span "[PERSON_NAME][DOMAIN_NAME]" at bounding box center [336, 117] width 172 height 25
click at [645, 152] on div "Apply Clear Save 87.56 % URLs ( 82K on 93K ) Switch back to Simple mode" at bounding box center [839, 159] width 1278 height 30
click at [259, 70] on span "[DATE]" at bounding box center [256, 67] width 35 height 15
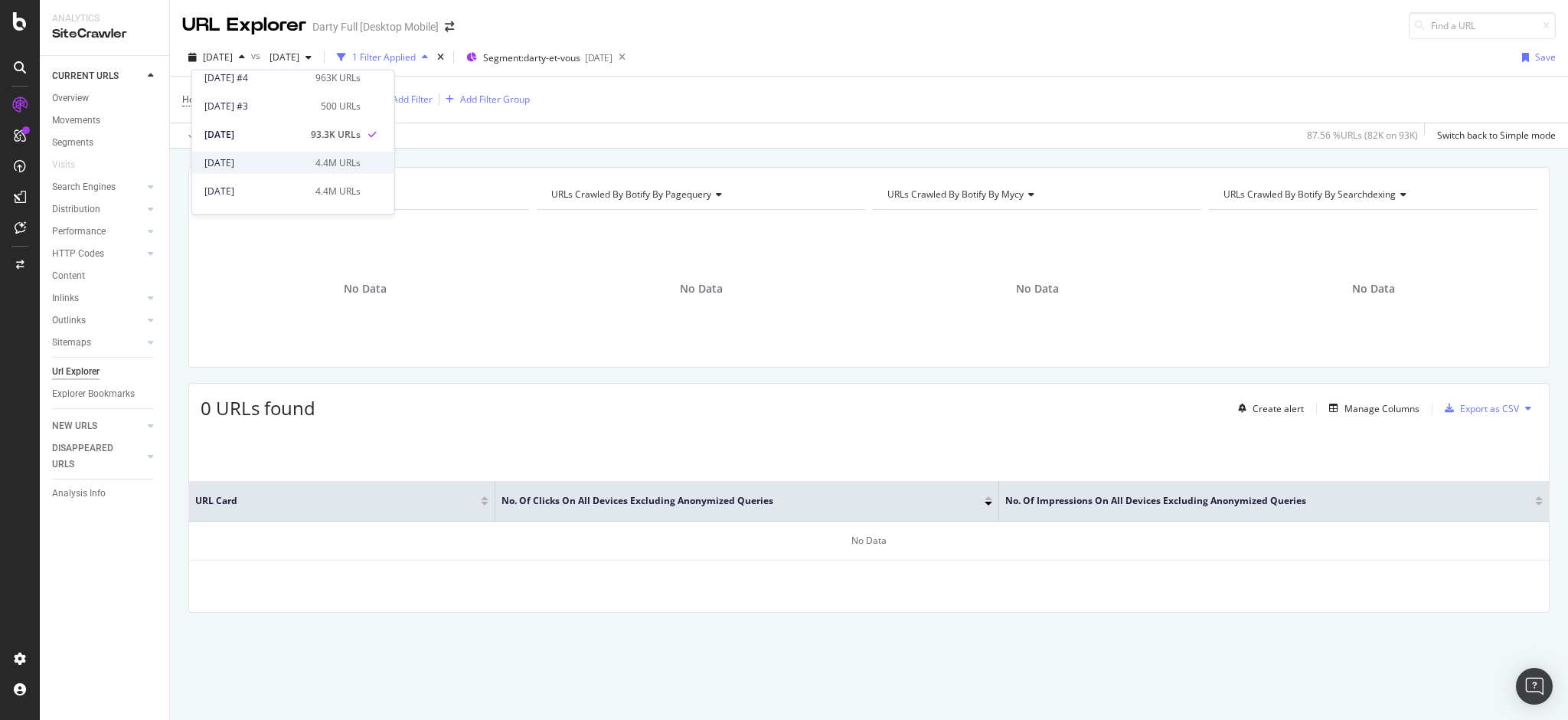
scroll to position [102, 0]
click at [253, 147] on div "[DATE]" at bounding box center [256, 151] width 102 height 14
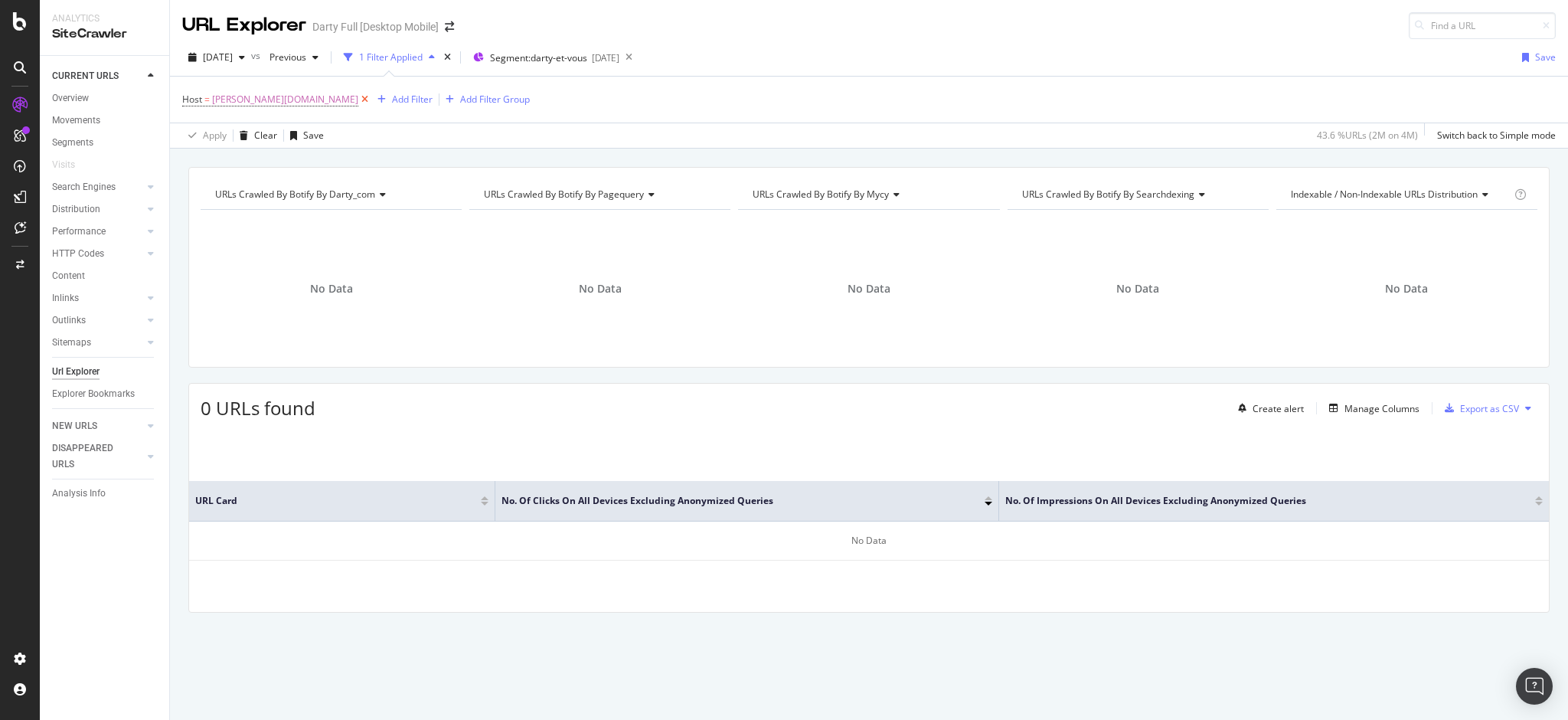
click at [358, 98] on icon at bounding box center [364, 99] width 13 height 15
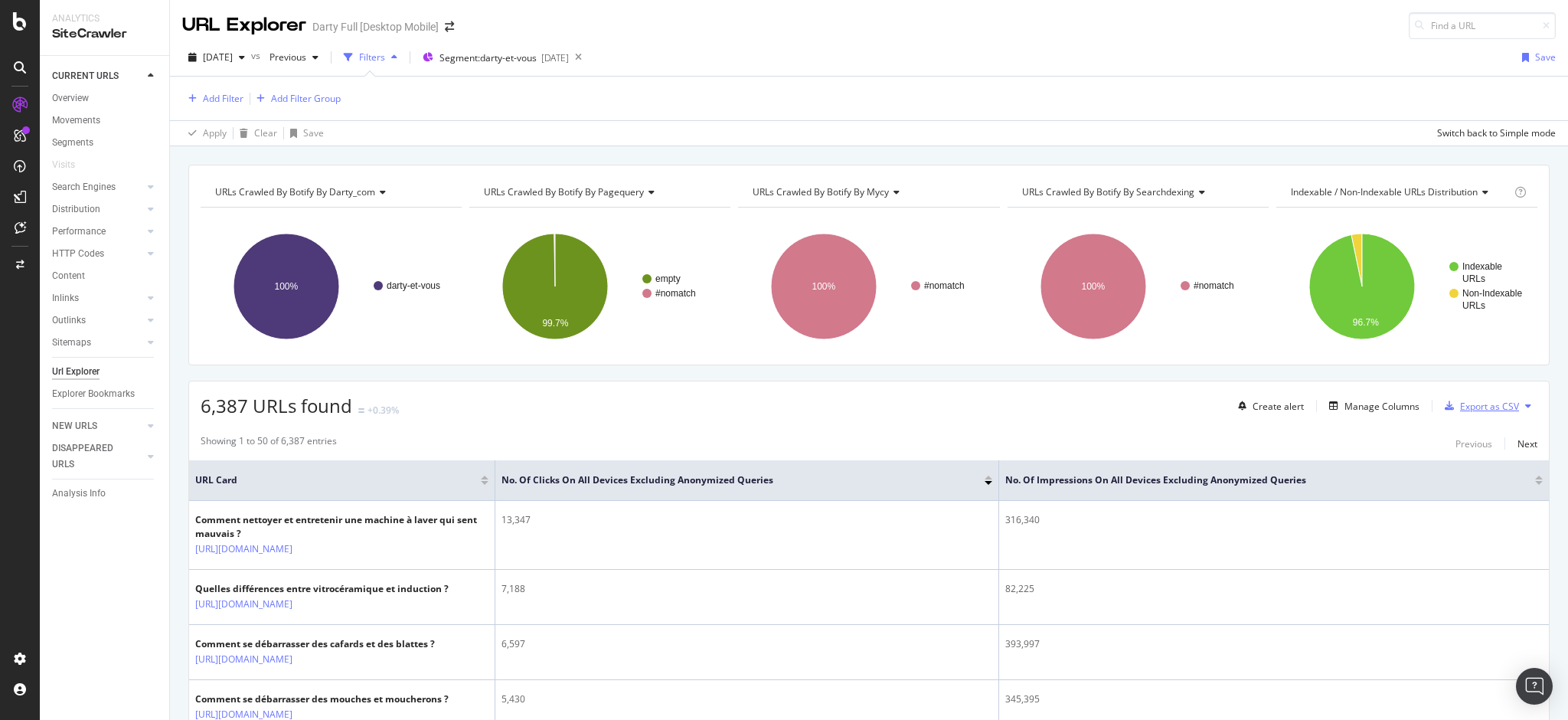
click at [1460, 402] on div "Export as CSV" at bounding box center [1489, 406] width 59 height 13
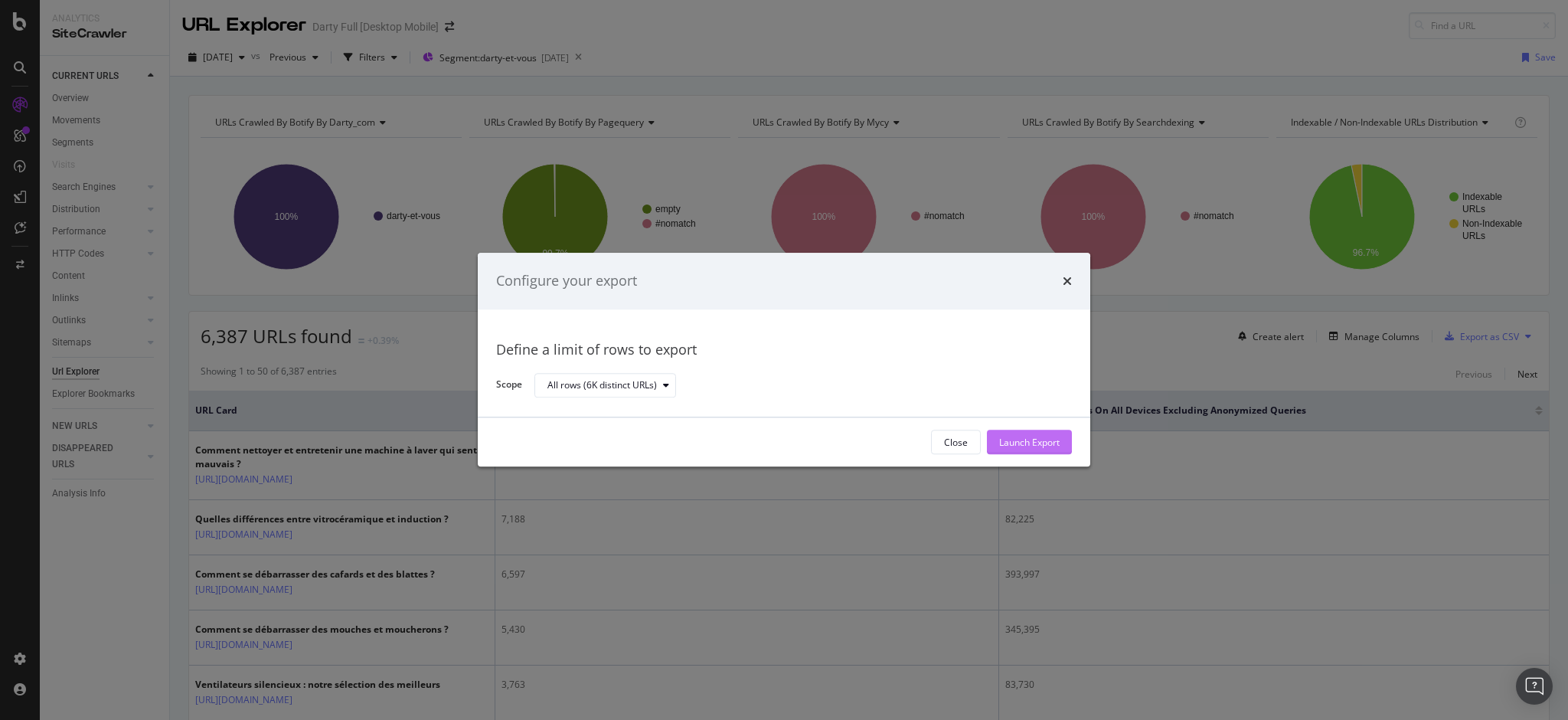
click at [1017, 442] on div "Launch Export" at bounding box center [1029, 442] width 60 height 13
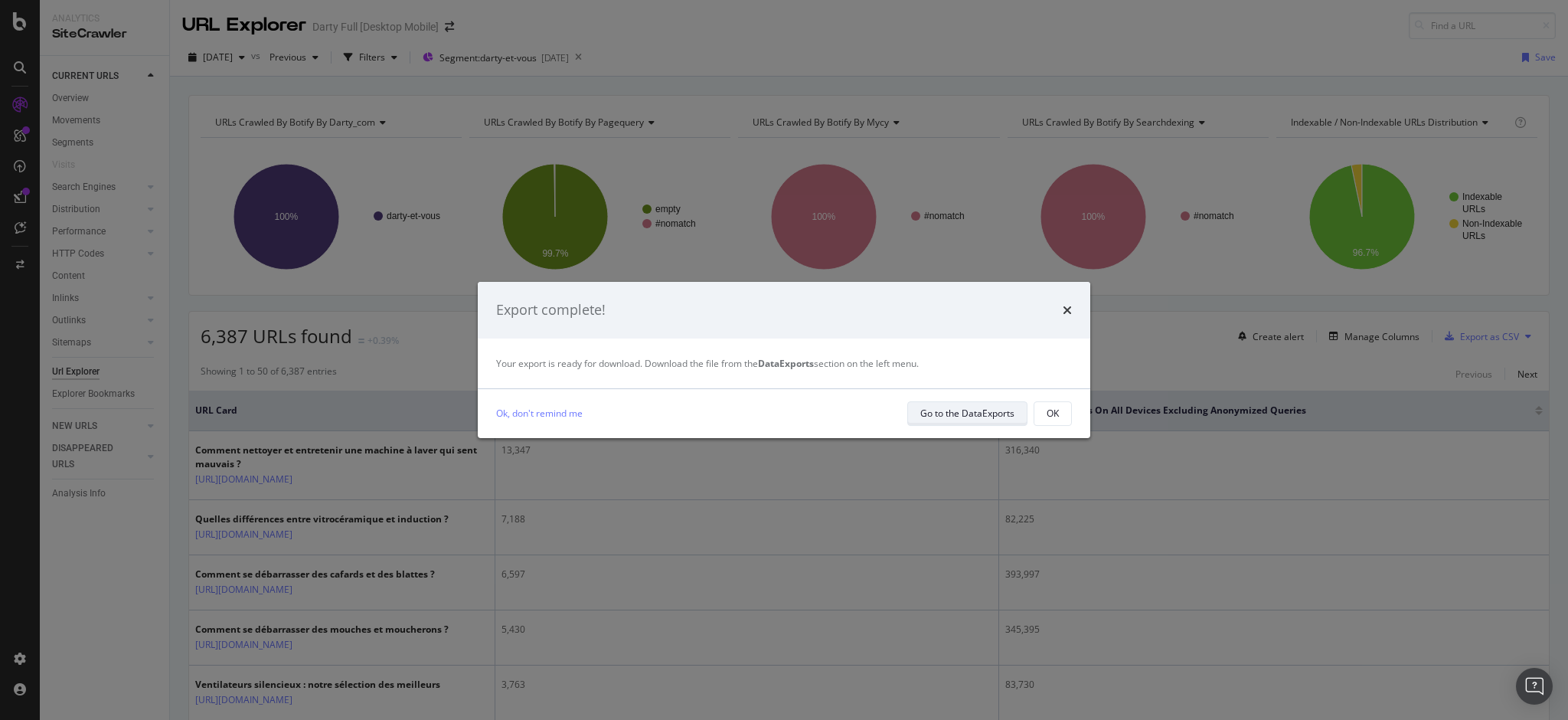
click at [953, 410] on div "Go to the DataExports" at bounding box center [967, 413] width 94 height 13
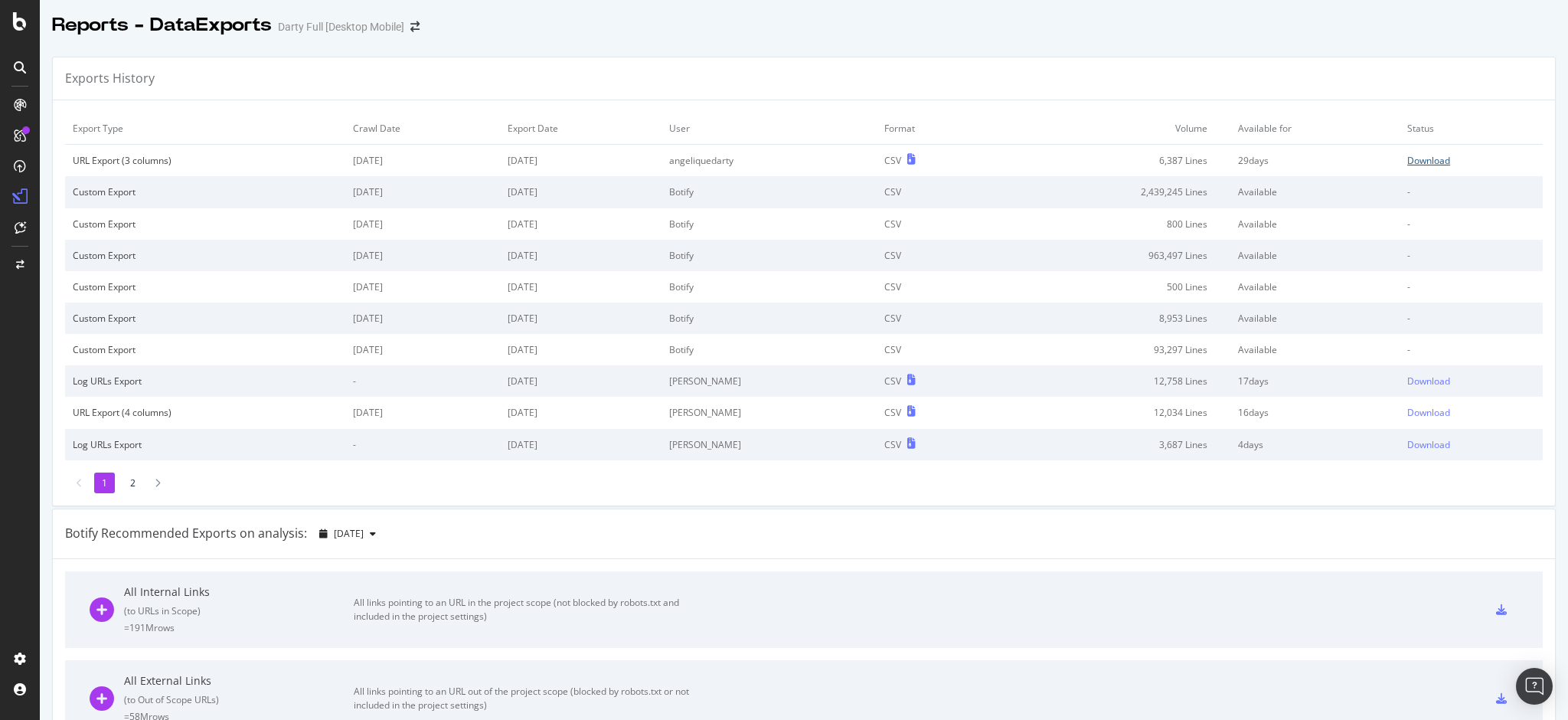
click at [1408, 157] on div "Download" at bounding box center [1429, 160] width 43 height 13
